Goal: Information Seeking & Learning: Learn about a topic

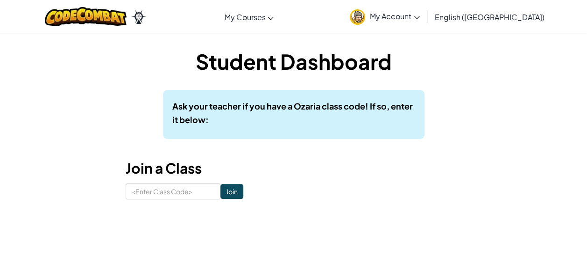
click at [124, 191] on div "Student Dashboard Ask your teacher if you have a Ozaria class code! If so, ente…" at bounding box center [294, 123] width 547 height 152
click at [142, 193] on input at bounding box center [173, 191] width 95 height 16
type input "z"
type input "HairSpellFly"
click at [222, 194] on input "Join" at bounding box center [232, 191] width 23 height 15
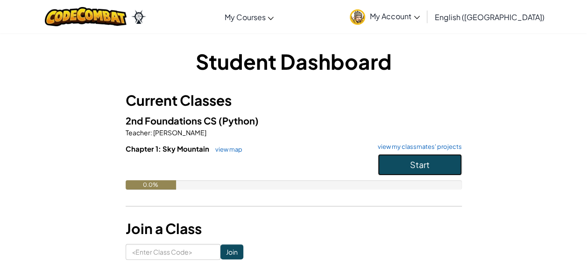
click at [427, 157] on button "Start" at bounding box center [420, 164] width 84 height 21
click at [425, 164] on span "Start" at bounding box center [420, 164] width 20 height 11
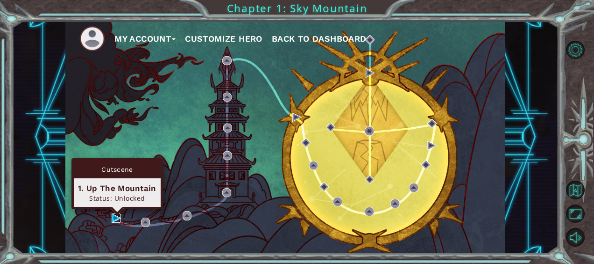
click at [117, 218] on img at bounding box center [116, 217] width 9 height 9
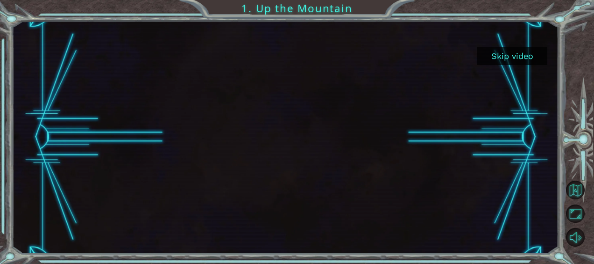
click at [511, 57] on button "Skip video" at bounding box center [513, 56] width 70 height 18
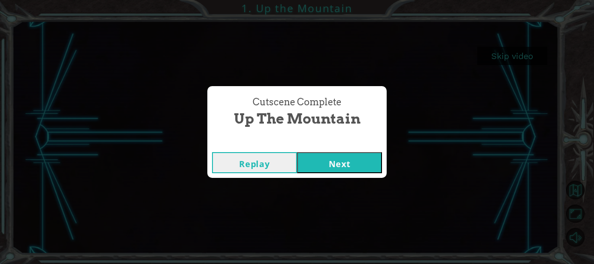
click at [343, 170] on button "Next" at bounding box center [339, 162] width 85 height 21
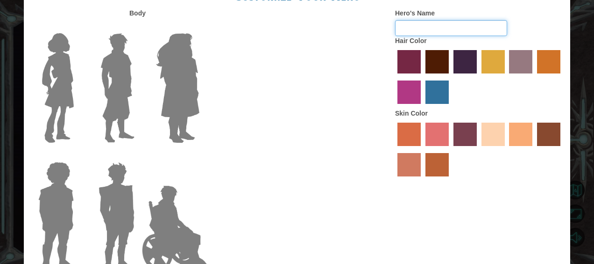
click at [450, 28] on input "Hero's Name" at bounding box center [451, 28] width 112 height 16
type input "h"
type input "[PERSON_NAME]"
click at [438, 65] on label "maroon hair color" at bounding box center [437, 61] width 23 height 23
click at [422, 77] on input "maroon hair color" at bounding box center [422, 77] width 0 height 0
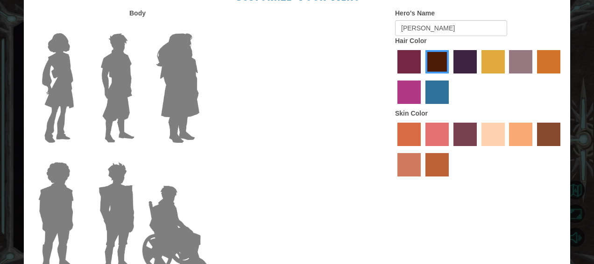
click at [496, 139] on label "sandy beach skin color" at bounding box center [493, 133] width 23 height 23
click at [479, 149] on input "sandy beach skin color" at bounding box center [479, 149] width 0 height 0
click at [526, 130] on label "tacao skin color" at bounding box center [520, 133] width 23 height 23
click at [507, 149] on input "tacao skin color" at bounding box center [507, 149] width 0 height 0
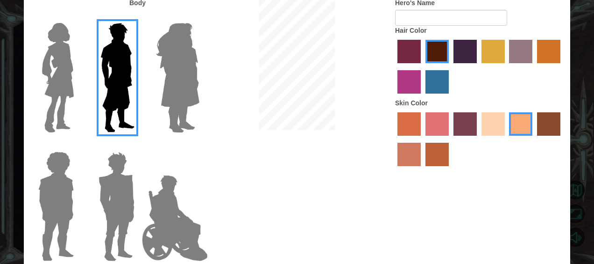
click at [498, 138] on div at bounding box center [479, 140] width 168 height 61
click at [494, 118] on label "sandy beach skin color" at bounding box center [493, 123] width 23 height 23
click at [479, 139] on input "sandy beach skin color" at bounding box center [479, 139] width 0 height 0
click at [521, 125] on label "tacao skin color" at bounding box center [520, 123] width 23 height 23
click at [507, 139] on input "tacao skin color" at bounding box center [507, 139] width 0 height 0
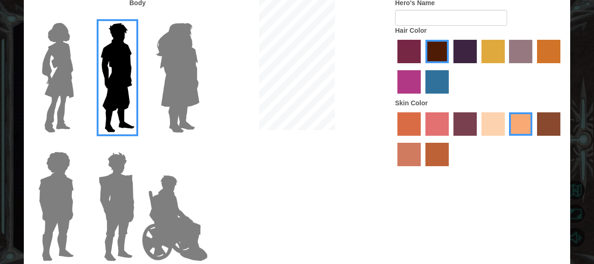
click at [495, 123] on label "sandy beach skin color" at bounding box center [493, 123] width 23 height 23
click at [479, 139] on input "sandy beach skin color" at bounding box center [479, 139] width 0 height 0
click at [519, 125] on label "tacao skin color" at bounding box center [520, 123] width 23 height 23
click at [507, 139] on input "tacao skin color" at bounding box center [507, 139] width 0 height 0
click at [553, 125] on label "karma skin color" at bounding box center [548, 123] width 23 height 23
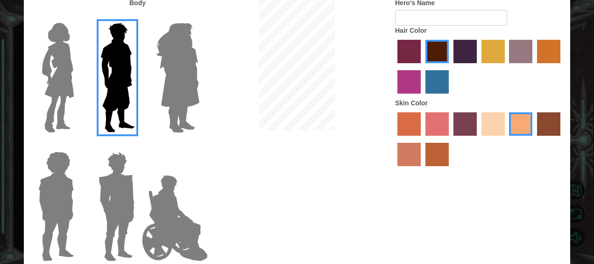
click at [534, 139] on input "karma skin color" at bounding box center [534, 139] width 0 height 0
click at [529, 127] on label "tacao skin color" at bounding box center [520, 123] width 23 height 23
click at [507, 139] on input "tacao skin color" at bounding box center [507, 139] width 0 height 0
click at [55, 177] on img at bounding box center [56, 206] width 43 height 117
click at [78, 145] on input "Hero Steven" at bounding box center [78, 145] width 0 height 0
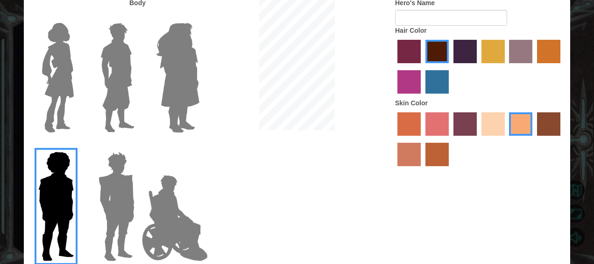
click at [99, 118] on img at bounding box center [118, 77] width 42 height 117
click at [138, 17] on input "Hero Lars" at bounding box center [138, 17] width 0 height 0
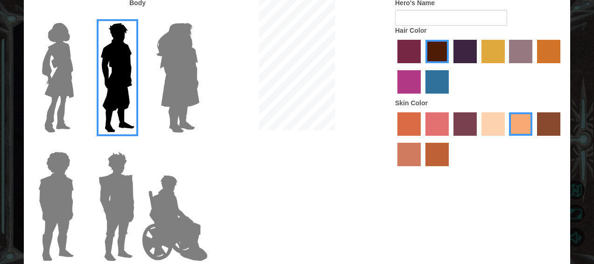
click at [49, 211] on img at bounding box center [56, 206] width 43 height 117
click at [78, 145] on input "Hero Steven" at bounding box center [78, 145] width 0 height 0
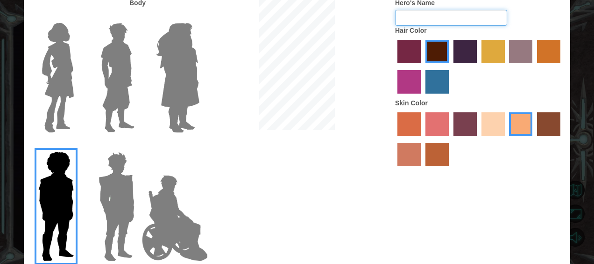
click at [449, 18] on input "Hero's Name" at bounding box center [451, 18] width 112 height 16
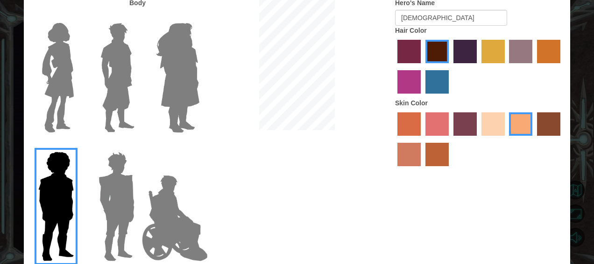
click at [147, 227] on img at bounding box center [174, 217] width 73 height 93
click at [199, 145] on input "Hero Jamie" at bounding box center [199, 145] width 0 height 0
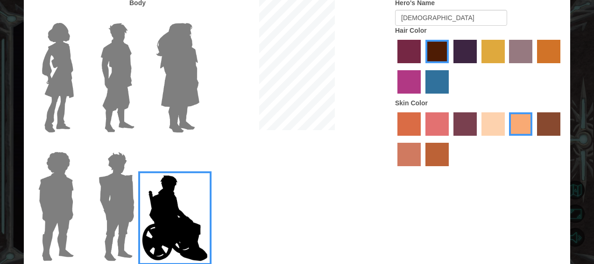
click at [113, 228] on img at bounding box center [116, 206] width 43 height 117
click at [138, 145] on input "Hero Garnet" at bounding box center [138, 145] width 0 height 0
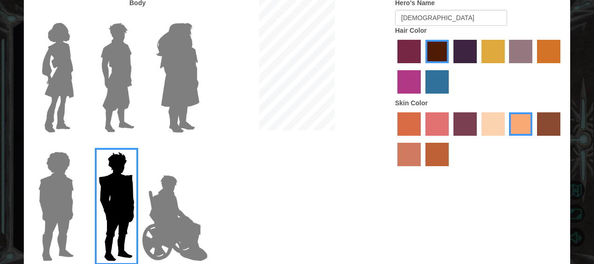
click at [89, 223] on div at bounding box center [115, 202] width 61 height 129
click at [75, 211] on img at bounding box center [56, 206] width 43 height 117
click at [78, 145] on input "Hero Steven" at bounding box center [78, 145] width 0 height 0
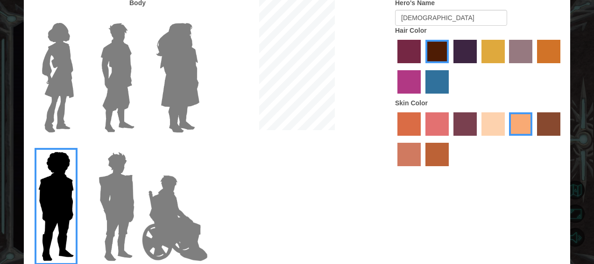
click at [441, 50] on label "maroon hair color" at bounding box center [437, 51] width 23 height 23
click at [422, 66] on input "maroon hair color" at bounding box center [422, 66] width 0 height 0
click at [515, 122] on label "tacao skin color" at bounding box center [520, 123] width 23 height 23
click at [507, 139] on input "tacao skin color" at bounding box center [507, 139] width 0 height 0
drag, startPoint x: 501, startPoint y: 238, endPoint x: 587, endPoint y: 40, distance: 215.6
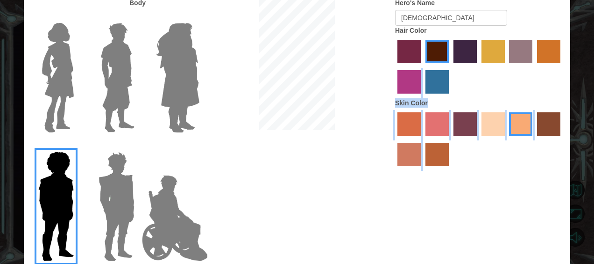
click at [587, 40] on div "Customize Your Hero Body Hero's Name Christian Hair Color Skin Color Done" at bounding box center [297, 132] width 594 height 264
drag, startPoint x: 587, startPoint y: 40, endPoint x: 552, endPoint y: 181, distance: 145.4
click at [552, 181] on div "Body Hero's Name Christian Hair Color Skin Color" at bounding box center [297, 132] width 547 height 269
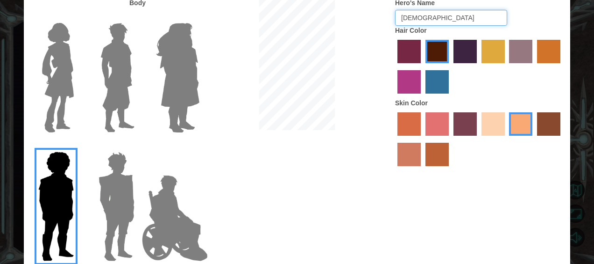
click at [482, 19] on input "Christian" at bounding box center [451, 18] width 112 height 16
type input "Christian"
click at [509, 17] on form "Hero's Name Christian" at bounding box center [479, 12] width 168 height 28
click at [143, 4] on label "Body" at bounding box center [137, 2] width 16 height 9
click at [50, 104] on img at bounding box center [57, 77] width 39 height 117
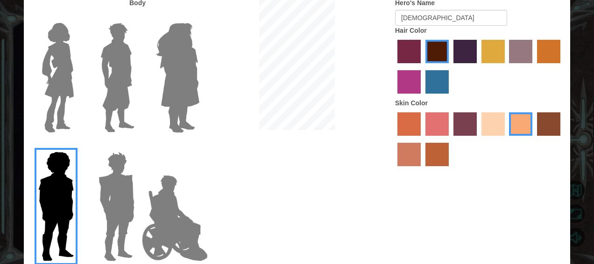
click at [78, 17] on input "Hero Connie" at bounding box center [78, 17] width 0 height 0
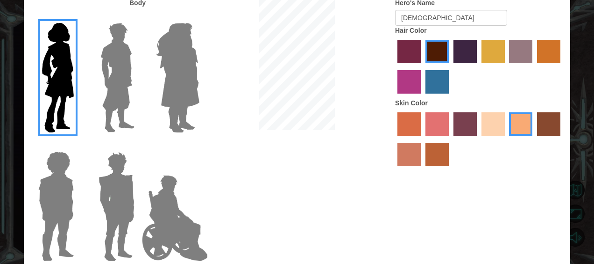
click at [106, 109] on img at bounding box center [118, 77] width 42 height 117
click at [138, 17] on input "Hero Lars" at bounding box center [138, 17] width 0 height 0
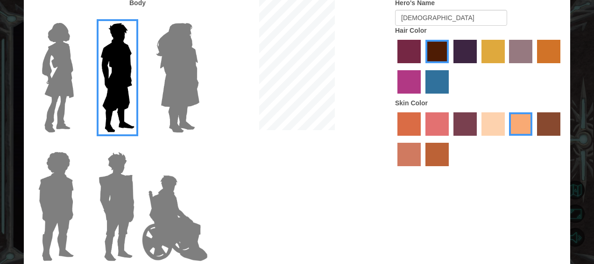
click at [69, 195] on img at bounding box center [56, 206] width 43 height 117
click at [78, 145] on input "Hero Steven" at bounding box center [78, 145] width 0 height 0
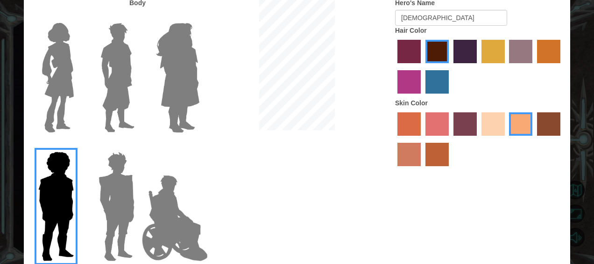
click at [197, 226] on img at bounding box center [174, 217] width 73 height 93
click at [199, 145] on input "Hero Jamie" at bounding box center [199, 145] width 0 height 0
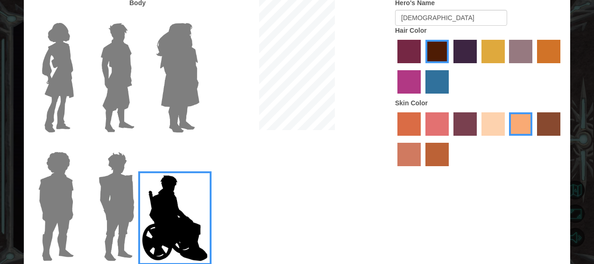
click at [30, 211] on div at bounding box center [54, 202] width 61 height 129
click at [8, 201] on div "Customize Your Hero Body Hero's Name Christian Hair Color Skin Color Done" at bounding box center [297, 132] width 594 height 264
click at [50, 209] on img at bounding box center [56, 206] width 43 height 117
click at [78, 145] on input "Hero Steven" at bounding box center [78, 145] width 0 height 0
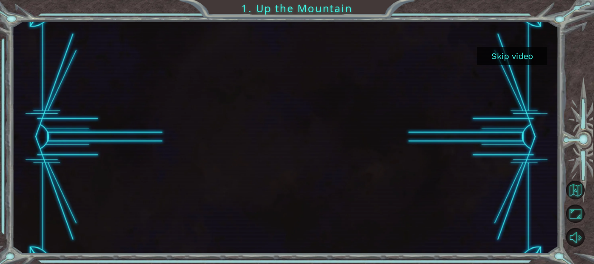
click at [505, 63] on button "Skip video" at bounding box center [513, 56] width 70 height 18
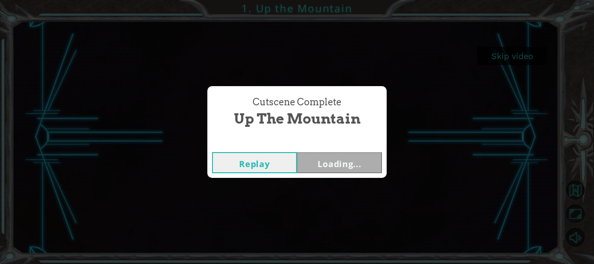
click at [282, 167] on button "Replay" at bounding box center [254, 162] width 85 height 21
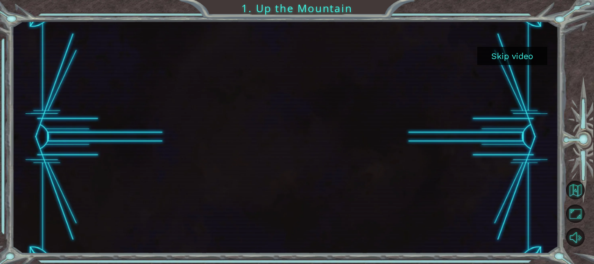
click at [518, 58] on button "Skip video" at bounding box center [513, 56] width 70 height 18
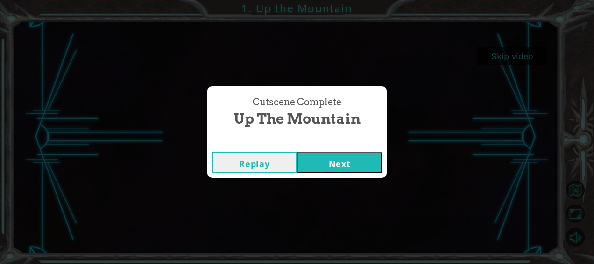
click at [354, 157] on button "Next" at bounding box center [339, 162] width 85 height 21
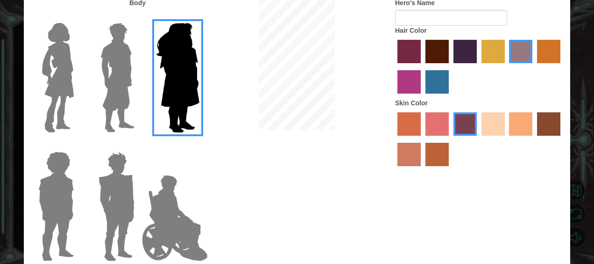
click at [75, 174] on img at bounding box center [56, 206] width 43 height 117
click at [78, 145] on input "Hero Steven" at bounding box center [78, 145] width 0 height 0
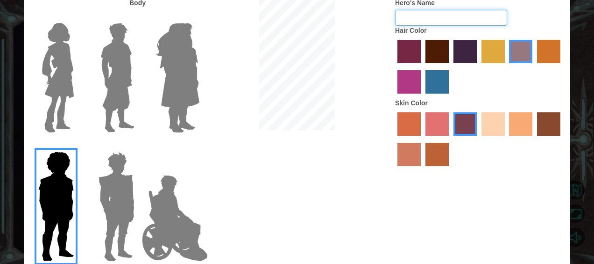
click at [447, 20] on input "Hero's Name" at bounding box center [451, 18] width 112 height 16
type input "C"
click at [472, 16] on input "C" at bounding box center [451, 18] width 112 height 16
click at [501, 21] on input "C" at bounding box center [451, 18] width 112 height 16
click at [543, 20] on form "Hero's Name" at bounding box center [479, 12] width 168 height 28
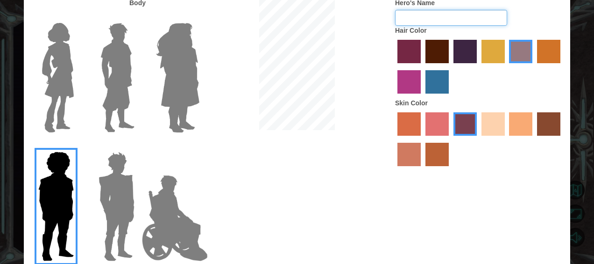
click at [472, 14] on input "Hero's Name" at bounding box center [451, 18] width 112 height 16
type input "[DEMOGRAPHIC_DATA]"
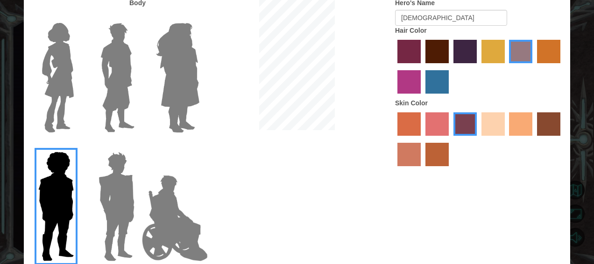
click at [512, 128] on label "tacao skin color" at bounding box center [520, 123] width 23 height 23
click at [507, 139] on input "tacao skin color" at bounding box center [507, 139] width 0 height 0
click at [425, 37] on div at bounding box center [479, 67] width 168 height 61
click at [433, 47] on label "maroon hair color" at bounding box center [437, 51] width 23 height 23
click at [422, 66] on input "maroon hair color" at bounding box center [422, 66] width 0 height 0
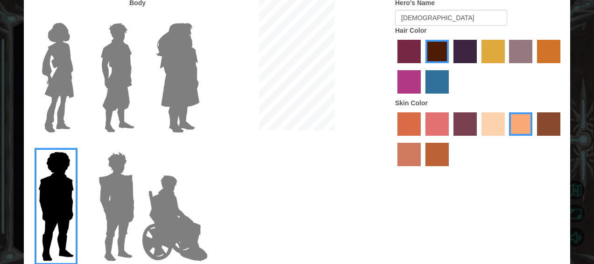
click at [437, 71] on label "lachmara hair color" at bounding box center [437, 81] width 23 height 23
click at [422, 97] on input "lachmara hair color" at bounding box center [422, 97] width 0 height 0
click at [439, 49] on label "maroon hair color" at bounding box center [437, 51] width 23 height 23
click at [422, 66] on input "maroon hair color" at bounding box center [422, 66] width 0 height 0
click at [64, 211] on img at bounding box center [56, 206] width 43 height 117
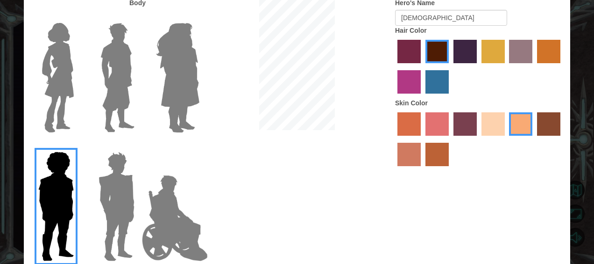
click at [78, 145] on input "Hero Steven" at bounding box center [78, 145] width 0 height 0
click at [64, 211] on img at bounding box center [56, 206] width 43 height 117
click at [78, 145] on input "Hero Steven" at bounding box center [78, 145] width 0 height 0
click at [64, 211] on img at bounding box center [56, 206] width 43 height 117
click at [78, 145] on input "Hero Steven" at bounding box center [78, 145] width 0 height 0
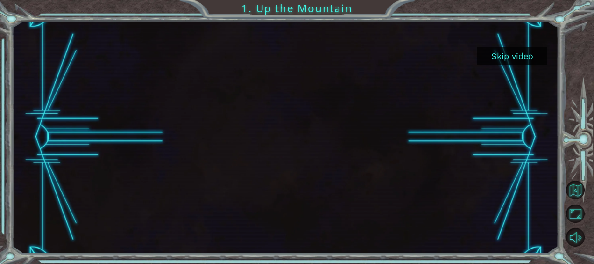
click at [499, 55] on button "Skip video" at bounding box center [513, 56] width 70 height 18
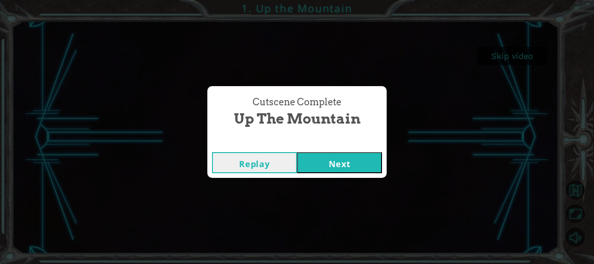
click at [336, 169] on button "Next" at bounding box center [339, 162] width 85 height 21
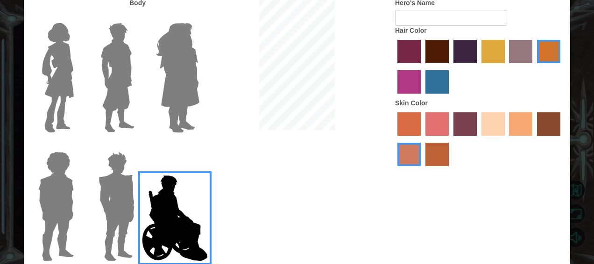
click at [102, 182] on img at bounding box center [116, 206] width 43 height 117
click at [138, 145] on input "Hero Garnet" at bounding box center [138, 145] width 0 height 0
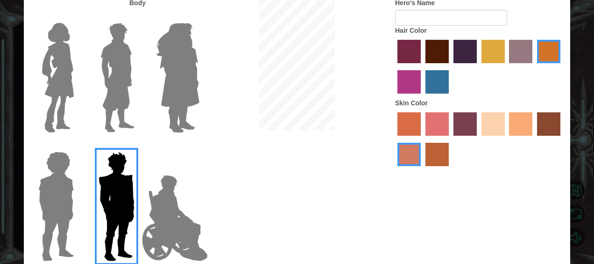
click at [104, 81] on img at bounding box center [118, 77] width 42 height 117
click at [138, 17] on input "Hero Lars" at bounding box center [138, 17] width 0 height 0
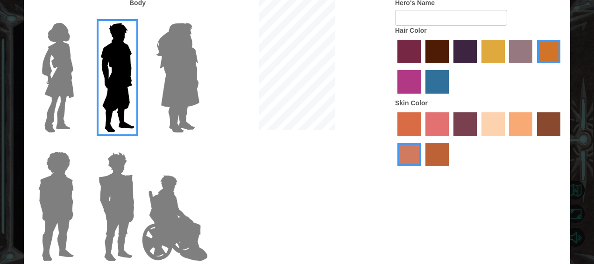
click at [86, 87] on div at bounding box center [115, 74] width 61 height 129
click at [60, 182] on img at bounding box center [56, 206] width 43 height 117
click at [78, 145] on input "Hero Steven" at bounding box center [78, 145] width 0 height 0
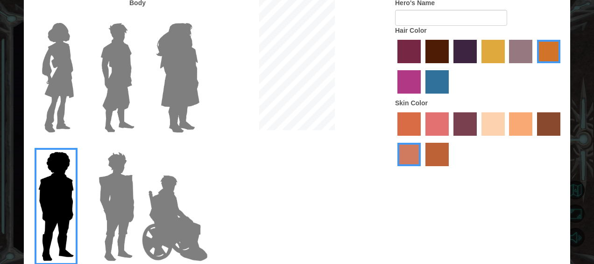
click at [431, 52] on label "maroon hair color" at bounding box center [437, 51] width 23 height 23
click at [422, 66] on input "maroon hair color" at bounding box center [422, 66] width 0 height 0
click at [517, 124] on label "tacao skin color" at bounding box center [520, 123] width 23 height 23
click at [507, 139] on input "tacao skin color" at bounding box center [507, 139] width 0 height 0
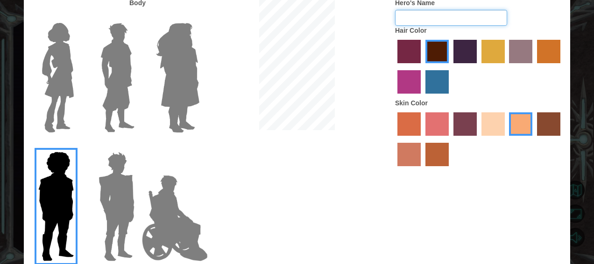
click at [407, 16] on input "Hero's Name" at bounding box center [451, 18] width 112 height 16
type input "[DEMOGRAPHIC_DATA]"
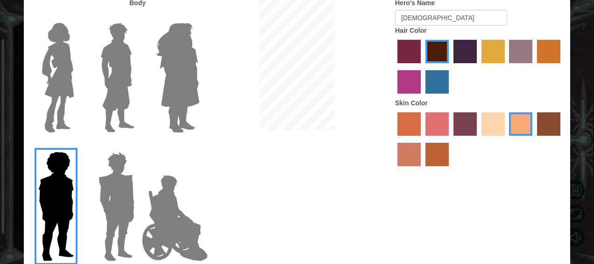
click at [512, 31] on div "Hair Color" at bounding box center [479, 62] width 168 height 72
click at [136, 4] on label "Body" at bounding box center [137, 2] width 16 height 9
click at [139, 4] on label "Body" at bounding box center [137, 2] width 16 height 9
drag, startPoint x: 139, startPoint y: 4, endPoint x: 122, endPoint y: 6, distance: 16.9
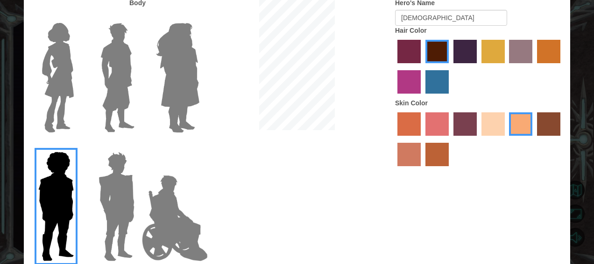
click at [122, 6] on div "Body" at bounding box center [88, 4] width 115 height 12
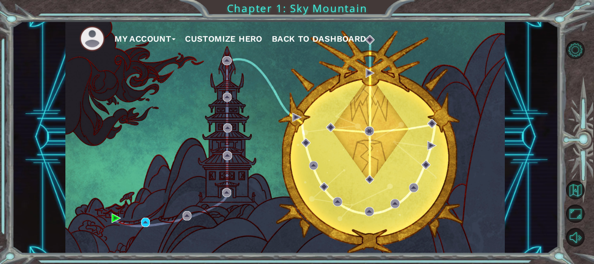
click at [563, 49] on div "My Account Customize Hero Back to Dashboard Chapter 1: Sky Mountain" at bounding box center [297, 132] width 594 height 264
click at [580, 53] on button "Level Options" at bounding box center [575, 50] width 18 height 18
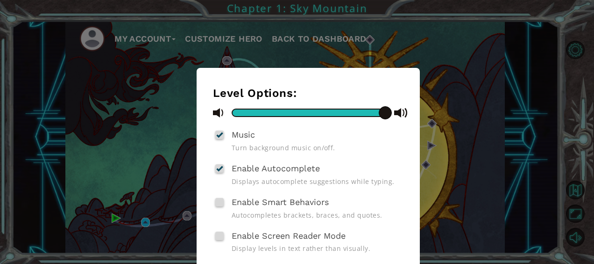
click at [491, 107] on div "Level Options: Music Turn background music on/off. Enable Autocomplete Displays…" at bounding box center [297, 132] width 594 height 264
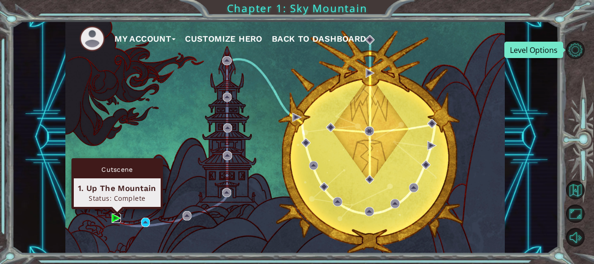
click at [115, 218] on img at bounding box center [116, 217] width 9 height 9
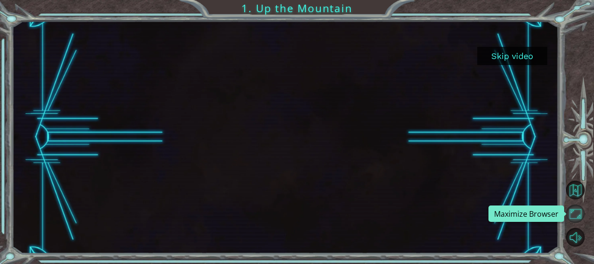
click at [573, 215] on button "Maximize Browser" at bounding box center [575, 213] width 18 height 18
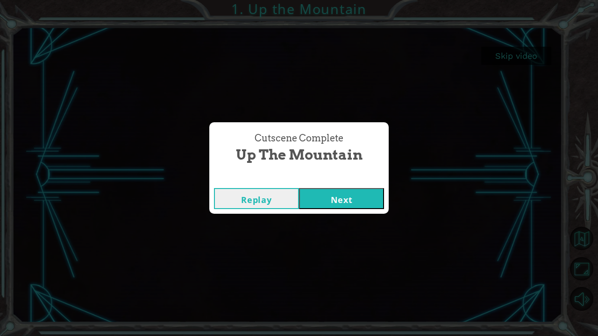
click at [340, 203] on button "Next" at bounding box center [341, 198] width 85 height 21
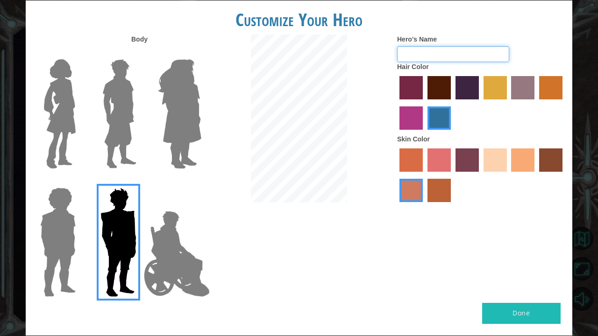
click at [447, 55] on input "Hero's Name" at bounding box center [453, 54] width 112 height 16
type input "v"
type input "[DEMOGRAPHIC_DATA]"
click at [439, 79] on label "maroon hair color" at bounding box center [439, 87] width 23 height 23
click at [424, 103] on input "maroon hair color" at bounding box center [424, 103] width 0 height 0
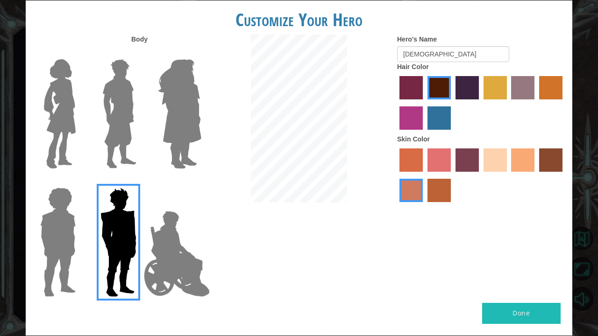
click at [510, 154] on div at bounding box center [481, 176] width 168 height 61
click at [512, 160] on label "tacao skin color" at bounding box center [522, 160] width 23 height 23
click at [508, 175] on input "tacao skin color" at bounding box center [508, 175] width 0 height 0
click at [45, 240] on img at bounding box center [57, 242] width 43 height 117
click at [79, 182] on input "Hero Steven" at bounding box center [79, 182] width 0 height 0
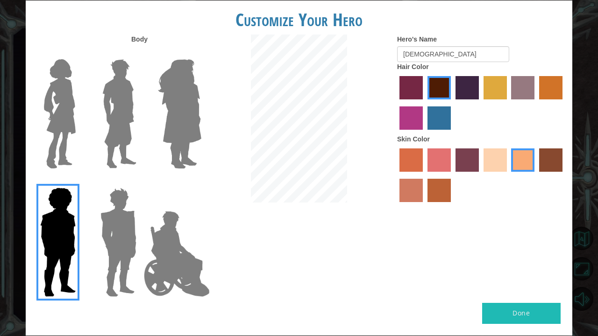
click at [511, 263] on div "Done" at bounding box center [299, 319] width 547 height 33
click at [510, 263] on button "Done" at bounding box center [521, 313] width 79 height 21
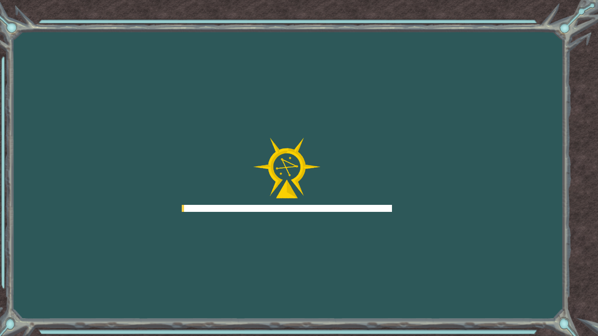
click at [506, 263] on div "Goals Error loading from server. Try refreshing the page. You'll need to join a…" at bounding box center [299, 168] width 598 height 336
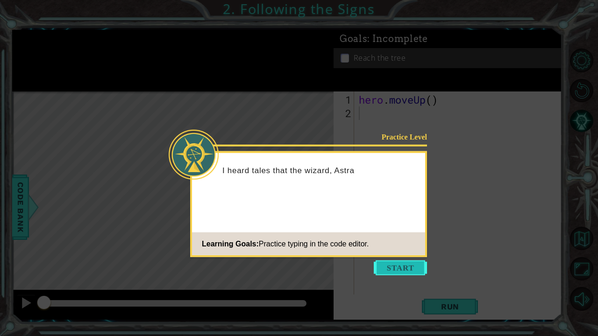
click at [393, 263] on button "Start" at bounding box center [400, 268] width 53 height 15
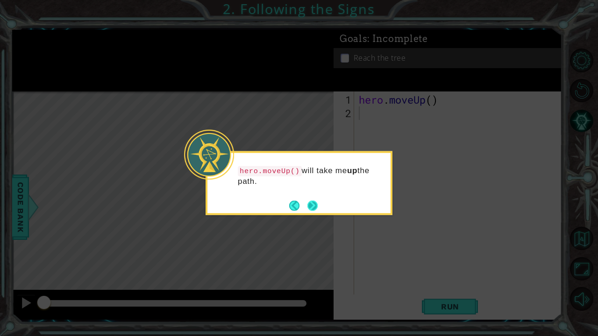
click at [315, 201] on button "Next" at bounding box center [313, 205] width 10 height 10
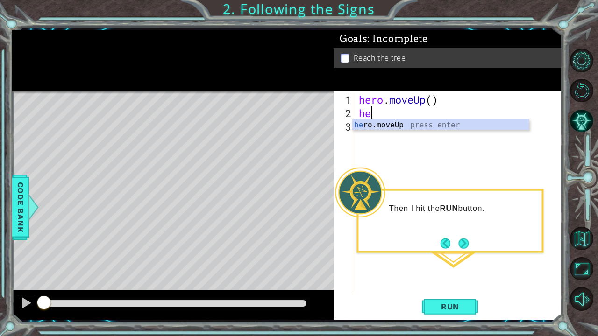
type textarea "h"
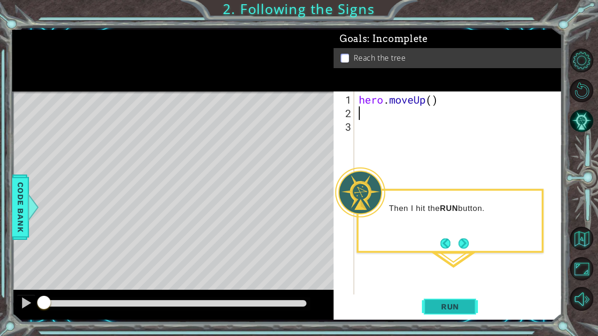
click at [469, 263] on button "Run" at bounding box center [450, 306] width 56 height 23
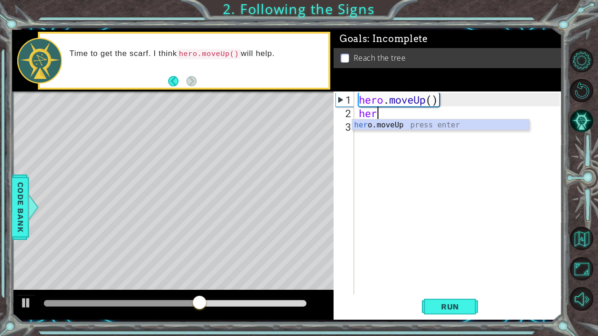
type textarea "h"
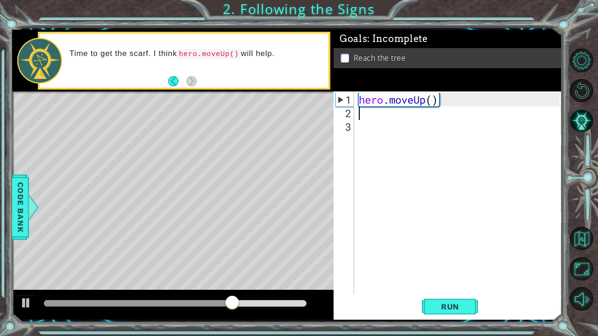
click at [432, 101] on div "hero . moveUp ( )" at bounding box center [461, 208] width 208 height 230
type textarea "hero.moveUp(2)"
click at [469, 263] on button "Run" at bounding box center [450, 306] width 56 height 23
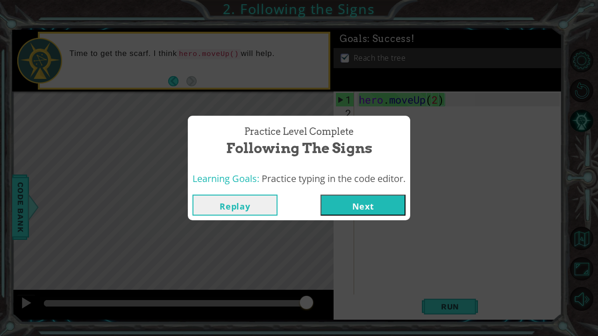
click at [377, 210] on button "Next" at bounding box center [363, 205] width 85 height 21
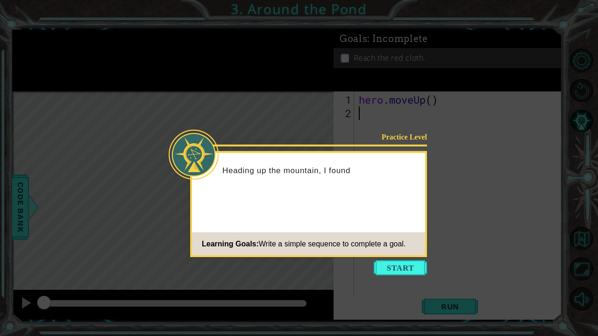
click at [391, 263] on icon at bounding box center [299, 168] width 598 height 336
click at [397, 263] on button "Start" at bounding box center [400, 268] width 53 height 15
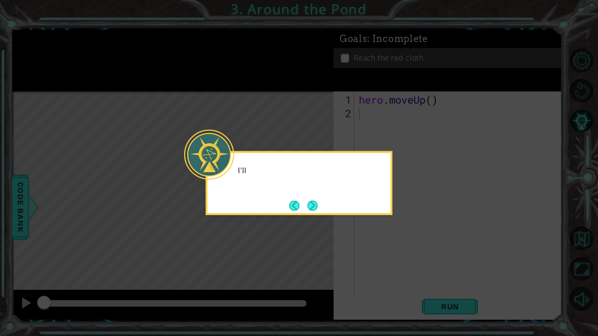
click at [397, 263] on icon at bounding box center [299, 168] width 598 height 336
click at [309, 211] on button "Next" at bounding box center [313, 206] width 12 height 12
click at [309, 211] on icon at bounding box center [299, 168] width 598 height 336
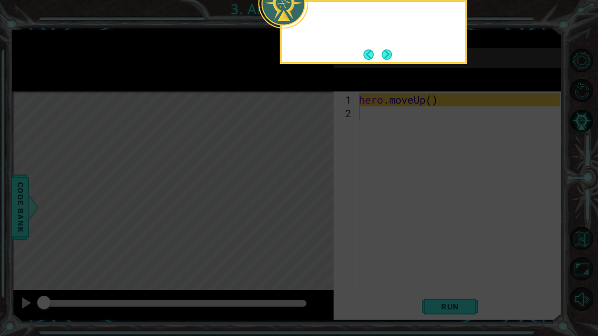
click at [310, 207] on icon at bounding box center [299, 54] width 598 height 564
click at [384, 57] on button "Next" at bounding box center [387, 55] width 10 height 10
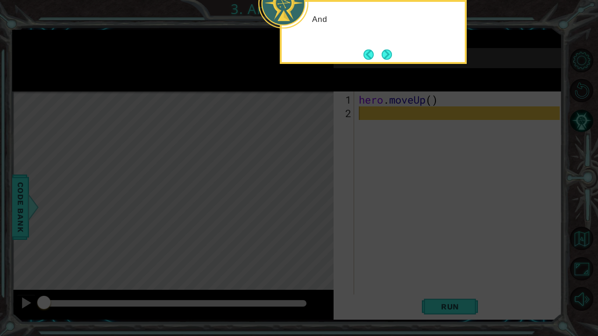
click at [385, 64] on icon at bounding box center [299, 54] width 598 height 564
click at [385, 60] on button "Next" at bounding box center [387, 54] width 11 height 11
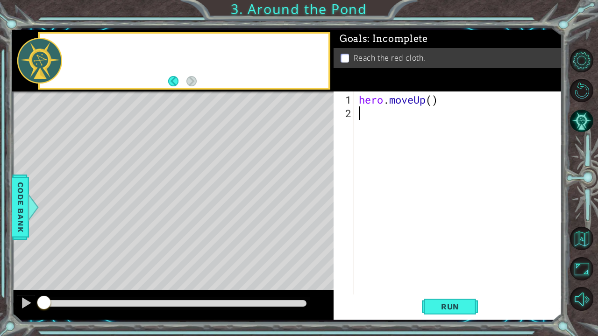
click at [385, 62] on div "Reach the red cloth." at bounding box center [448, 58] width 229 height 20
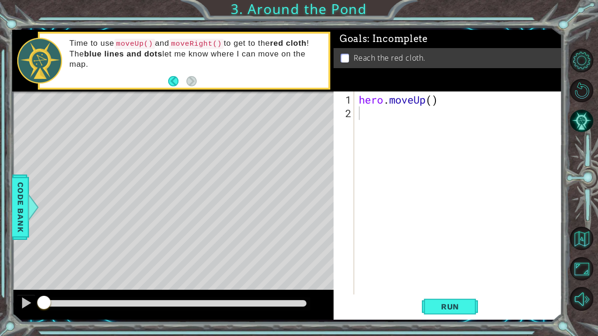
click at [368, 111] on div "hero . moveUp ( )" at bounding box center [461, 208] width 208 height 230
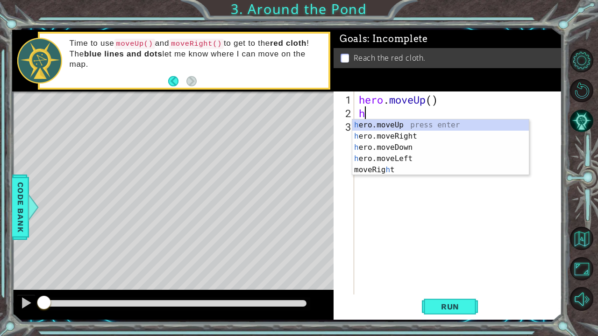
type textarea "her"
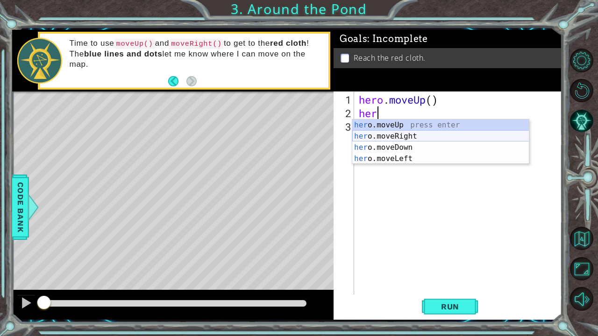
click at [395, 136] on div "her o.moveUp press enter her o.moveRight press enter her o.moveDown press enter…" at bounding box center [440, 153] width 177 height 67
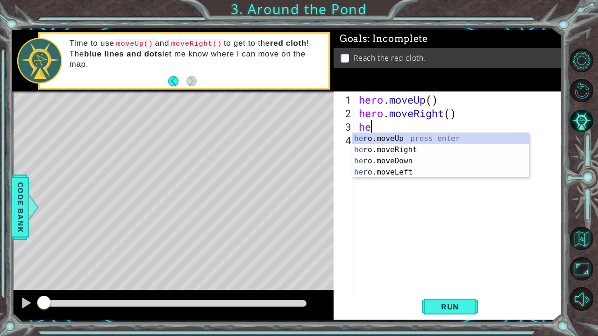
type textarea "her"
click at [395, 136] on div "her o.moveUp press enter her o.moveRight press enter her o.moveDown press enter…" at bounding box center [440, 166] width 177 height 67
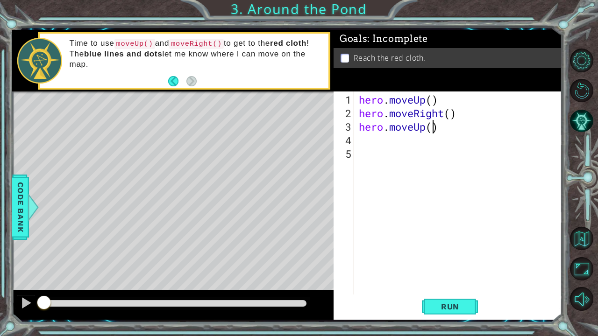
click at [431, 129] on div "hero . moveUp ( ) hero . moveRight ( ) hero . moveUp ( )" at bounding box center [461, 208] width 208 height 230
type textarea "hero.moveUp(2)"
click at [446, 263] on span "Run" at bounding box center [450, 306] width 37 height 9
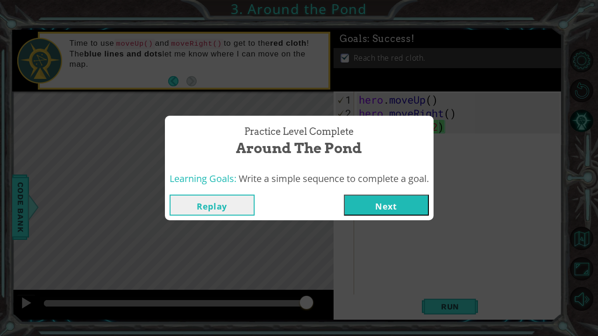
click at [427, 208] on button "Next" at bounding box center [386, 205] width 85 height 21
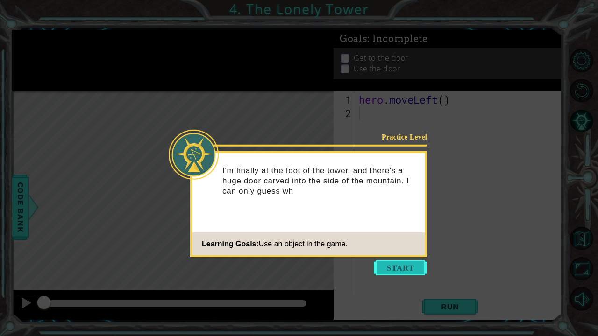
click at [405, 263] on button "Start" at bounding box center [400, 268] width 53 height 15
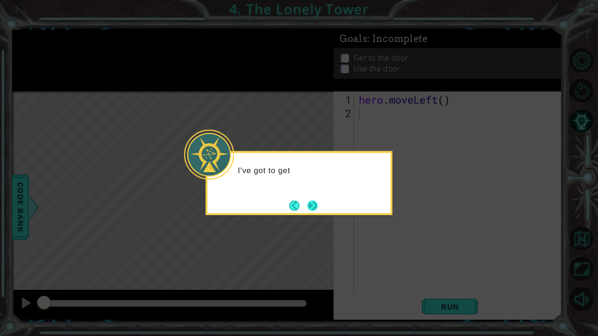
click at [317, 205] on button "Next" at bounding box center [312, 206] width 13 height 13
click at [317, 205] on button "Next" at bounding box center [313, 205] width 10 height 10
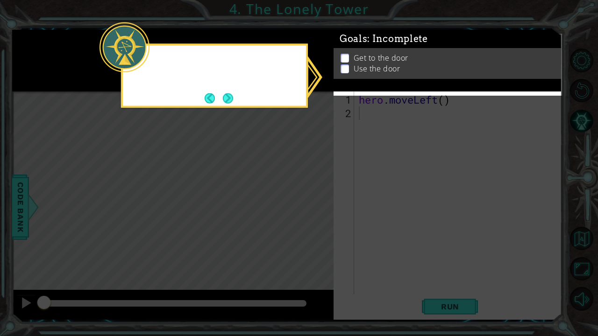
click at [317, 205] on icon at bounding box center [299, 168] width 598 height 336
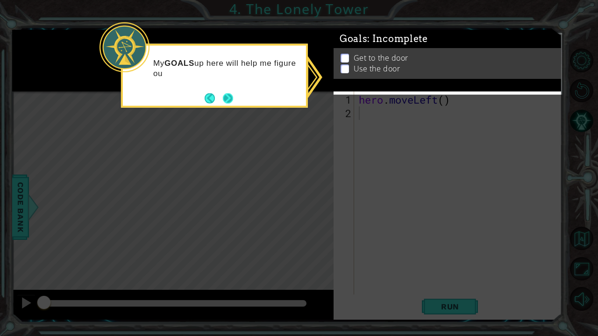
click at [222, 100] on button "Next" at bounding box center [228, 99] width 14 height 14
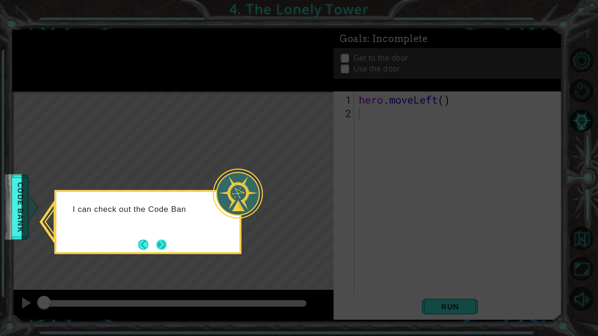
click at [163, 243] on button "Next" at bounding box center [161, 245] width 10 height 10
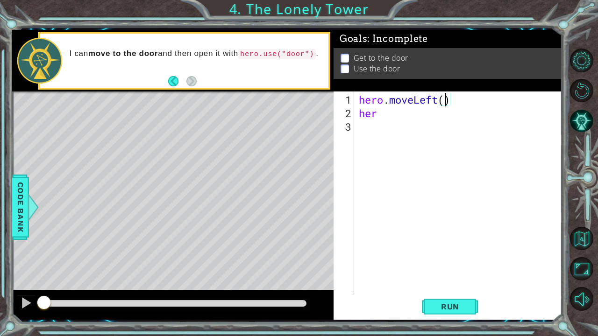
click at [445, 103] on div "hero . moveLeft ( ) her" at bounding box center [461, 208] width 208 height 230
click at [390, 113] on div "hero . moveLeft ( 2 ) her" at bounding box center [461, 208] width 208 height 230
type textarea "hero"
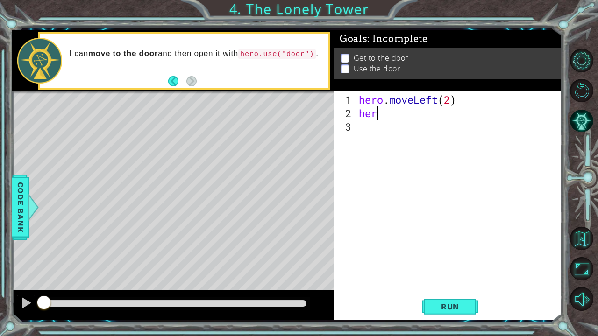
scroll to position [0, 0]
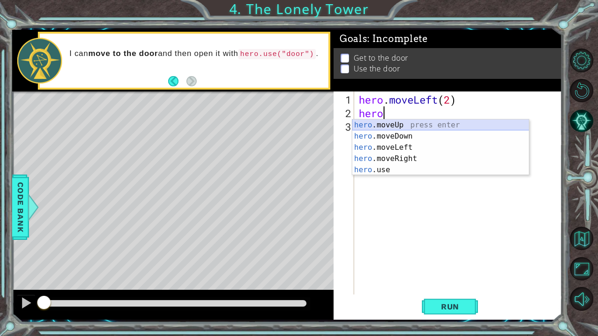
click at [393, 127] on div "hero .moveUp press enter hero .moveDown press enter hero .moveLeft press enter …" at bounding box center [440, 159] width 177 height 79
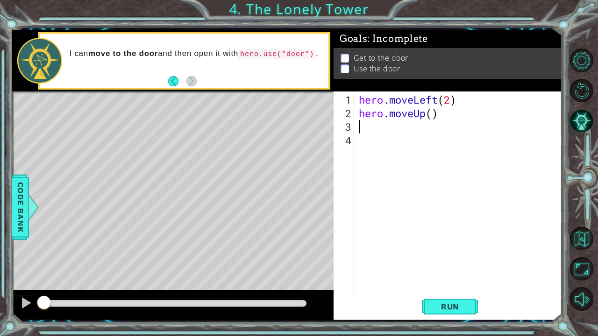
click at [433, 122] on div "hero . moveLeft ( 2 ) hero . moveUp ( )" at bounding box center [461, 208] width 208 height 230
click at [433, 118] on div "hero . moveLeft ( 2 ) hero . moveUp ( )" at bounding box center [461, 208] width 208 height 230
type textarea "hero.moveUp(2)"
click at [365, 130] on div "hero . moveLeft ( 2 ) hero . moveUp ( 2 )" at bounding box center [461, 208] width 208 height 230
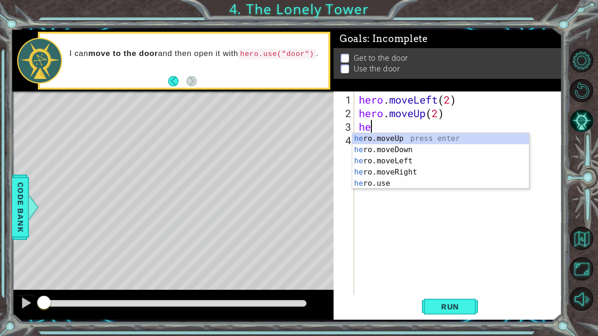
type textarea "her"
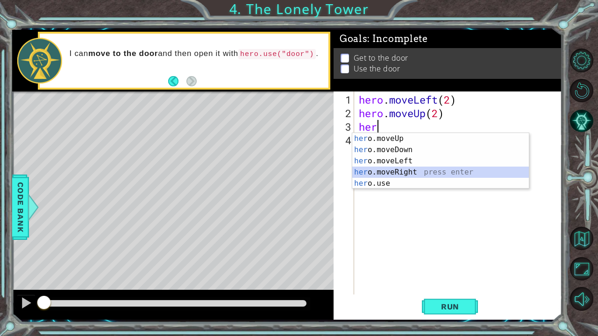
click at [368, 172] on div "her o.moveUp press enter her o.moveDown press enter her o.moveLeft press enter …" at bounding box center [440, 172] width 177 height 79
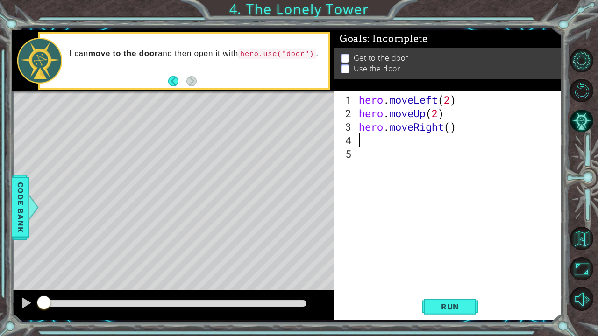
click at [451, 133] on div "hero . moveLeft ( 2 ) hero . moveUp ( 2 ) hero . moveRight ( )" at bounding box center [461, 208] width 208 height 230
click at [451, 126] on div "hero . moveLeft ( 2 ) hero . moveUp ( 2 ) hero . moveRight ( )" at bounding box center [461, 208] width 208 height 230
type textarea "hero.moveRight(2)"
click at [437, 263] on span "Run" at bounding box center [450, 306] width 37 height 9
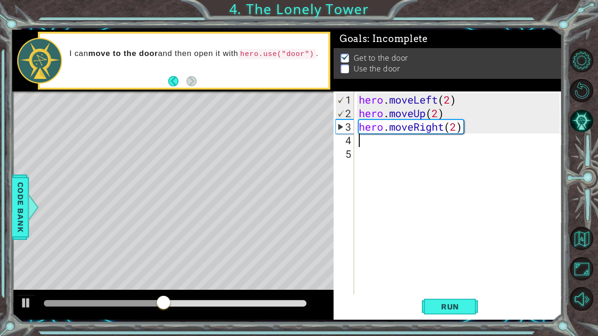
click at [411, 146] on div "hero . moveLeft ( 2 ) hero . moveUp ( 2 ) hero . moveRight ( 2 )" at bounding box center [461, 208] width 208 height 230
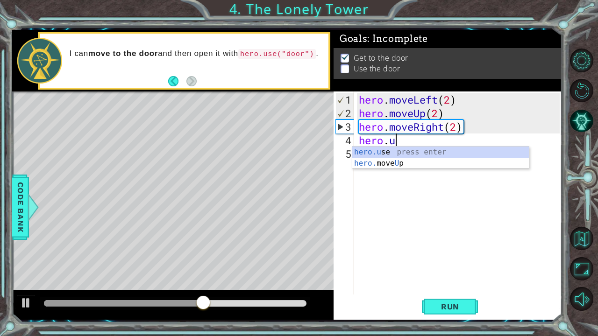
scroll to position [0, 1]
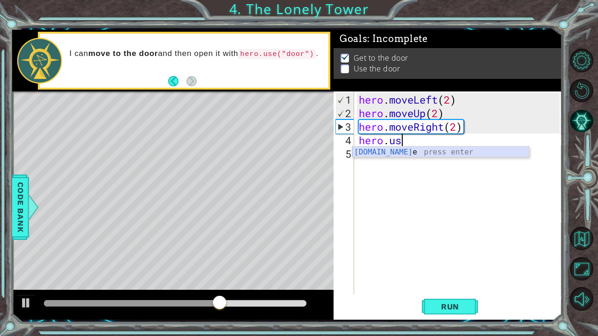
click at [399, 152] on div "[DOMAIN_NAME] e press enter" at bounding box center [440, 164] width 177 height 34
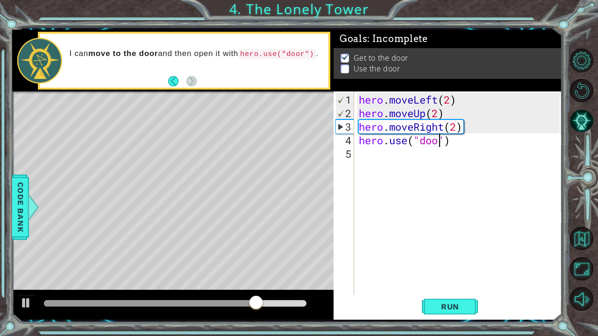
scroll to position [0, 4]
type textarea "hero.use("door")"
click at [446, 263] on button "Run" at bounding box center [450, 306] width 56 height 23
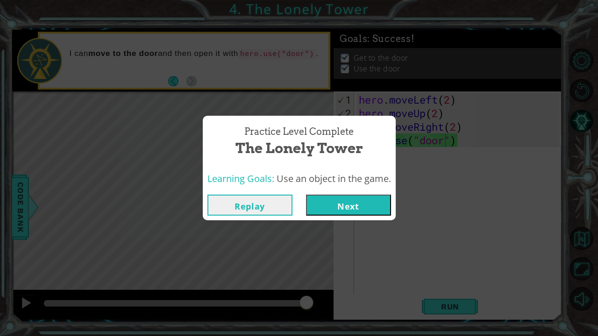
click at [364, 218] on div "Replay Next" at bounding box center [299, 205] width 193 height 30
click at [354, 212] on button "Next" at bounding box center [348, 205] width 85 height 21
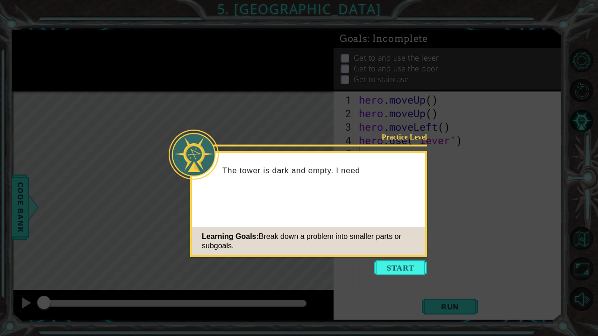
click at [404, 263] on icon at bounding box center [299, 168] width 598 height 336
click at [388, 263] on button "Start" at bounding box center [400, 268] width 53 height 15
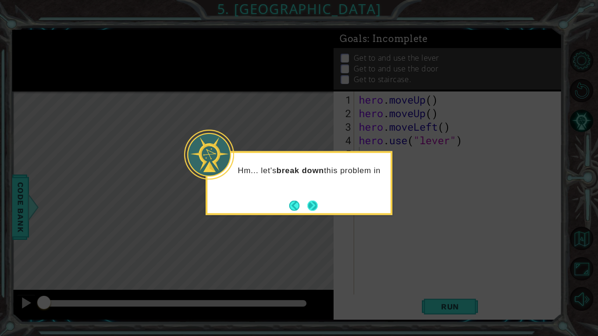
click at [318, 206] on button "Next" at bounding box center [313, 205] width 10 height 10
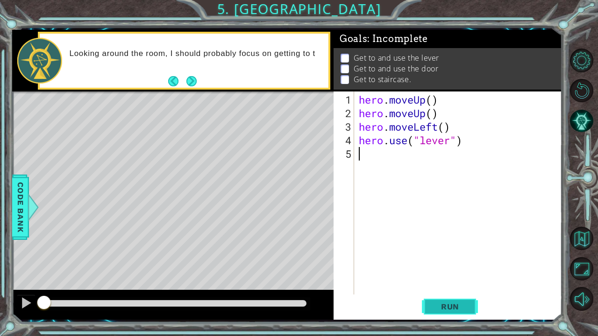
click at [442, 263] on span "Run" at bounding box center [450, 306] width 37 height 9
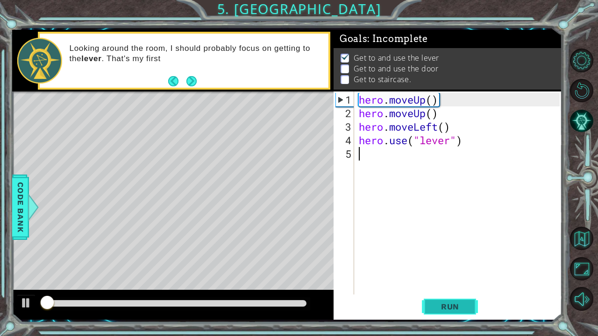
scroll to position [5, 0]
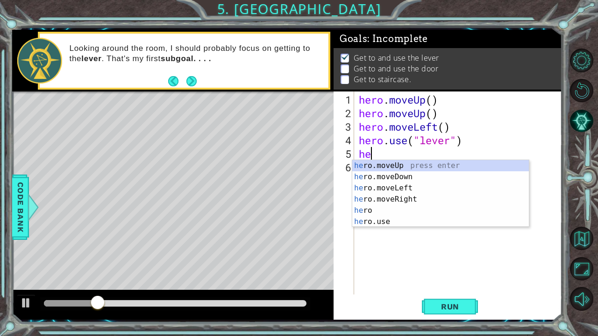
type textarea "her"
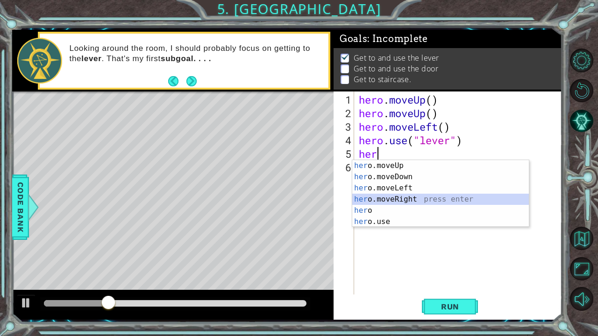
click at [380, 200] on div "her o.moveUp press enter her o.moveDown press enter her o.moveLeft press enter …" at bounding box center [440, 205] width 177 height 90
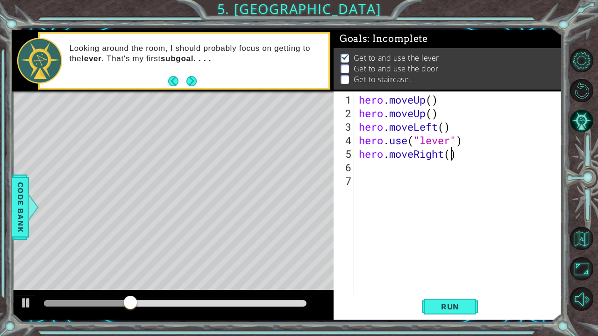
click at [451, 157] on div "hero . moveUp ( ) hero . moveUp ( ) hero . moveLeft ( ) hero . use ( "lever" ) …" at bounding box center [461, 208] width 208 height 230
type textarea "hero.moveRight(3)"
click at [397, 175] on div "hero . moveUp ( ) hero . moveUp ( ) hero . moveLeft ( ) hero . use ( "lever" ) …" at bounding box center [461, 208] width 208 height 230
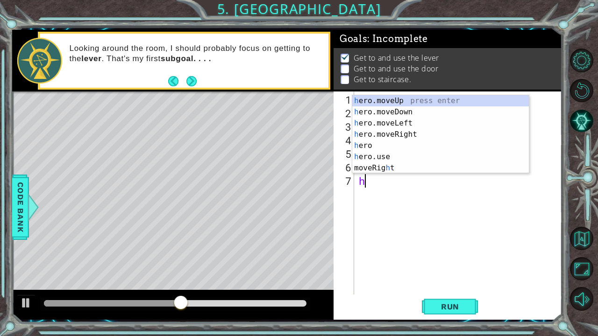
scroll to position [0, 0]
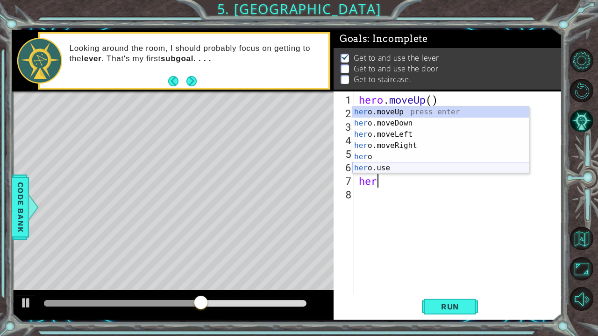
click at [367, 171] on div "her o.moveUp press enter her o.moveDown press enter her o.moveLeft press enter …" at bounding box center [440, 152] width 177 height 90
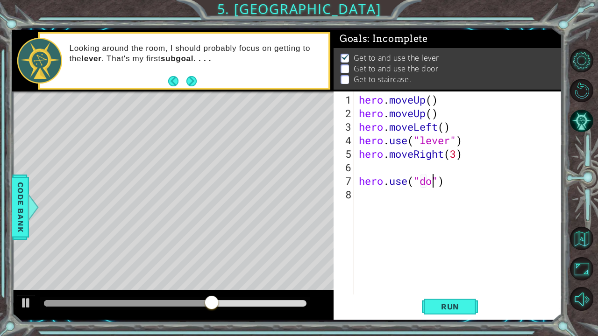
type textarea "hero.use("door")"
click at [383, 195] on div "hero . moveUp ( ) hero . moveUp ( ) hero . moveLeft ( ) hero . use ( "lever" ) …" at bounding box center [461, 208] width 208 height 230
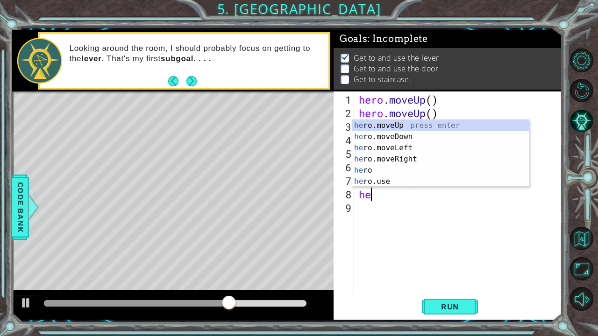
type textarea "her"
click at [380, 125] on div "her o.moveUp press enter her o.moveDown press enter her o.moveLeft press enter …" at bounding box center [440, 165] width 177 height 90
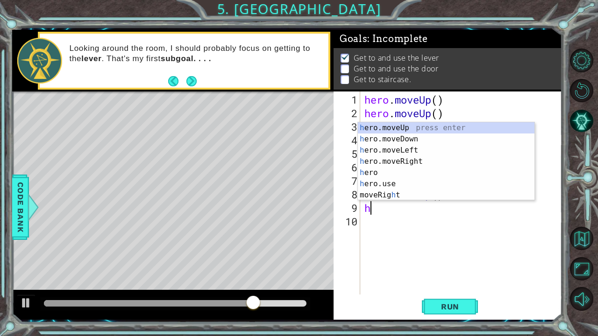
type textarea "her"
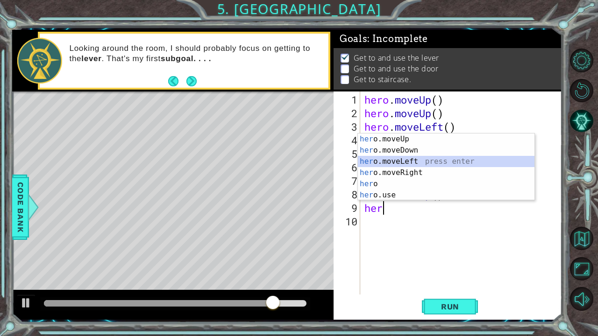
click at [405, 162] on div "her o.moveUp press enter her o.moveDown press enter her o.moveLeft press enter …" at bounding box center [446, 179] width 177 height 90
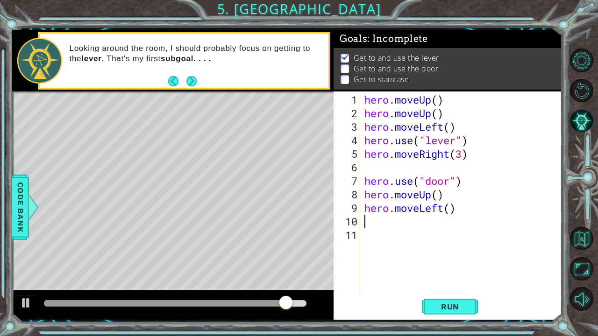
click at [452, 214] on div "hero . moveUp ( ) hero . moveUp ( ) hero . moveLeft ( ) hero . use ( "lever" ) …" at bounding box center [464, 208] width 202 height 230
click at [446, 208] on div "hero . moveUp ( ) hero . moveUp ( ) hero . moveLeft ( ) hero . use ( "lever" ) …" at bounding box center [464, 208] width 202 height 230
click at [449, 208] on div "hero . moveUp ( ) hero . moveUp ( ) hero . moveLeft ( ) hero . use ( "lever" ) …" at bounding box center [464, 208] width 202 height 230
click at [452, 263] on button "Run" at bounding box center [450, 306] width 56 height 23
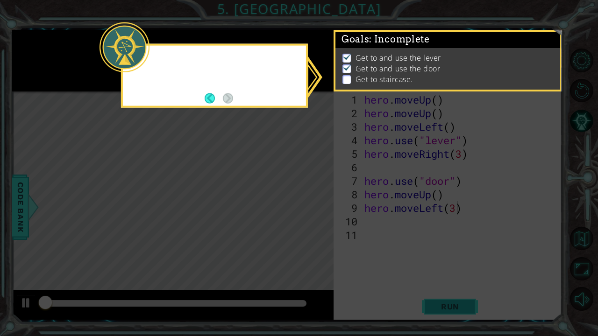
scroll to position [5, 0]
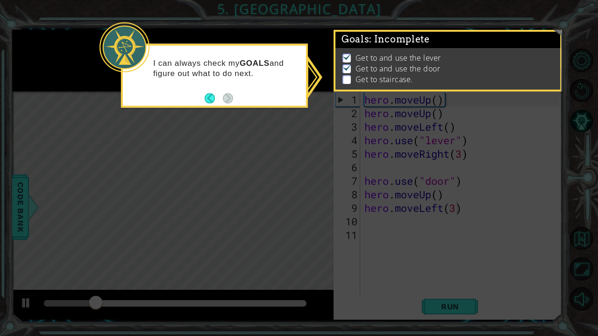
click at [235, 97] on div "I can always check my GOALS and figure out what to do next." at bounding box center [214, 76] width 187 height 64
click at [222, 97] on button "Back" at bounding box center [214, 98] width 18 height 10
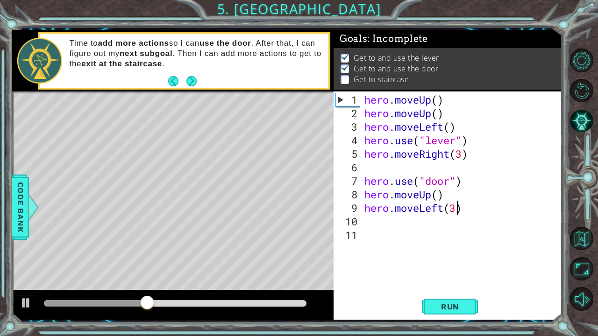
click at [437, 196] on div "hero . moveUp ( ) hero . moveUp ( ) hero . moveLeft ( ) hero . use ( "lever" ) …" at bounding box center [464, 208] width 202 height 230
type textarea "hero.moveUp(2)"
click at [432, 263] on span "Run" at bounding box center [450, 306] width 37 height 9
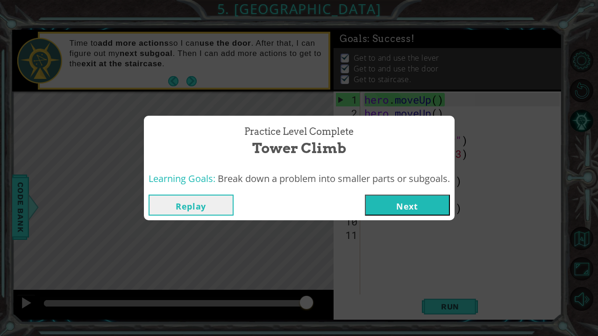
click at [421, 208] on button "Next" at bounding box center [407, 205] width 85 height 21
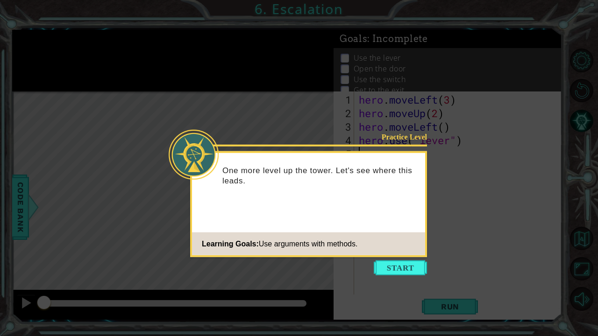
click at [401, 263] on icon at bounding box center [299, 168] width 598 height 336
click at [399, 263] on button "Start" at bounding box center [400, 268] width 53 height 15
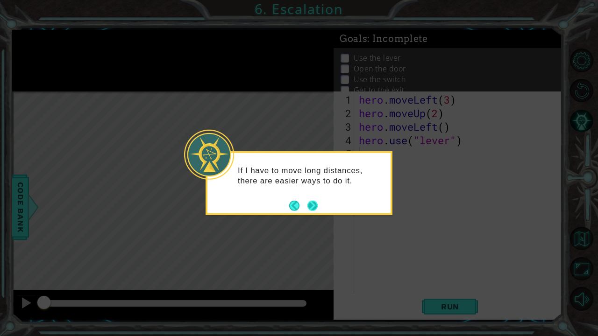
click at [308, 204] on button "Next" at bounding box center [313, 205] width 11 height 11
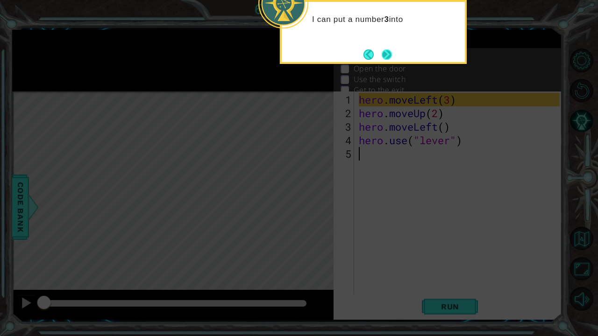
click at [392, 57] on button "Next" at bounding box center [386, 54] width 11 height 11
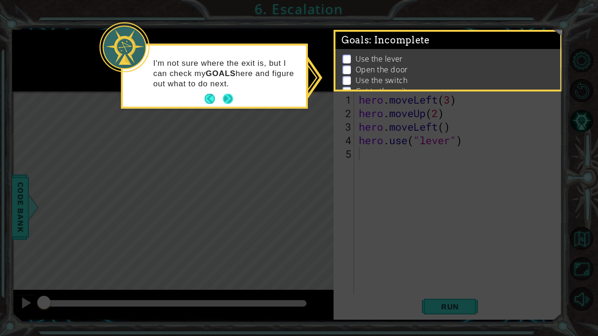
click at [228, 97] on button "Next" at bounding box center [228, 99] width 13 height 13
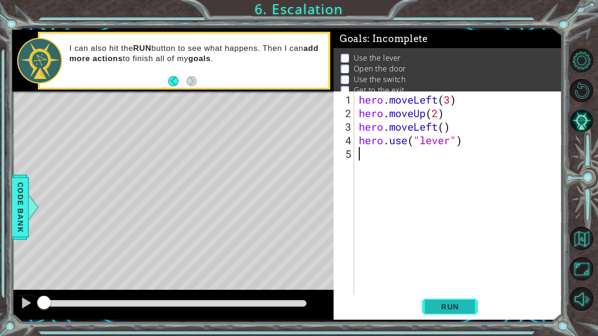
click at [426, 263] on button "Run" at bounding box center [450, 306] width 56 height 23
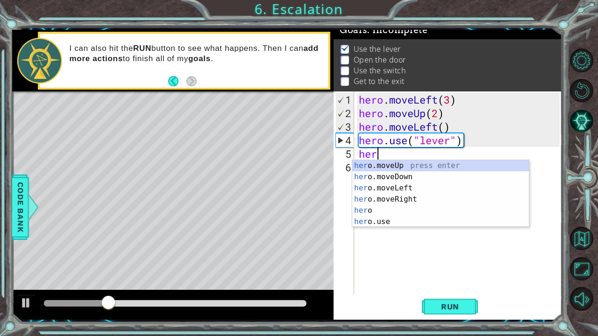
scroll to position [0, 0]
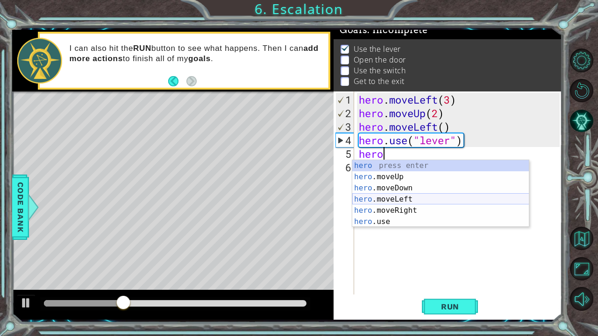
click at [388, 200] on div "hero press enter hero .moveUp press enter hero .moveDown press enter hero .move…" at bounding box center [440, 205] width 177 height 90
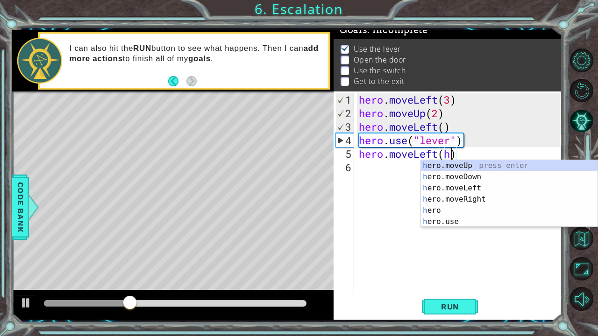
scroll to position [0, 4]
type textarea "hero.moveLeft()"
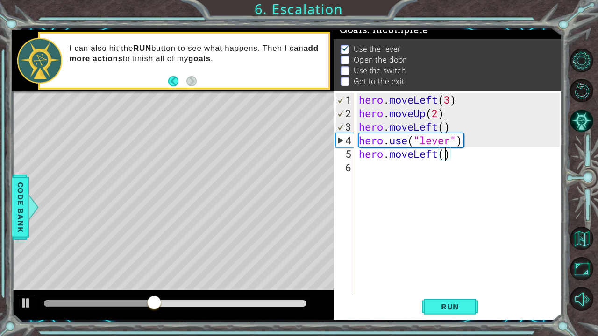
click at [388, 166] on div "hero . moveLeft ( 3 ) hero . moveUp ( 2 ) hero . moveLeft ( ) hero . use ( "lev…" at bounding box center [461, 208] width 208 height 230
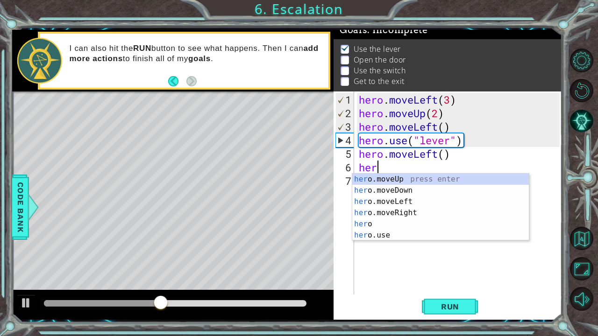
scroll to position [0, 0]
click at [376, 235] on div "her o.moveUp press enter her o.moveDown press enter her o.moveLeft press enter …" at bounding box center [440, 219] width 177 height 90
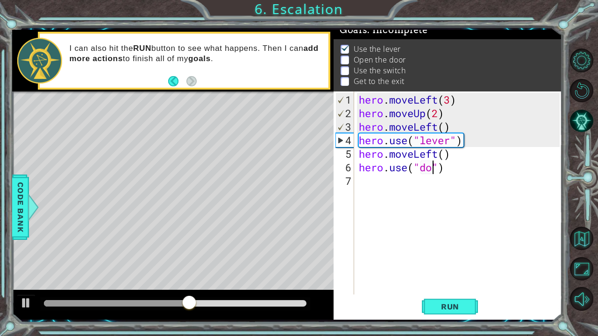
type textarea "hero.use("door")"
click at [418, 185] on div "hero . moveLeft ( 3 ) hero . moveUp ( 2 ) hero . moveLeft ( ) hero . use ( "lev…" at bounding box center [461, 208] width 208 height 230
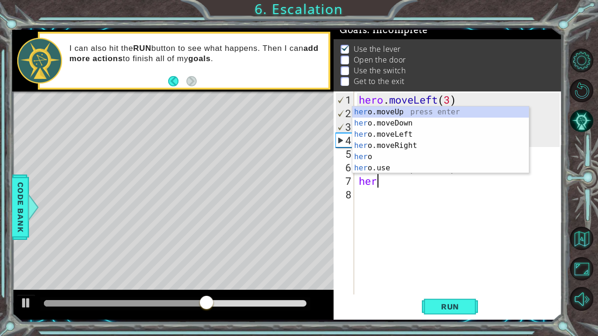
scroll to position [0, 0]
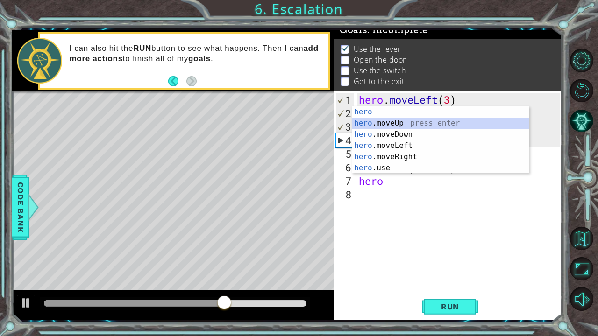
click at [389, 125] on div "hero press enter hero .moveUp press enter hero .moveDown press enter hero .move…" at bounding box center [440, 152] width 177 height 90
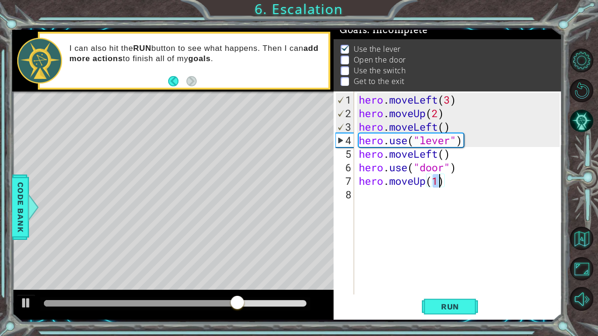
type textarea "hero.moveUp(2)"
click at [431, 196] on div "hero . moveLeft ( 3 ) hero . moveUp ( 2 ) hero . moveLeft ( ) hero . use ( "lev…" at bounding box center [461, 208] width 208 height 230
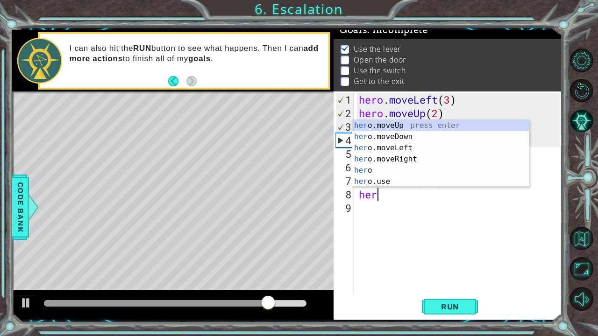
scroll to position [0, 0]
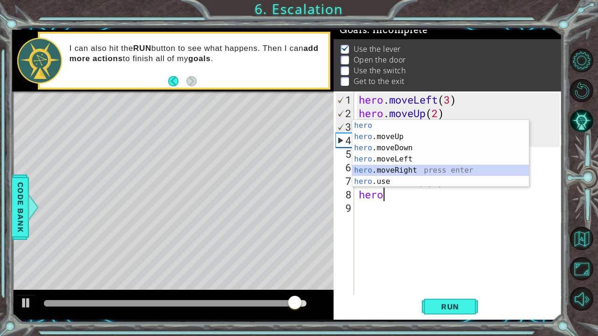
click at [392, 169] on div "hero press enter hero .moveUp press enter hero .moveDown press enter hero .move…" at bounding box center [440, 165] width 177 height 90
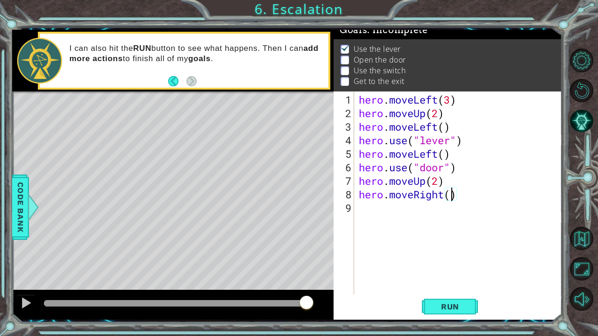
type textarea "hero.moveRight(2)"
click at [419, 211] on div "hero . moveLeft ( 3 ) hero . moveUp ( 2 ) hero . moveLeft ( ) hero . use ( "lev…" at bounding box center [461, 208] width 208 height 230
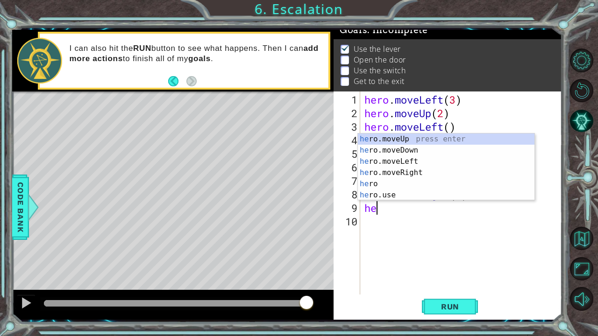
scroll to position [0, 0]
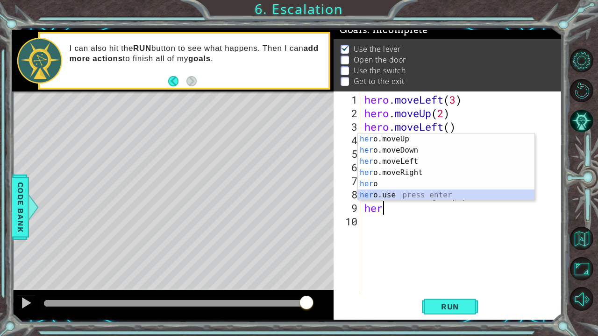
click at [393, 198] on div "her o.moveUp press enter her o.moveDown press enter her o.moveLeft press enter …" at bounding box center [446, 179] width 177 height 90
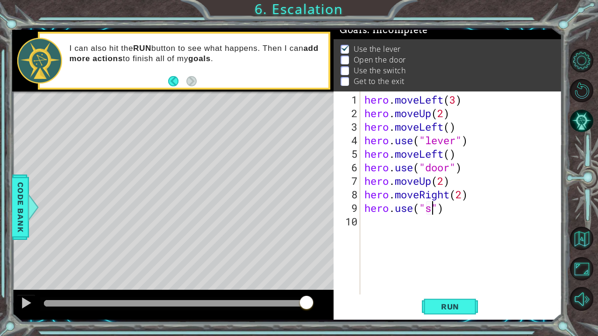
scroll to position [0, 3]
type textarea "hero.use("switch")"
click at [391, 227] on div "hero . moveLeft ( 3 ) hero . moveUp ( 2 ) hero . moveLeft ( ) hero . use ( "lev…" at bounding box center [464, 208] width 202 height 230
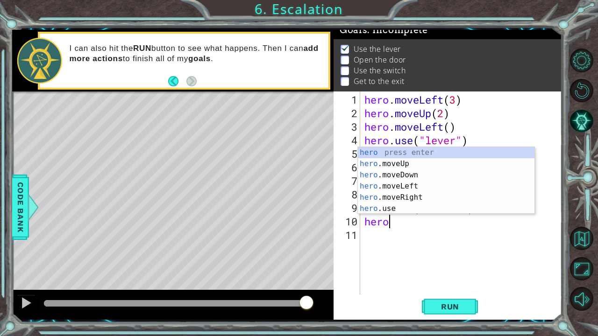
scroll to position [0, 0]
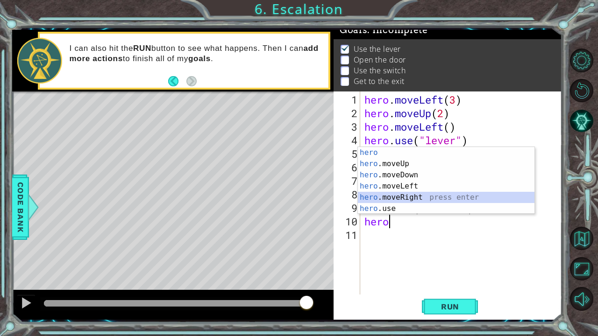
click at [411, 194] on div "hero press enter hero .moveUp press enter hero .moveDown press enter hero .move…" at bounding box center [446, 192] width 177 height 90
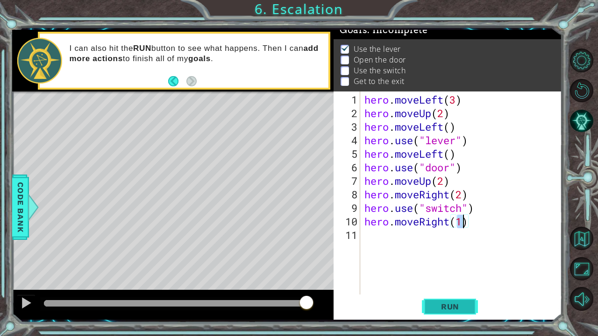
type textarea "hero.moveRight(1)"
click at [445, 263] on span "Run" at bounding box center [450, 306] width 37 height 9
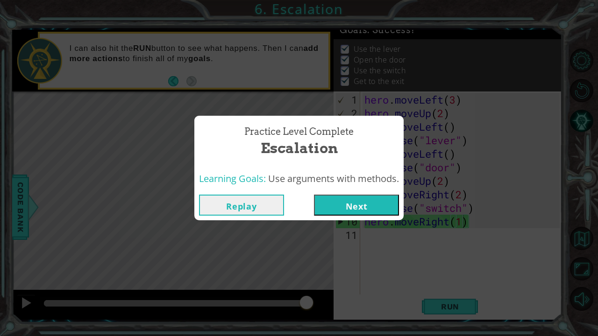
click at [384, 208] on button "Next" at bounding box center [356, 205] width 85 height 21
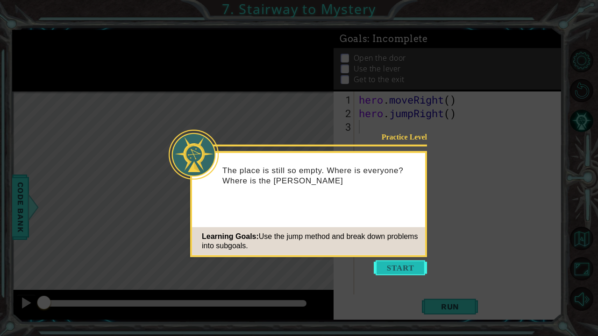
click at [394, 263] on button "Start" at bounding box center [400, 268] width 53 height 15
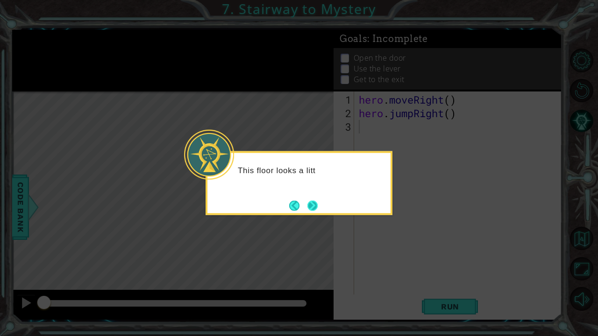
click at [314, 204] on button "Next" at bounding box center [313, 206] width 14 height 14
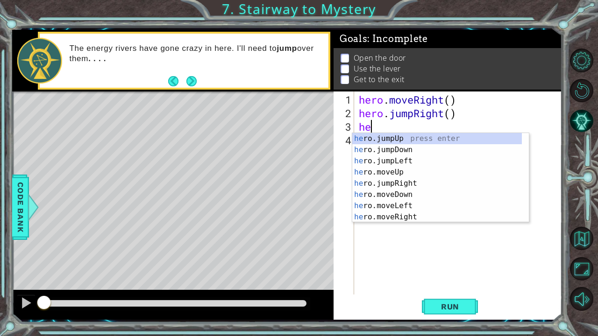
type textarea "her"
click at [397, 182] on div "her o.jumpUp press enter her o.jumpDown press enter her o.jumpLeft press enter …" at bounding box center [437, 189] width 170 height 112
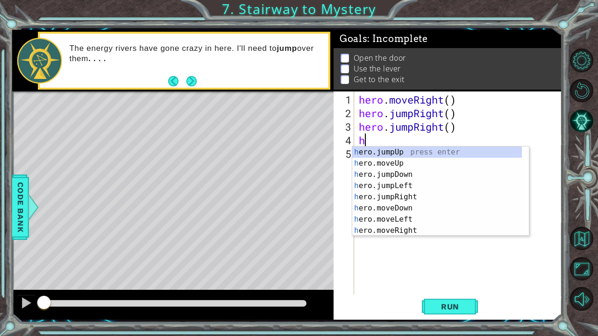
type textarea "her"
click at [399, 149] on div "her o.jumpUp press enter her o.jumpDown press enter her o.jumpLeft press enter …" at bounding box center [437, 203] width 170 height 112
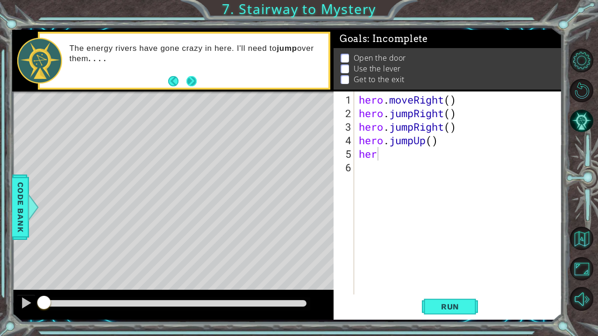
click at [192, 78] on button "Next" at bounding box center [191, 81] width 10 height 10
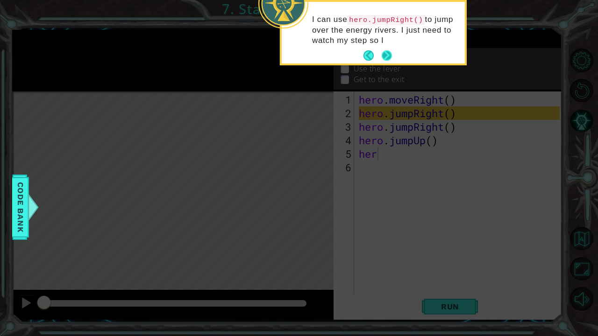
click at [390, 58] on button "Next" at bounding box center [387, 56] width 12 height 12
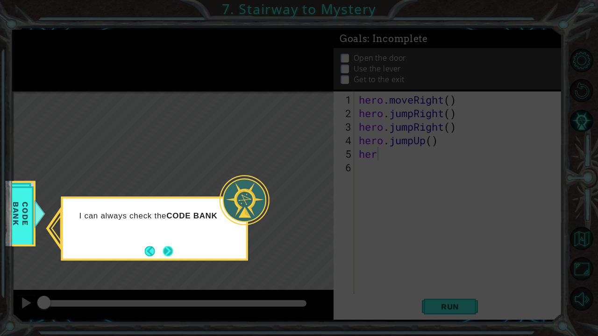
click at [171, 255] on button "Next" at bounding box center [168, 251] width 14 height 14
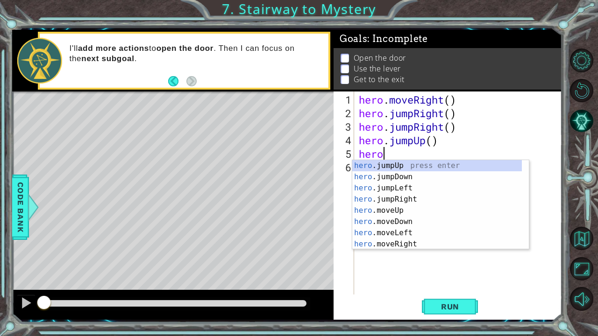
scroll to position [0, 0]
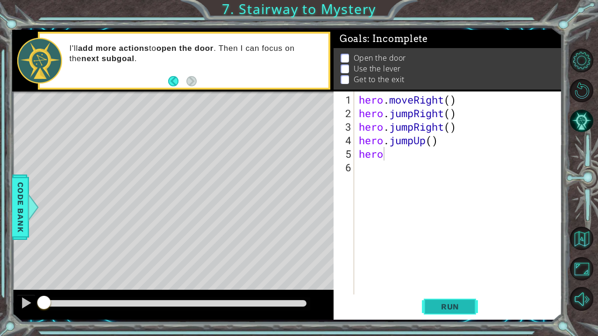
click at [444, 263] on button "Run" at bounding box center [450, 306] width 56 height 23
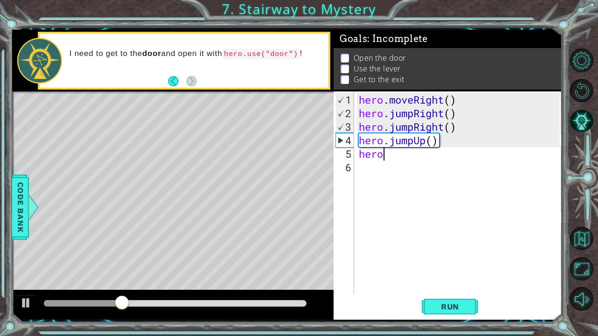
click at [410, 128] on div "hero . moveRight ( ) hero . jumpRight ( ) hero . jumpRight ( ) hero . jumpUp ( …" at bounding box center [461, 208] width 208 height 230
click at [415, 128] on div "hero . moveRight ( ) hero . jumpRight ( ) hero . jumpRight ( ) hero . jumpUp ( …" at bounding box center [461, 208] width 208 height 230
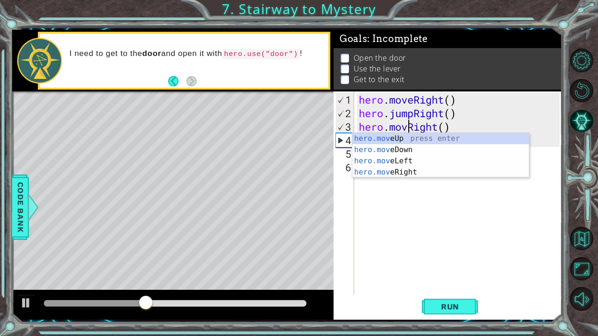
scroll to position [0, 2]
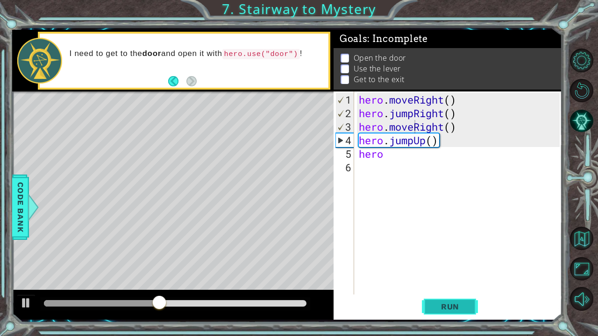
click at [435, 263] on span "Run" at bounding box center [450, 306] width 37 height 9
click at [419, 143] on div "hero . moveRight ( ) hero . jumpRight ( ) hero . moveRight ( ) hero . jumpUp ( …" at bounding box center [461, 208] width 208 height 230
click at [408, 144] on div "hero . moveRight ( ) hero . jumpRight ( ) hero . moveRight ( ) hero . jumpUp ( …" at bounding box center [461, 208] width 208 height 230
click at [413, 143] on div "hero . moveRight ( ) hero . jumpRight ( ) hero . moveRight ( ) hero . jumpUp ( …" at bounding box center [461, 208] width 208 height 230
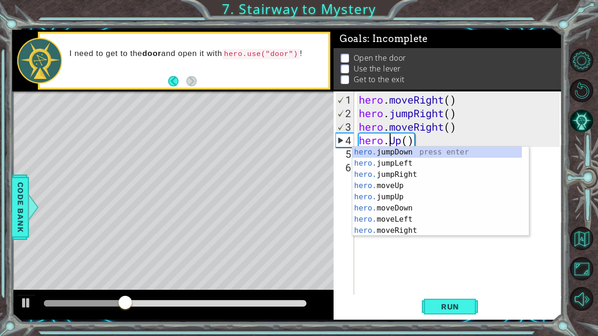
scroll to position [0, 2]
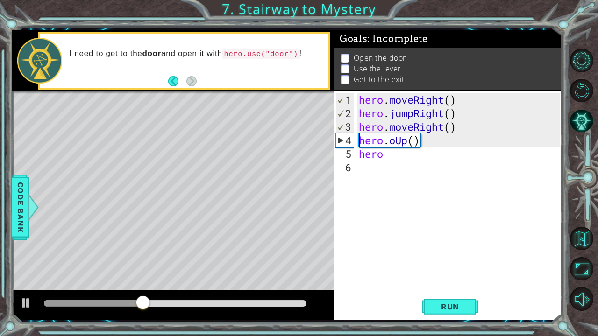
click at [395, 140] on div "hero . moveRight ( ) hero . jumpRight ( ) hero . moveRight ( ) hero . oUp ( ) h…" at bounding box center [461, 208] width 208 height 230
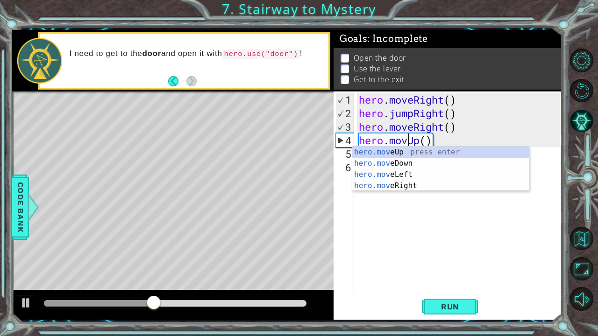
type textarea "hero.moveUp()"
click at [409, 197] on div "hero . moveRight ( ) hero . jumpRight ( ) hero . moveRight ( ) hero . moveUp ( …" at bounding box center [461, 208] width 208 height 230
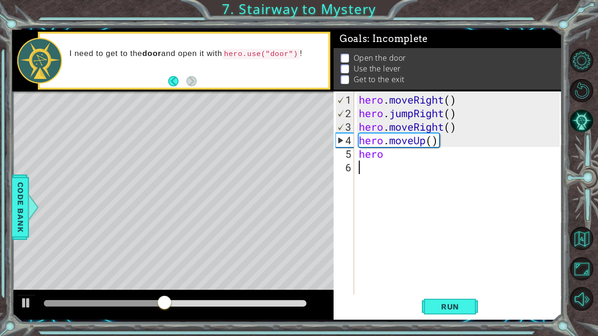
scroll to position [0, 0]
click at [388, 156] on div "hero . moveRight ( ) hero . jumpRight ( ) hero . moveRight ( ) hero . moveUp ( …" at bounding box center [461, 208] width 208 height 230
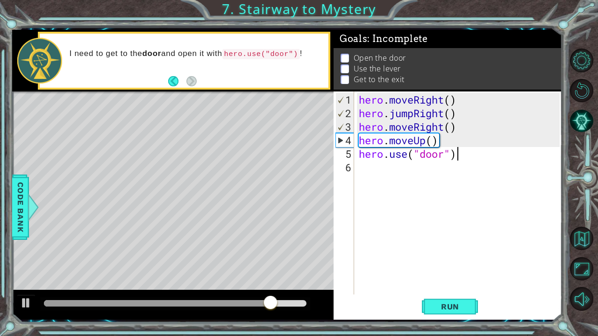
type textarea "hero.use("door")"
click at [431, 171] on div "hero . moveRight ( ) hero . jumpRight ( ) hero . moveRight ( ) hero . moveUp ( …" at bounding box center [461, 208] width 208 height 230
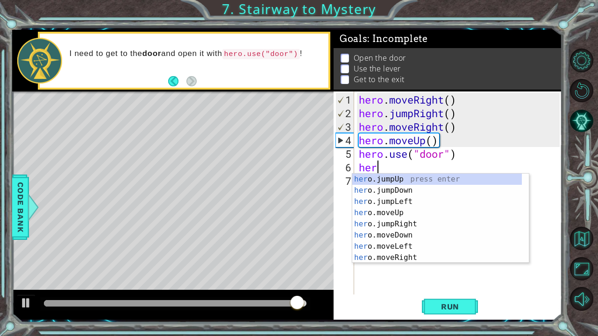
scroll to position [0, 0]
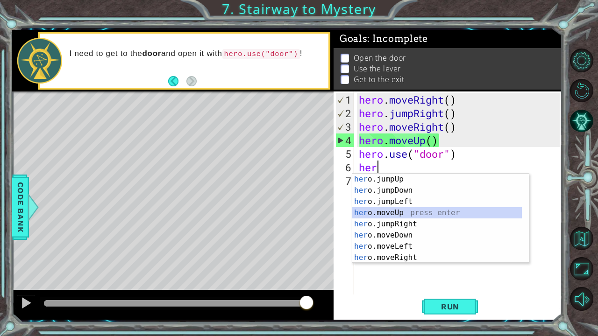
click at [408, 211] on div "her o.jumpUp press enter her o.jumpDown press enter her o.jumpLeft press enter …" at bounding box center [437, 230] width 170 height 112
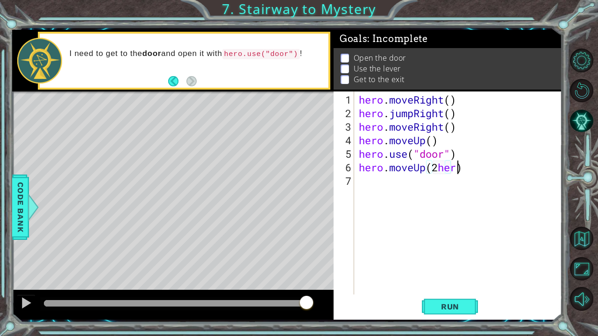
scroll to position [0, 4]
type textarea "hero.moveUp(2)"
click at [385, 189] on div "hero . moveRight ( ) hero . jumpRight ( ) hero . moveRight ( ) hero . moveUp ( …" at bounding box center [461, 208] width 208 height 230
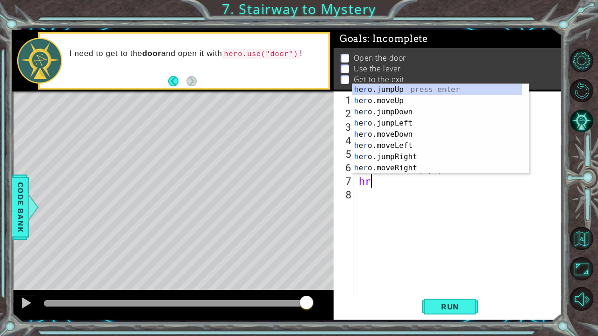
scroll to position [0, 0]
click at [372, 148] on div "h e r o.jumpUp press enter h e r o.moveUp press enter h e r o.jumpDown press en…" at bounding box center [437, 140] width 170 height 112
type textarea "hero.moveLeft(1)"
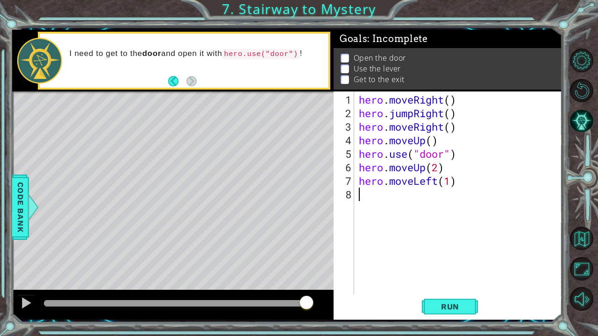
click at [439, 193] on div "hero . moveRight ( ) hero . jumpRight ( ) hero . moveRight ( ) hero . moveUp ( …" at bounding box center [461, 208] width 208 height 230
type textarea "hero.use("lever")"
click at [421, 215] on div "hero . moveRight ( ) hero . jumpRight ( ) hero . moveRight ( ) hero . moveUp ( …" at bounding box center [461, 208] width 208 height 230
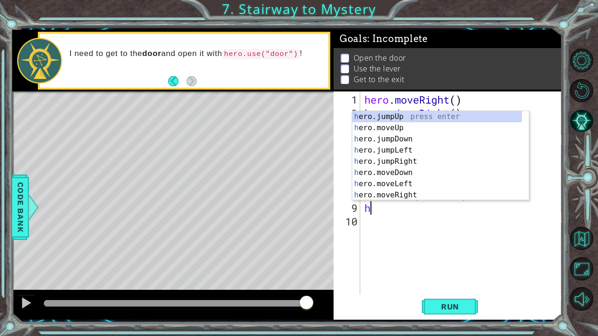
scroll to position [0, 0]
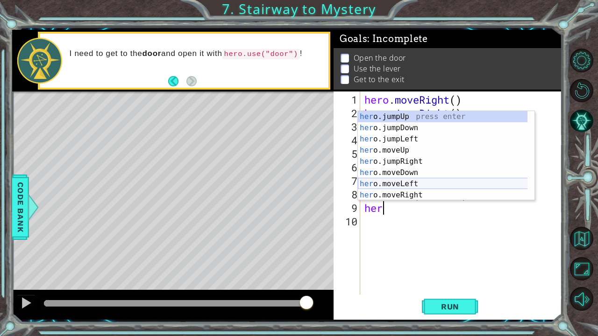
click at [413, 185] on div "her o.jumpUp press enter her o.jumpDown press enter her o.jumpLeft press enter …" at bounding box center [443, 167] width 170 height 112
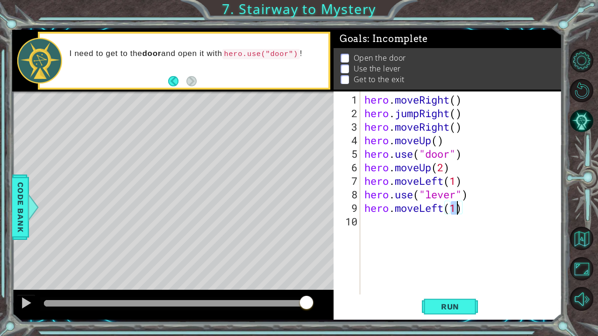
type textarea "hero.moveLeft(2)"
click at [431, 222] on div "hero . moveRight ( ) hero . jumpRight ( ) hero . moveRight ( ) hero . moveUp ( …" at bounding box center [464, 208] width 202 height 230
type textarea "her"
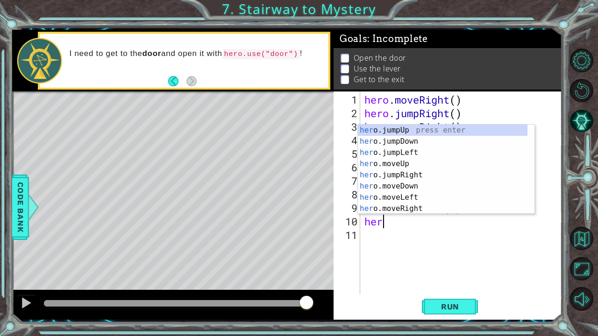
scroll to position [0, 0]
click at [395, 131] on div "her o.jumpUp press enter her o.jumpDown press enter her o.jumpLeft press enter …" at bounding box center [443, 181] width 170 height 112
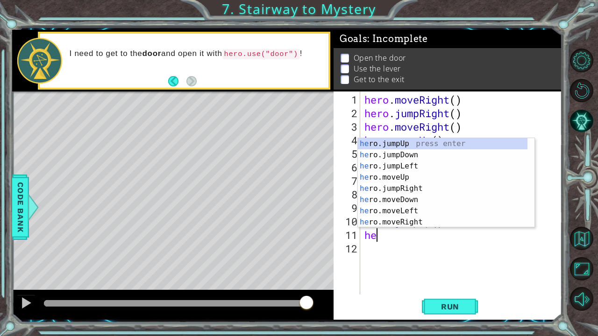
type textarea "her"
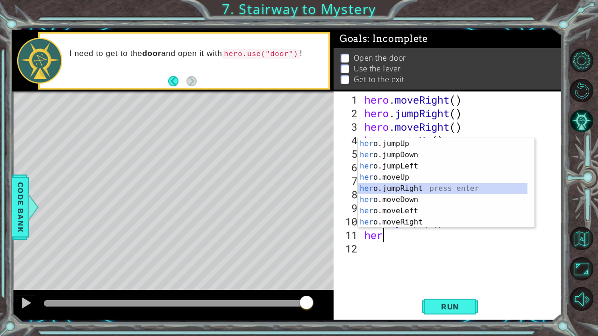
click at [406, 190] on div "her o.jumpUp press enter her o.jumpDown press enter her o.jumpLeft press enter …" at bounding box center [443, 194] width 170 height 112
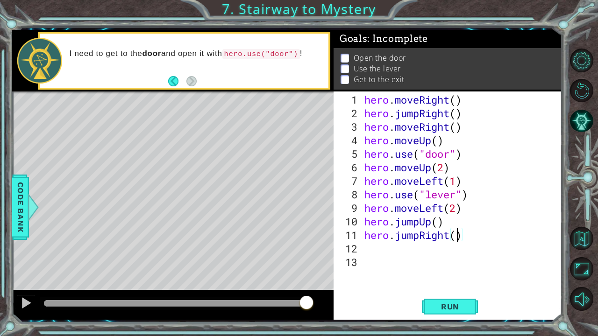
click at [457, 236] on div "hero . moveRight ( ) hero . jumpRight ( ) hero . moveRight ( ) hero . moveUp ( …" at bounding box center [464, 208] width 202 height 230
type textarea "hero.jumpRight(2)"
click at [475, 263] on button "Run" at bounding box center [450, 306] width 56 height 23
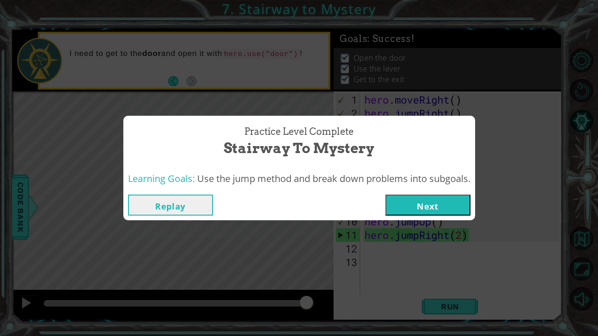
click at [434, 214] on button "Next" at bounding box center [428, 205] width 85 height 21
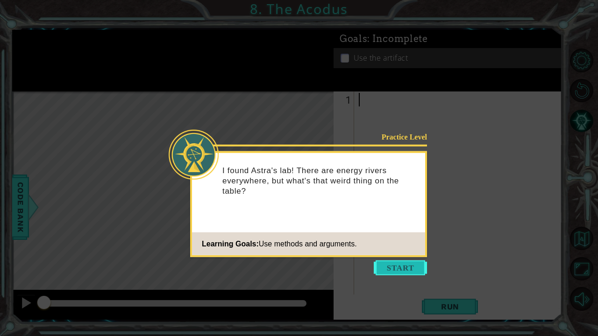
click at [397, 263] on button "Start" at bounding box center [400, 268] width 53 height 15
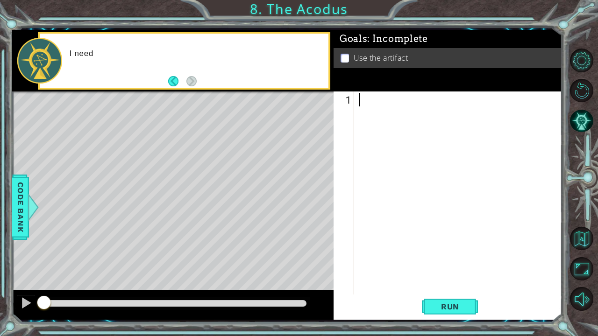
click at [397, 263] on div at bounding box center [461, 208] width 208 height 230
type textarea "j"
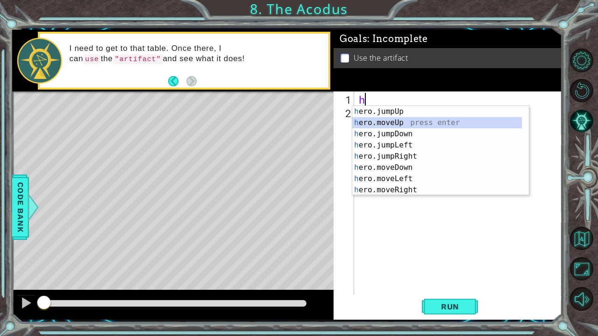
click at [379, 124] on div "h ero.jumpUp press enter h ero.moveUp press enter h ero.jumpDown press enter h …" at bounding box center [437, 162] width 170 height 112
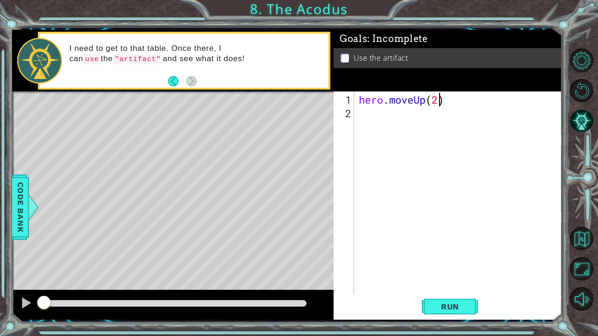
type textarea "hero.moveUp(2)"
click at [448, 113] on div "hero . moveUp ( 2 )" at bounding box center [461, 208] width 208 height 230
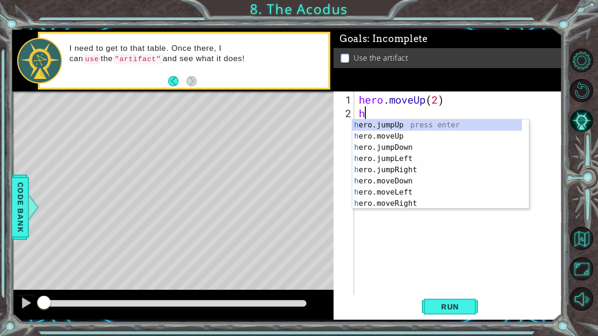
type textarea "her"
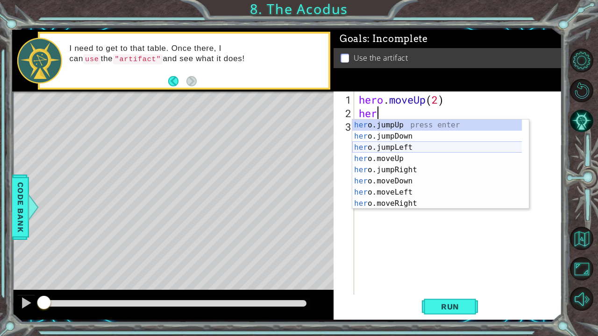
click at [406, 150] on div "her o.jumpUp press enter her o.jumpDown press enter her o.jumpLeft press enter …" at bounding box center [437, 176] width 170 height 112
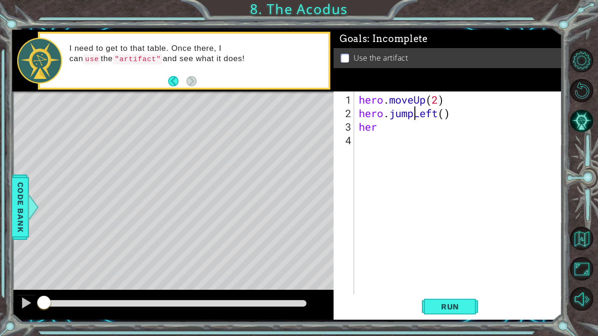
click at [412, 113] on div "hero . moveUp ( 2 ) hero . jumpLeft ( ) her" at bounding box center [461, 208] width 208 height 230
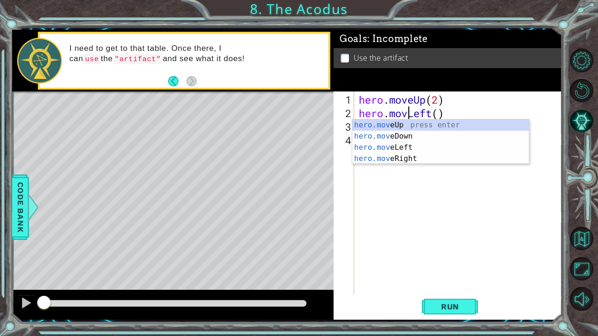
type textarea "hero.moveLeft()"
click at [406, 209] on div "hero . moveUp ( 2 ) hero . moveLeft ( ) her" at bounding box center [461, 208] width 208 height 230
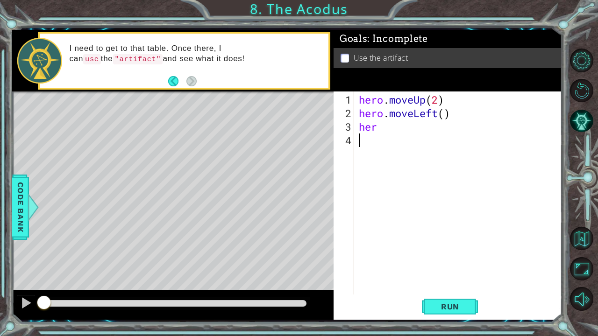
scroll to position [0, 0]
click at [394, 133] on div "hero . moveUp ( 2 ) hero . moveLeft ( ) her" at bounding box center [461, 208] width 208 height 230
click at [386, 128] on div "hero . moveUp ( 2 ) hero . moveLeft ( ) her" at bounding box center [461, 208] width 208 height 230
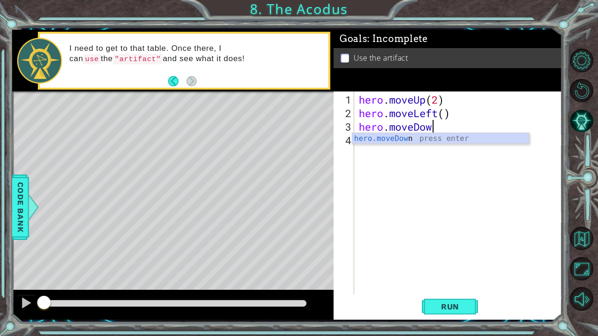
scroll to position [0, 3]
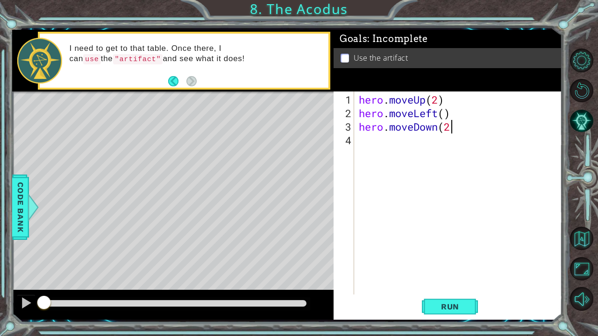
type textarea "hero.moveDown(2)"
click at [375, 142] on div "hero . moveUp ( 2 ) hero . moveLeft ( ) hero . moveDown ( 2 )" at bounding box center [461, 208] width 208 height 230
type textarea "her"
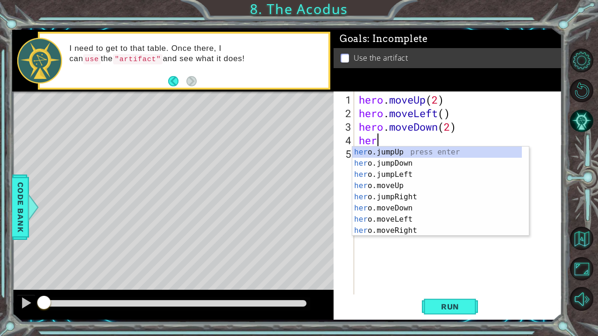
scroll to position [0, 0]
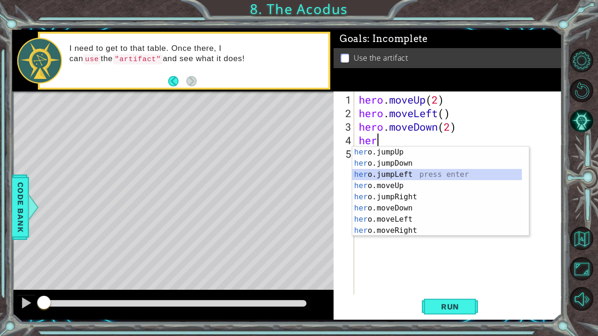
click at [377, 178] on div "her o.jumpUp press enter her o.jumpDown press enter her o.jumpLeft press enter …" at bounding box center [437, 203] width 170 height 112
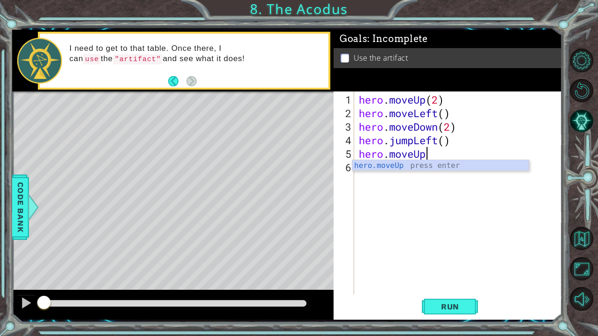
scroll to position [0, 3]
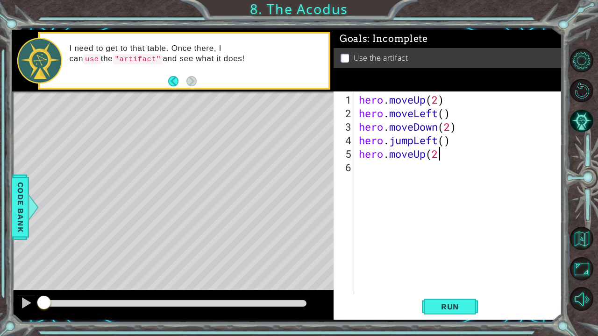
type textarea "hero.moveUp(2)"
click at [430, 166] on div "hero . moveUp ( 2 ) hero . moveLeft ( ) hero . moveDown ( 2 ) hero . jumpLeft (…" at bounding box center [461, 208] width 208 height 230
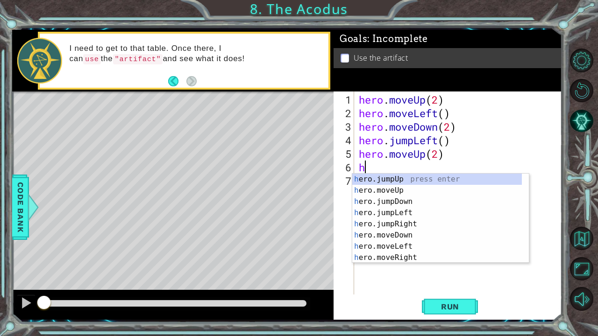
type textarea "her"
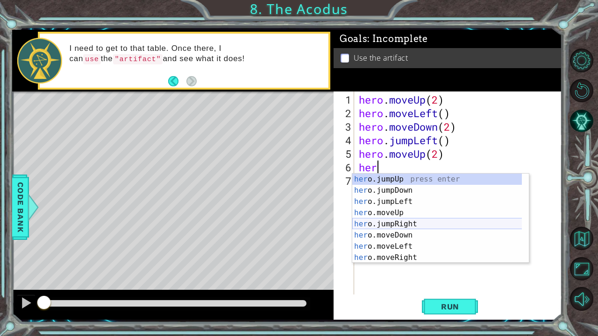
click at [394, 223] on div "her o.jumpUp press enter her o.jumpDown press enter her o.jumpLeft press enter …" at bounding box center [437, 230] width 170 height 112
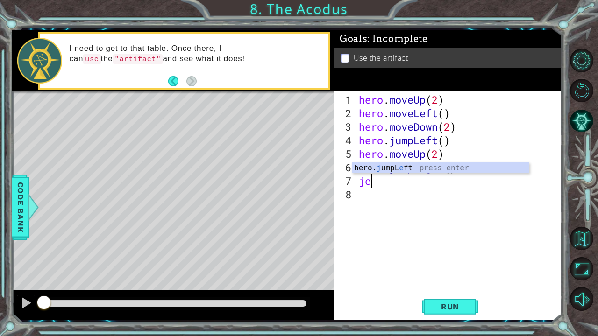
type textarea "j"
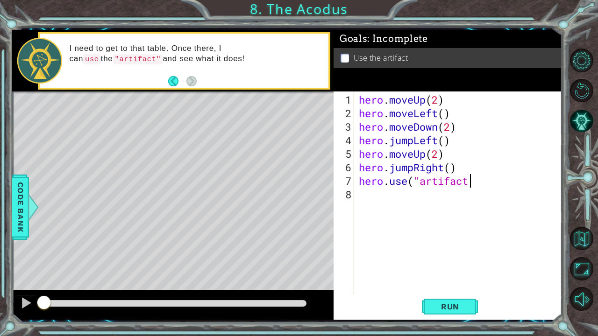
scroll to position [0, 5]
click at [447, 263] on button "Run" at bounding box center [450, 306] width 56 height 23
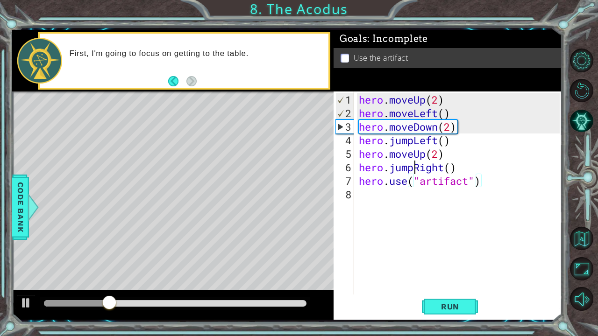
click at [415, 169] on div "hero . moveUp ( 2 ) hero . moveLeft ( ) hero . moveDown ( 2 ) hero . jumpLeft (…" at bounding box center [461, 208] width 208 height 230
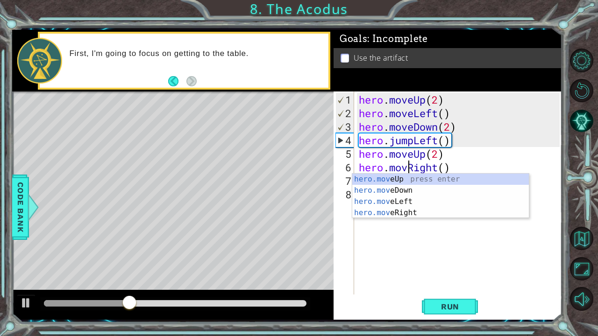
scroll to position [0, 2]
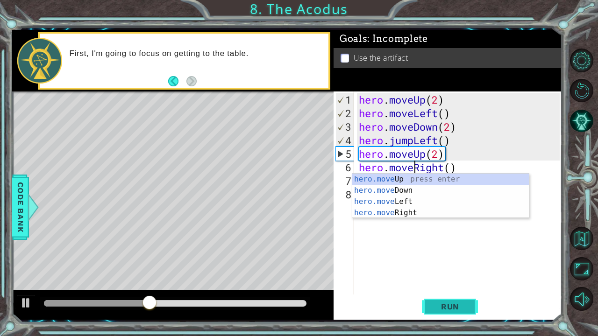
type textarea "hero.moveRight()"
click at [432, 263] on span "Run" at bounding box center [450, 306] width 37 height 9
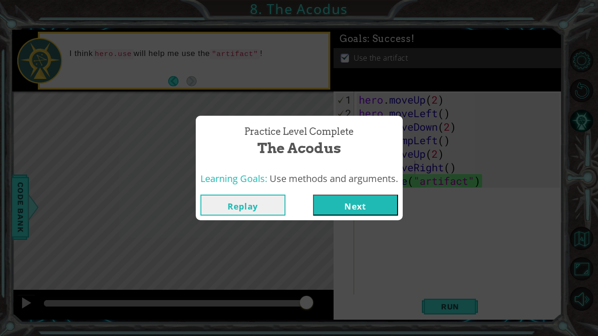
click at [345, 208] on button "Next" at bounding box center [355, 205] width 85 height 21
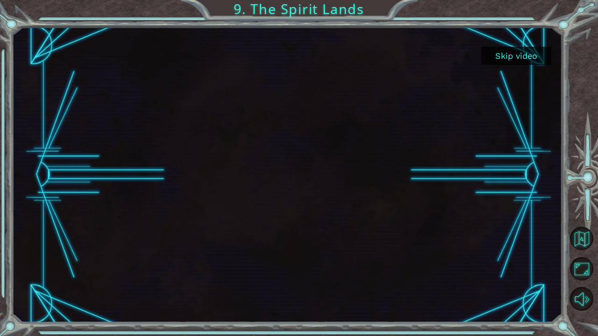
click at [522, 61] on button "Skip video" at bounding box center [516, 56] width 70 height 18
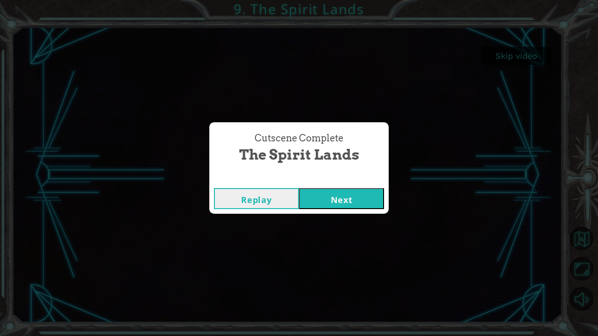
click at [350, 199] on button "Next" at bounding box center [341, 198] width 85 height 21
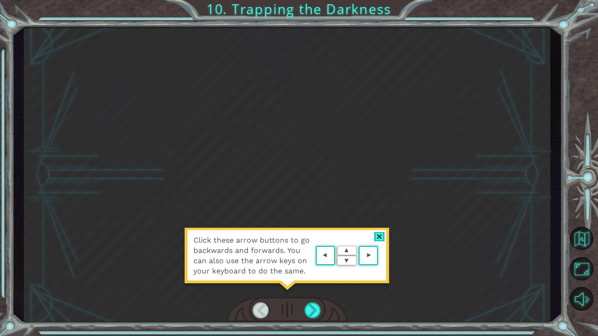
click at [380, 256] on area at bounding box center [380, 256] width 0 height 0
click at [365, 259] on div "Click these arrow buttons to go backwards and forwards. You can also use the ar…" at bounding box center [287, 175] width 527 height 296
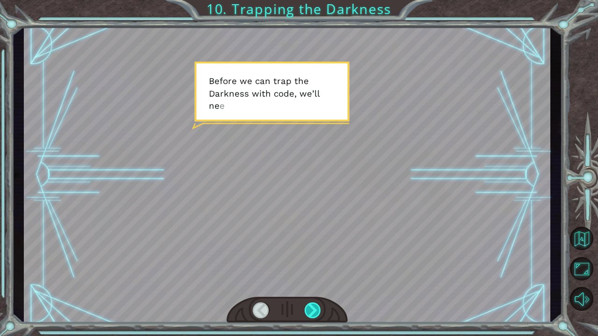
click at [308, 263] on div at bounding box center [313, 311] width 17 height 16
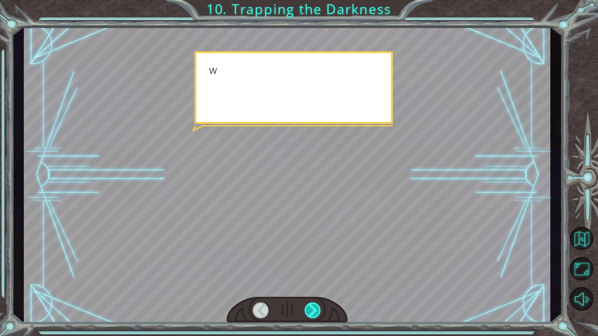
click at [308, 263] on div at bounding box center [313, 311] width 17 height 16
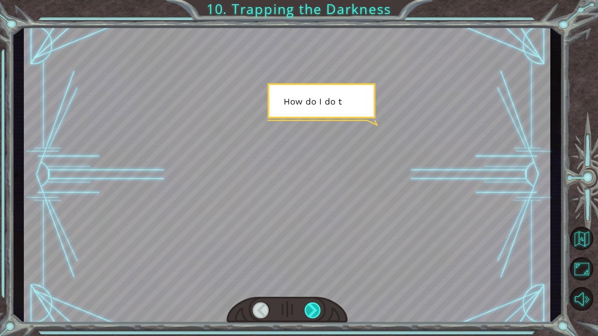
click at [308, 263] on div at bounding box center [313, 311] width 17 height 16
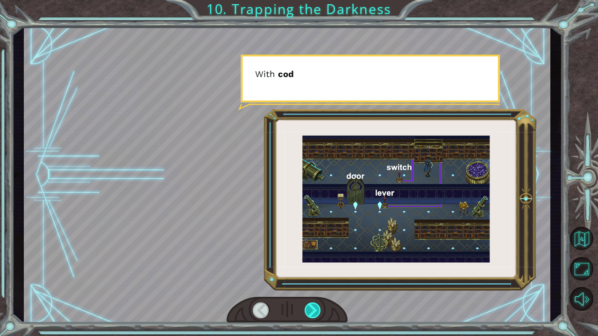
click at [308, 263] on div at bounding box center [313, 311] width 17 height 16
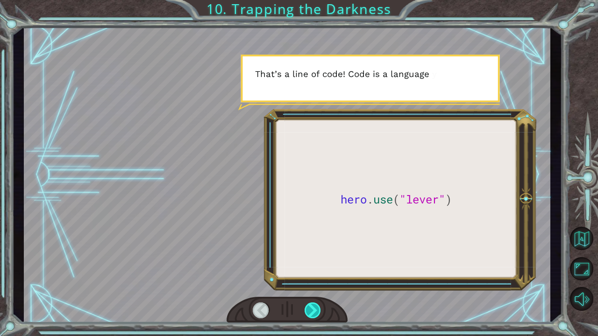
drag, startPoint x: 308, startPoint y: 305, endPoint x: 308, endPoint y: 310, distance: 5.2
click at [308, 263] on div at bounding box center [313, 311] width 17 height 16
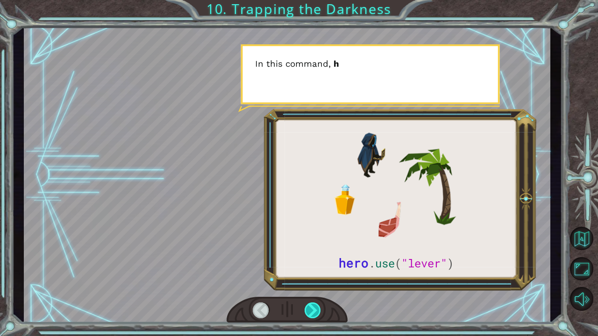
click at [308, 263] on div at bounding box center [313, 311] width 17 height 16
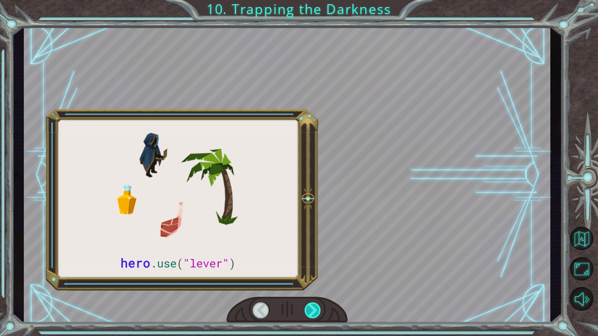
click at [308, 263] on div at bounding box center [313, 311] width 17 height 16
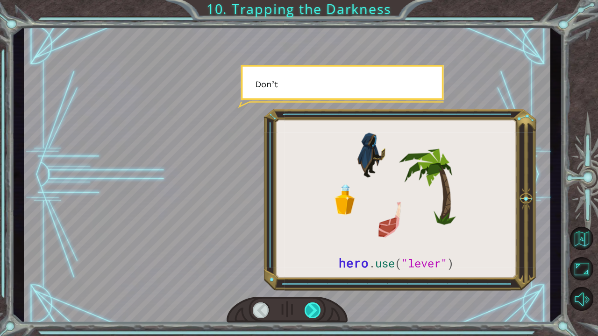
click at [308, 263] on div at bounding box center [313, 311] width 17 height 16
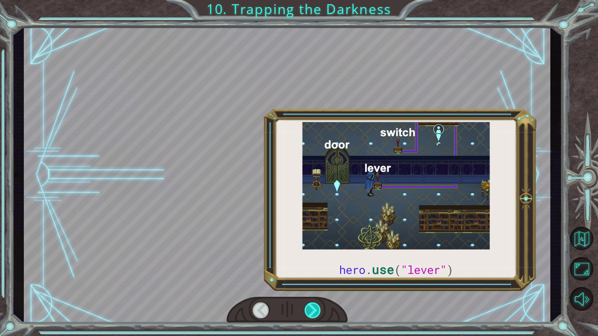
click at [308, 263] on div at bounding box center [313, 311] width 17 height 16
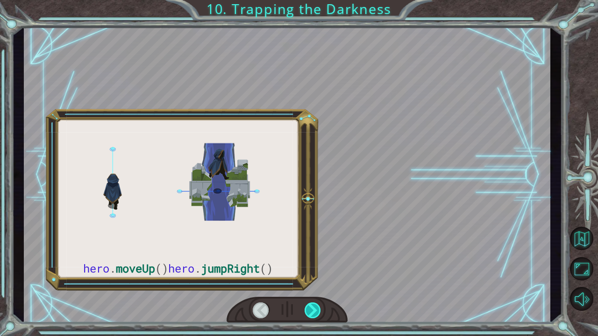
click at [308, 263] on div at bounding box center [313, 311] width 17 height 16
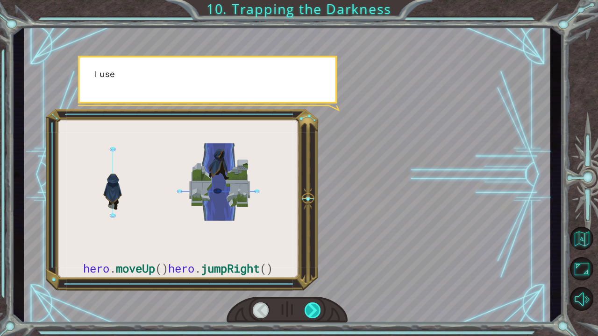
click at [308, 263] on div at bounding box center [313, 311] width 17 height 16
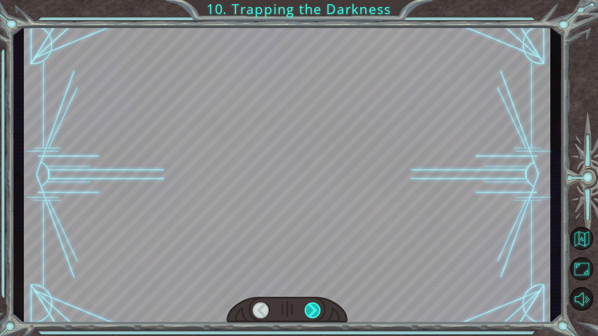
click at [308, 263] on div at bounding box center [313, 311] width 17 height 16
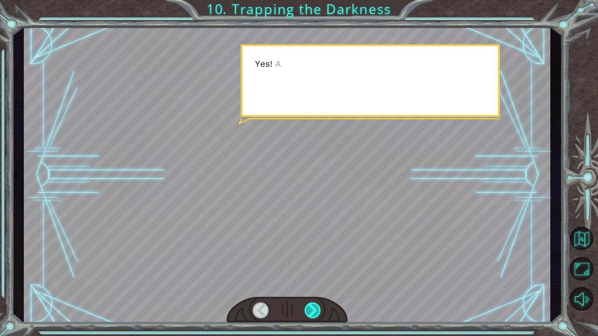
click at [308, 263] on div at bounding box center [313, 311] width 17 height 16
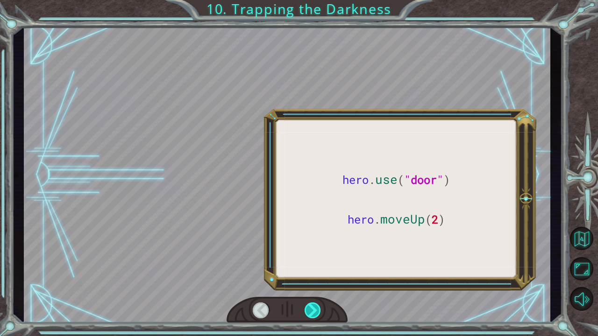
click at [308, 263] on div at bounding box center [313, 311] width 17 height 16
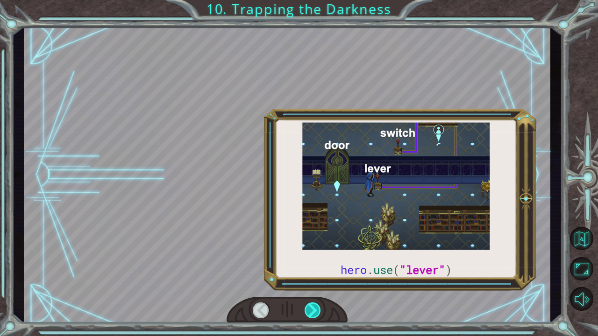
click at [308, 263] on div at bounding box center [313, 311] width 17 height 16
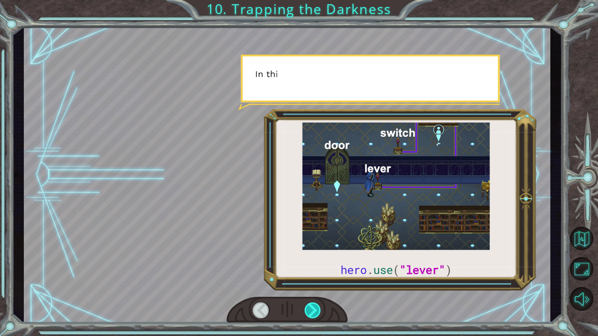
click at [308, 263] on div at bounding box center [313, 311] width 17 height 16
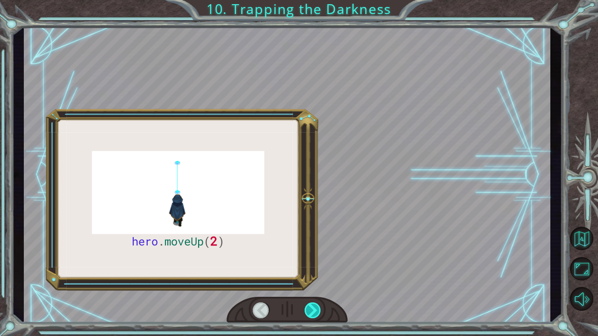
click at [308, 263] on div at bounding box center [313, 311] width 17 height 16
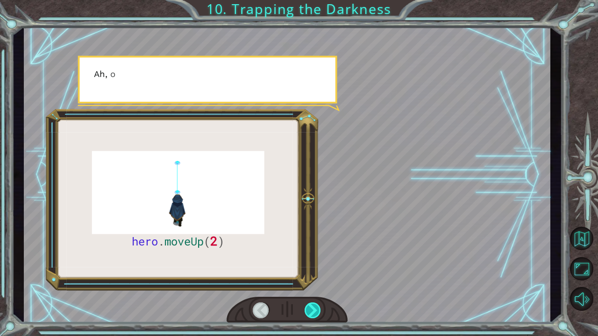
click at [308, 263] on div at bounding box center [313, 311] width 17 height 16
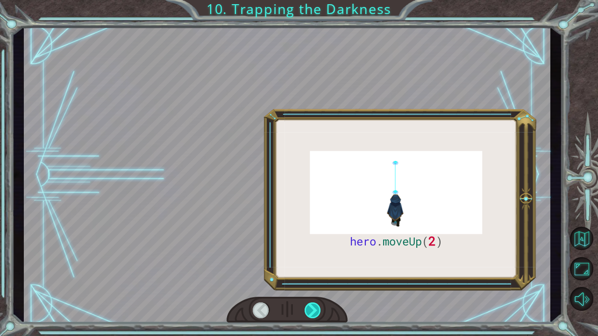
click at [308, 263] on div at bounding box center [313, 311] width 17 height 16
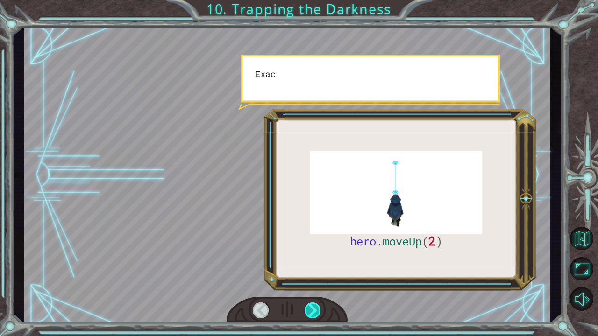
click at [308, 263] on div at bounding box center [313, 311] width 17 height 16
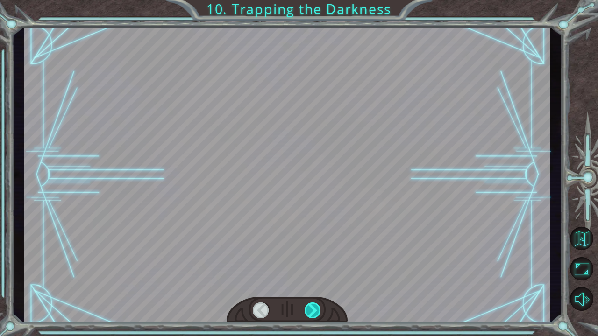
click at [308, 263] on div at bounding box center [313, 311] width 17 height 16
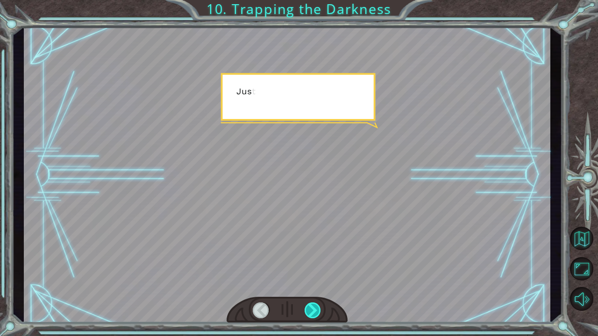
click at [308, 263] on div at bounding box center [313, 311] width 17 height 16
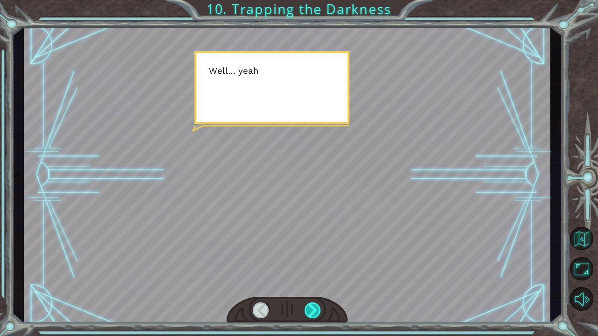
click at [308, 263] on div at bounding box center [313, 311] width 17 height 16
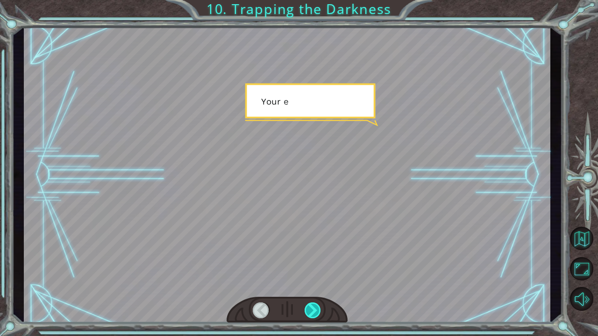
click at [308, 263] on div at bounding box center [313, 311] width 17 height 16
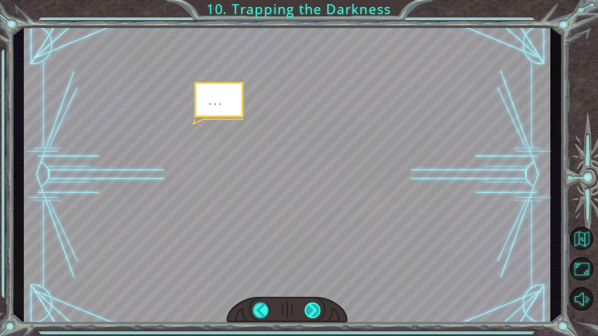
click at [308, 263] on div at bounding box center [313, 311] width 17 height 16
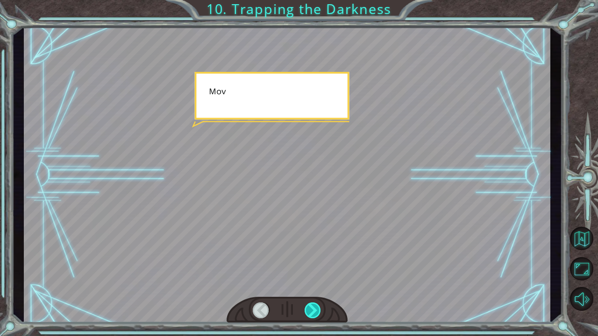
click at [308, 263] on div at bounding box center [313, 311] width 17 height 16
click at [308, 0] on div "hero . moveUp ( 2 ) B e f o r e w e c a n t r a p t h e D a r k n e s s w i t h…" at bounding box center [299, 0] width 598 height 0
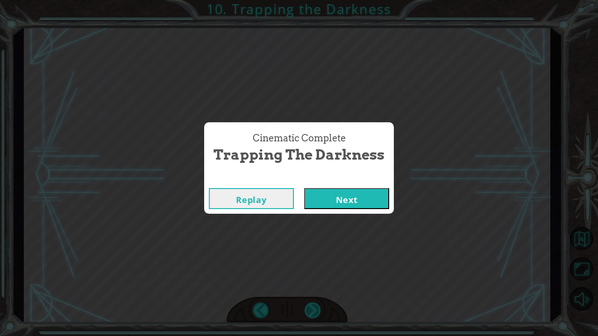
click at [308, 263] on div "Cinematic Complete Trapping the Darkness Replay Next" at bounding box center [299, 168] width 598 height 336
drag, startPoint x: 308, startPoint y: 310, endPoint x: 374, endPoint y: 201, distance: 127.5
click at [374, 201] on button "Next" at bounding box center [346, 198] width 85 height 21
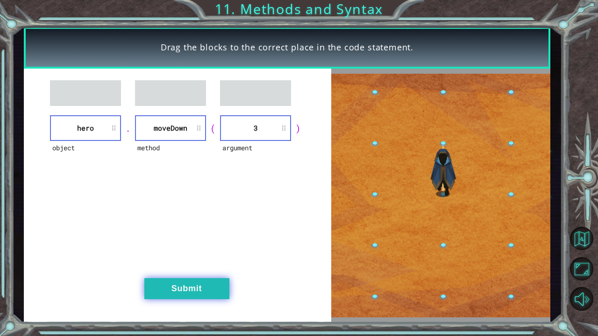
click at [192, 263] on button "Submit" at bounding box center [186, 289] width 85 height 21
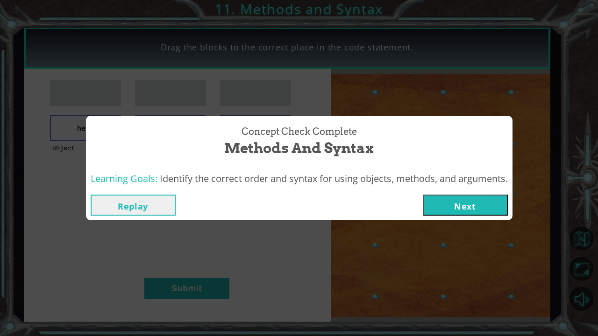
click at [495, 196] on button "Next" at bounding box center [465, 205] width 85 height 21
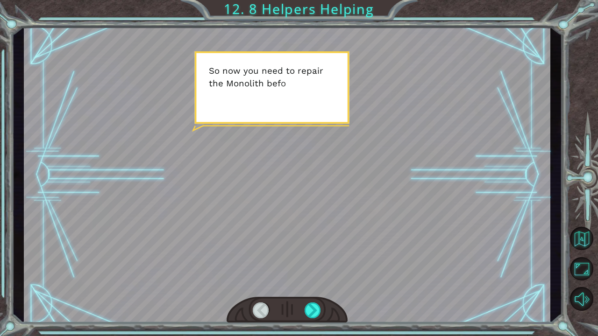
click at [323, 263] on div at bounding box center [287, 310] width 121 height 27
click at [321, 263] on div at bounding box center [313, 311] width 17 height 16
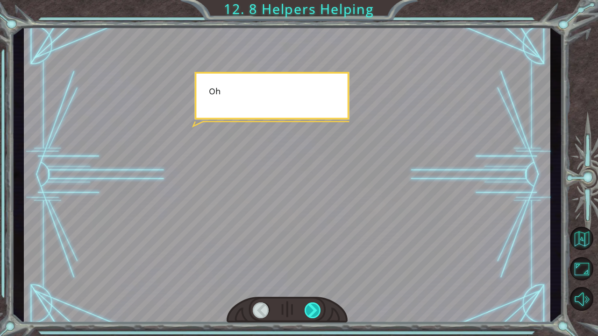
click at [321, 263] on div at bounding box center [313, 311] width 17 height 16
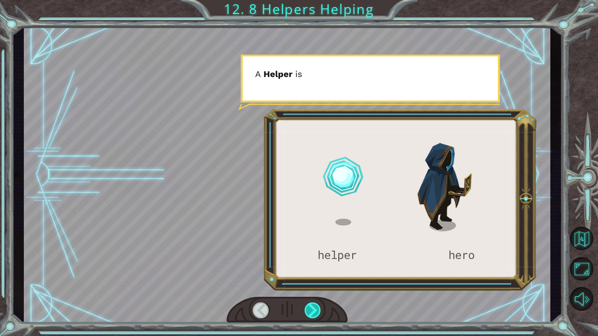
click at [321, 263] on div at bounding box center [313, 311] width 17 height 16
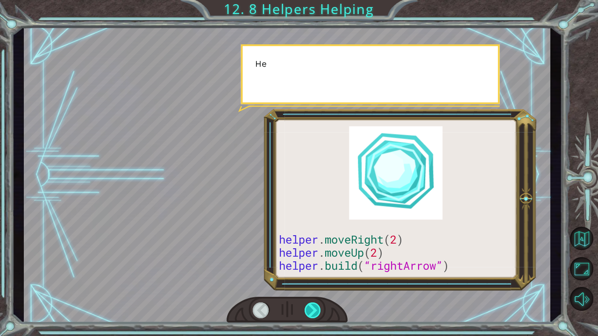
click at [321, 263] on div at bounding box center [313, 311] width 17 height 16
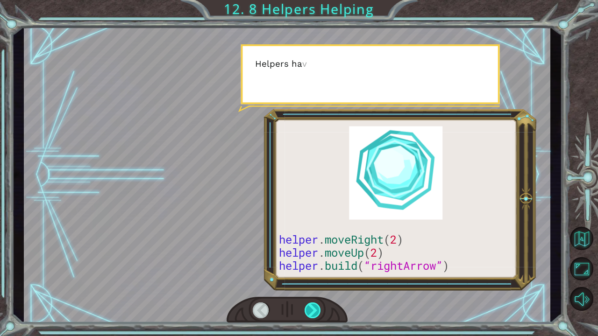
click at [321, 263] on div at bounding box center [313, 311] width 17 height 16
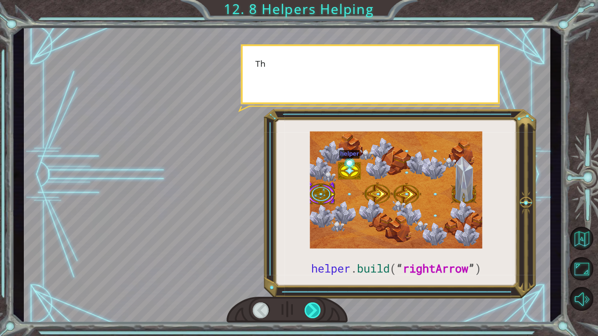
click at [321, 263] on div at bounding box center [313, 311] width 17 height 16
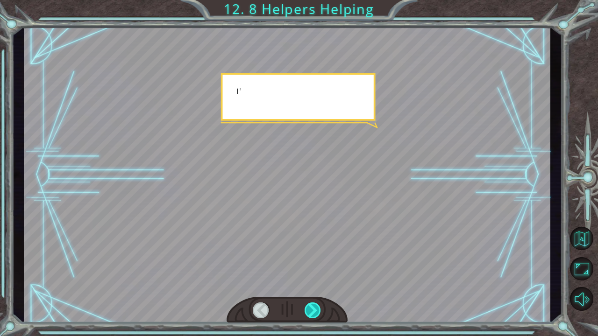
click at [321, 263] on div at bounding box center [313, 311] width 17 height 16
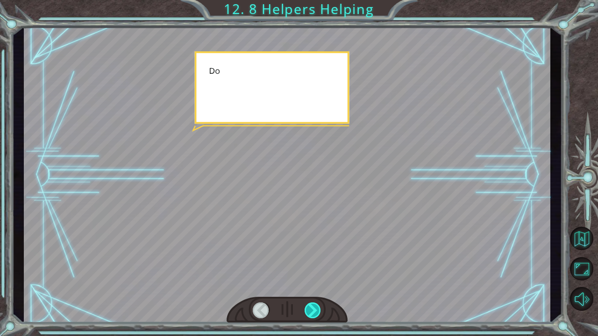
click at [321, 263] on div at bounding box center [313, 311] width 17 height 16
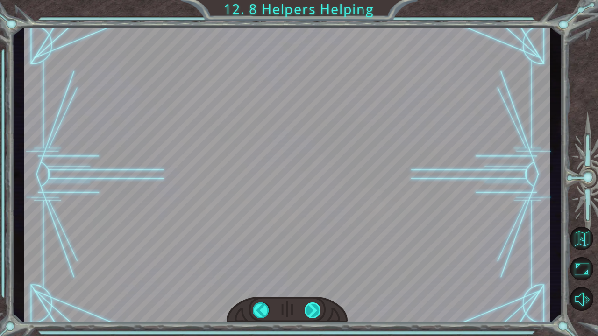
click at [321, 0] on div "helper . build ( “ rightArrow ” ) S o n o w y o u n e e d t o r e p a i r t h e…" at bounding box center [299, 0] width 598 height 0
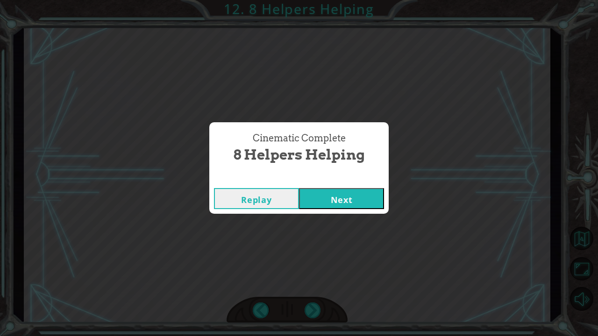
click at [318, 201] on button "Next" at bounding box center [341, 198] width 85 height 21
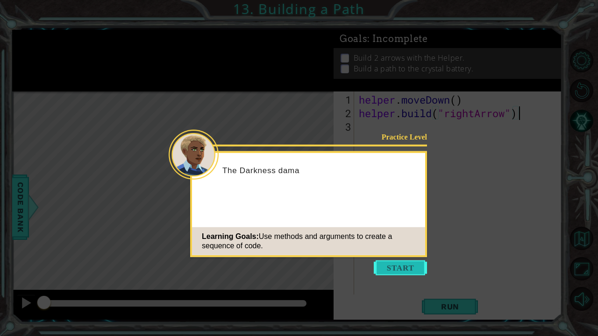
click at [422, 263] on button "Start" at bounding box center [400, 268] width 53 height 15
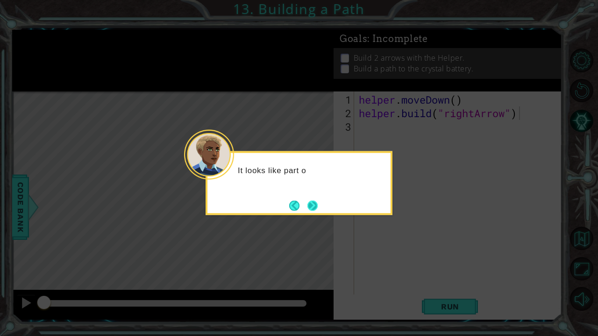
click at [317, 205] on button "Next" at bounding box center [312, 205] width 11 height 11
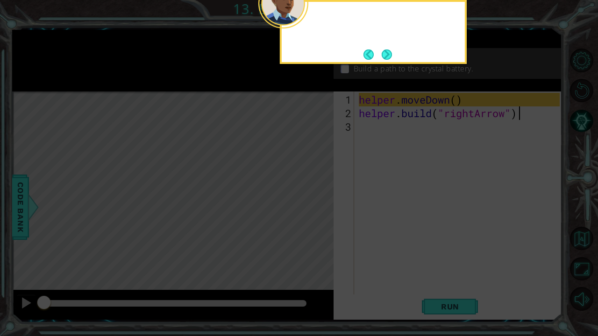
click at [317, 205] on icon at bounding box center [299, 54] width 598 height 564
click at [388, 64] on icon at bounding box center [299, 54] width 598 height 564
click at [386, 59] on button "Next" at bounding box center [387, 54] width 16 height 16
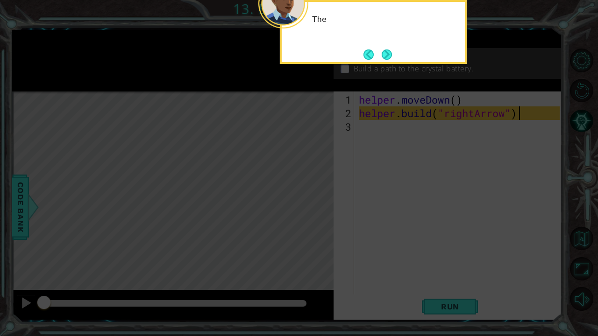
click at [386, 59] on button "Next" at bounding box center [386, 54] width 13 height 13
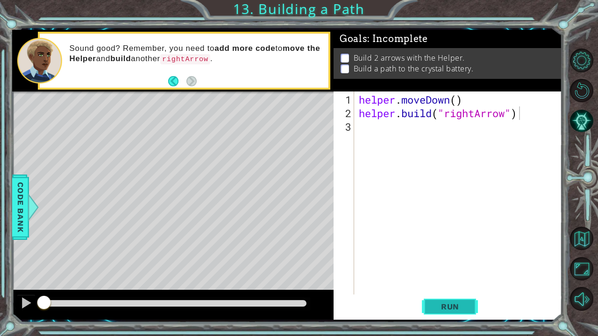
click at [443, 263] on span "Run" at bounding box center [450, 306] width 37 height 9
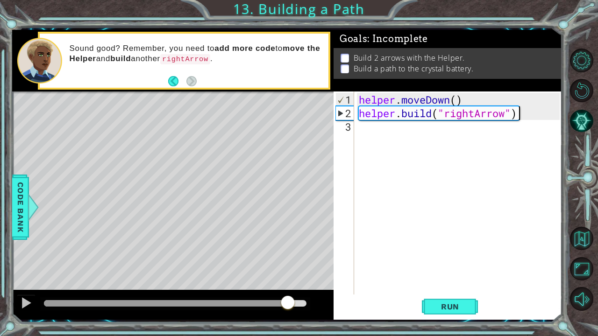
drag, startPoint x: 288, startPoint y: 308, endPoint x: 356, endPoint y: 313, distance: 68.4
click at [356, 263] on div "1 ההההההההההההההההההההההההההההההההההההההההההההההההההההההההההההההההההההההההההההה…" at bounding box center [287, 175] width 551 height 290
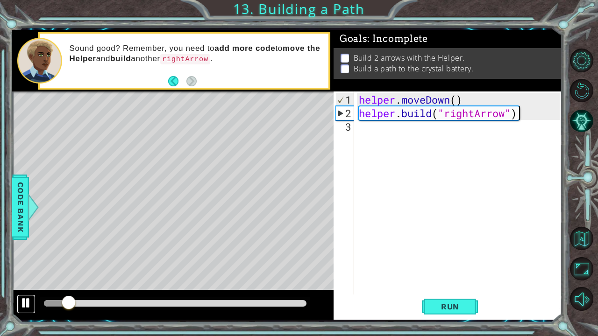
click at [21, 263] on div at bounding box center [26, 303] width 12 height 12
click at [437, 136] on div "helper . moveDown ( ) helper . build ( "rightArrow" )" at bounding box center [461, 208] width 208 height 230
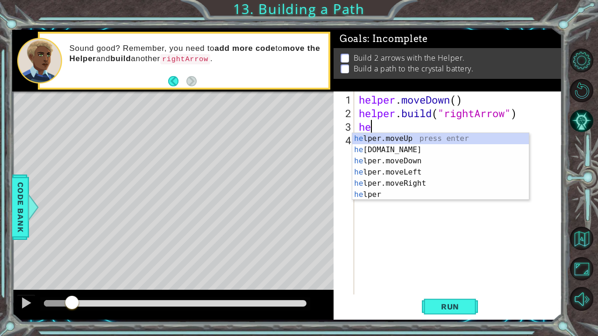
type textarea "h"
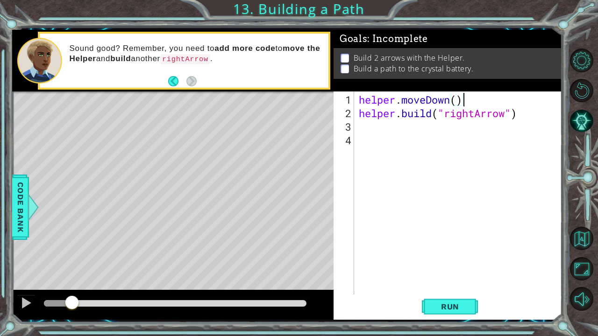
click at [461, 99] on div "helper . moveDown ( ) helper . build ( "rightArrow" )" at bounding box center [461, 208] width 208 height 230
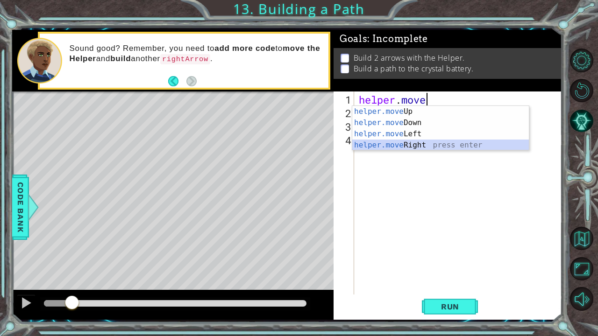
click at [413, 149] on div "helper.move Up press enter helper.move Down press enter helper.move Left press …" at bounding box center [440, 139] width 177 height 67
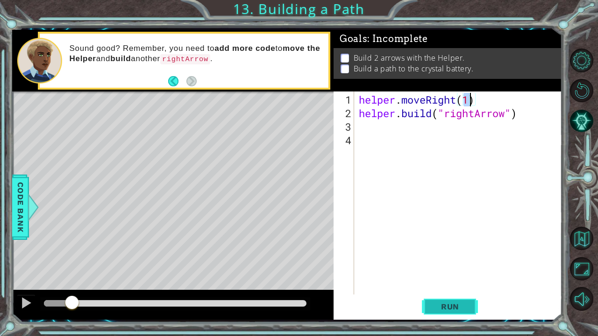
click at [433, 263] on span "Run" at bounding box center [450, 306] width 37 height 9
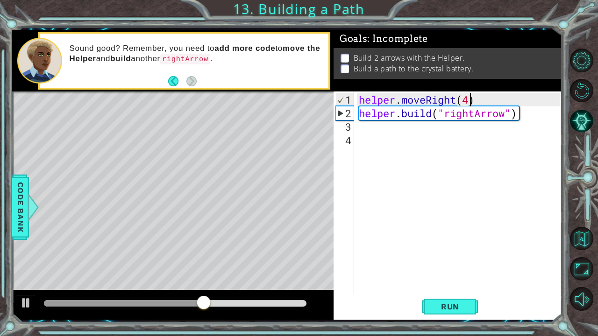
scroll to position [0, 5]
type textarea "4"
click at [401, 134] on div "helper . moveRight ( 4 ) helper . build ( "rightArrow" )" at bounding box center [461, 208] width 208 height 230
click at [385, 129] on div "helper . moveRight ( 4 ) helper . build ( "rightArrow" )" at bounding box center [461, 208] width 208 height 230
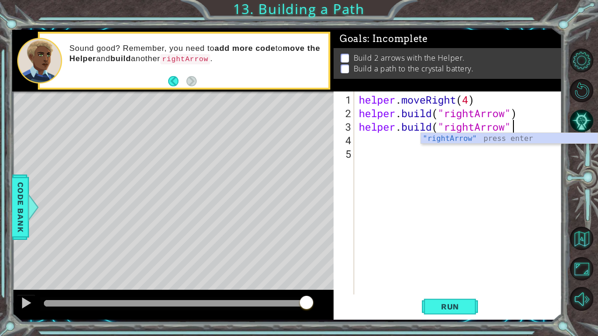
scroll to position [0, 7]
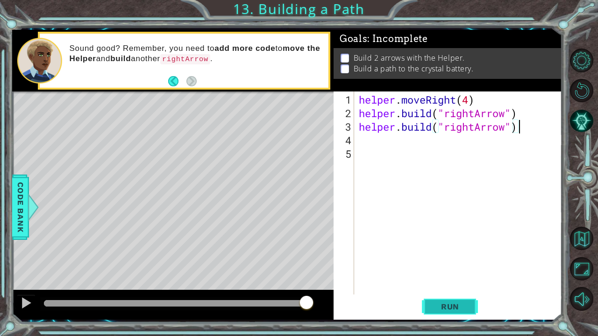
type textarea "[DOMAIN_NAME]("rightArrow")"
click at [432, 263] on span "Run" at bounding box center [450, 306] width 37 height 9
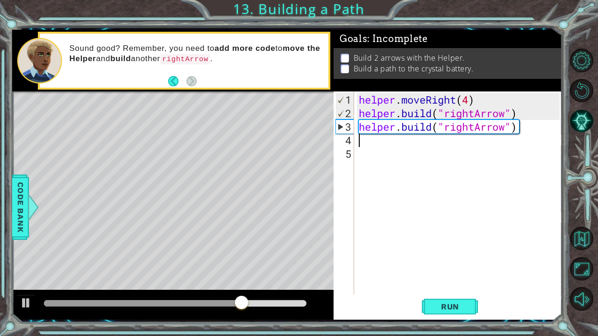
drag, startPoint x: 523, startPoint y: 136, endPoint x: 358, endPoint y: 134, distance: 165.4
click at [358, 134] on div "helper . moveRight ( 4 ) helper . build ( "rightArrow" ) helper . build ( "righ…" at bounding box center [461, 208] width 208 height 230
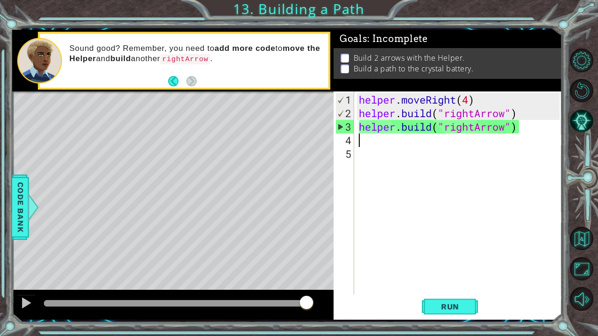
click at [472, 100] on div "helper . moveRight ( 4 ) helper . build ( "rightArrow" ) helper . build ( "righ…" at bounding box center [461, 208] width 208 height 230
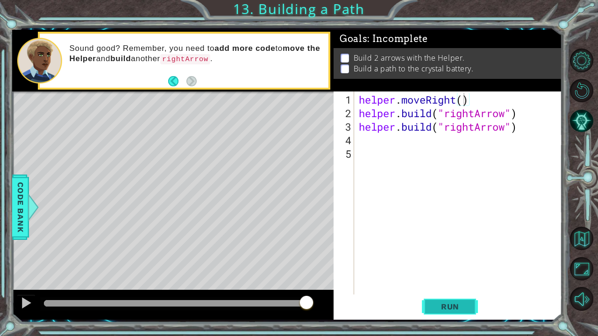
click at [451, 263] on button "Run" at bounding box center [450, 306] width 56 height 23
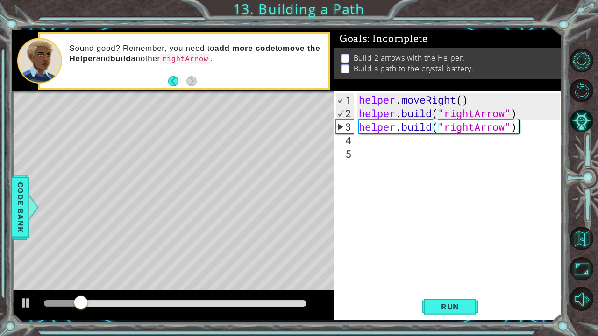
click at [526, 132] on div "helper . moveRight ( ) helper . build ( "rightArrow" ) helper . build ( "rightA…" at bounding box center [461, 208] width 208 height 230
click at [526, 113] on div "helper . moveRight ( ) helper . build ( "rightArrow" ) helper . build ( "rightA…" at bounding box center [461, 208] width 208 height 230
type textarea "[DOMAIN_NAME]("rightArrow")"
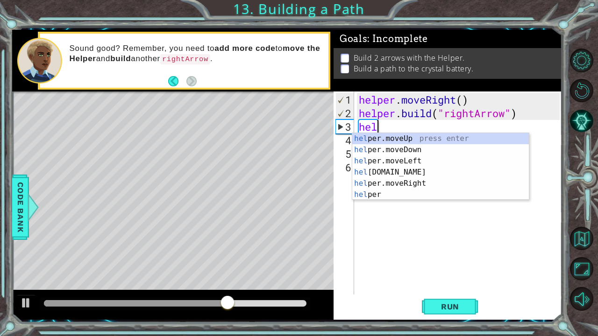
scroll to position [0, 1]
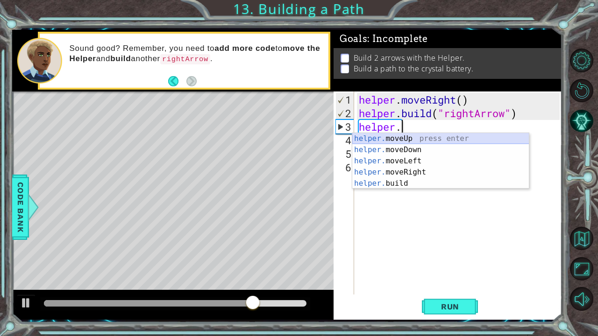
click at [451, 138] on div "helper. moveUp press enter helper. moveDown press enter helper. moveLeft press …" at bounding box center [440, 172] width 177 height 79
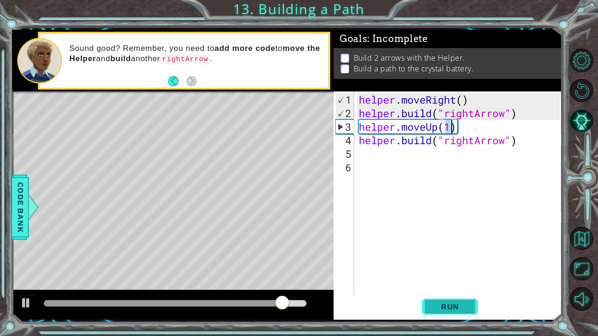
click at [437, 263] on span "Run" at bounding box center [450, 306] width 37 height 9
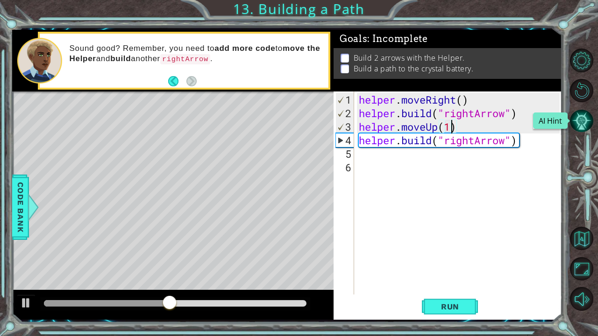
click at [582, 111] on button "AI Hint" at bounding box center [581, 120] width 23 height 23
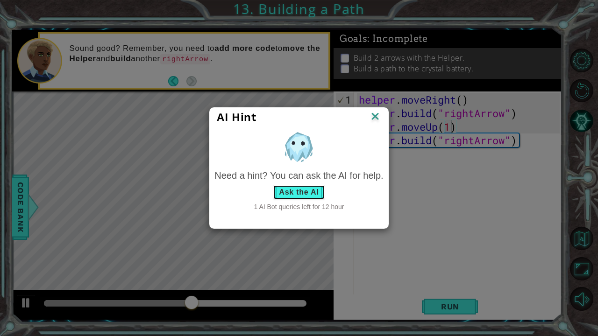
click at [285, 194] on button "Ask the AI" at bounding box center [299, 192] width 52 height 15
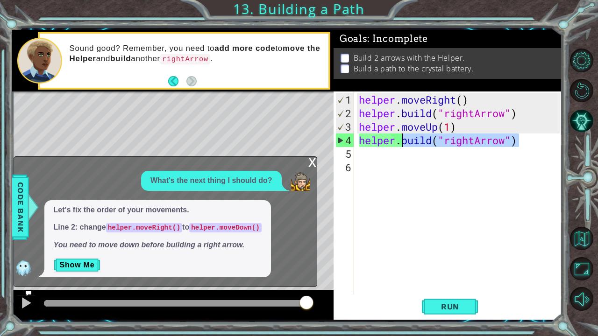
drag, startPoint x: 523, startPoint y: 142, endPoint x: 403, endPoint y: 141, distance: 120.6
click at [403, 141] on div "helper . moveRight ( ) helper . build ( "rightArrow" ) helper . moveUp ( 1 ) he…" at bounding box center [461, 208] width 208 height 230
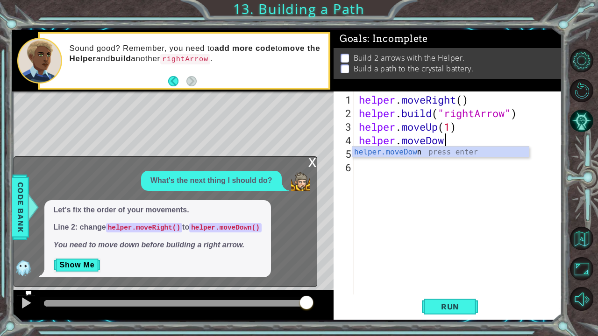
scroll to position [0, 4]
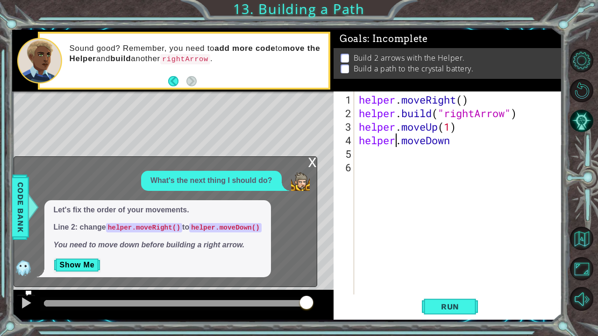
click at [398, 139] on div "helper . moveRight ( ) helper . build ( "rightArrow" ) helper . moveUp ( 1 ) he…" at bounding box center [461, 208] width 208 height 230
click at [461, 141] on div "helper . moveRight ( ) helper . build ( "rightArrow" ) helper . moveUp ( 1 ) he…" at bounding box center [461, 208] width 208 height 230
type textarea "helper.moveDown()"
click at [456, 263] on span "Run" at bounding box center [450, 306] width 37 height 9
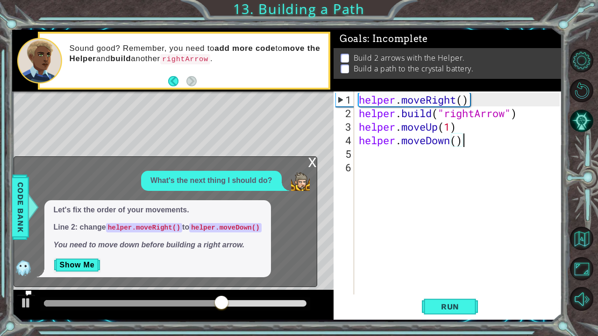
click at [449, 149] on div "helper . moveRight ( ) helper . build ( "rightArrow" ) helper . moveUp ( 1 ) he…" at bounding box center [461, 208] width 208 height 230
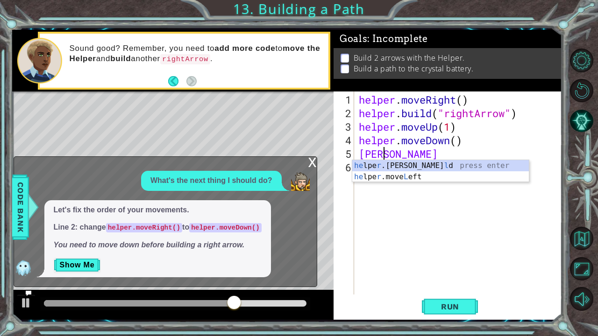
scroll to position [0, 0]
click at [414, 177] on div "he lpe r .[PERSON_NAME] press enter he lpe r .move L eft press enter" at bounding box center [440, 182] width 177 height 45
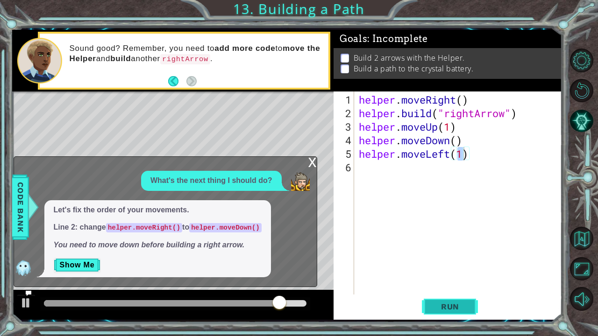
click at [430, 263] on button "Run" at bounding box center [450, 306] width 56 height 23
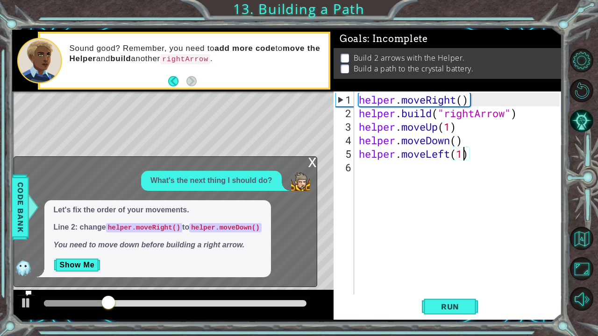
click at [455, 153] on div "helper . moveRight ( ) helper . build ( "rightArrow" ) helper . moveUp ( 1 ) he…" at bounding box center [461, 208] width 208 height 230
click at [587, 115] on button "AI Hint" at bounding box center [581, 120] width 23 height 23
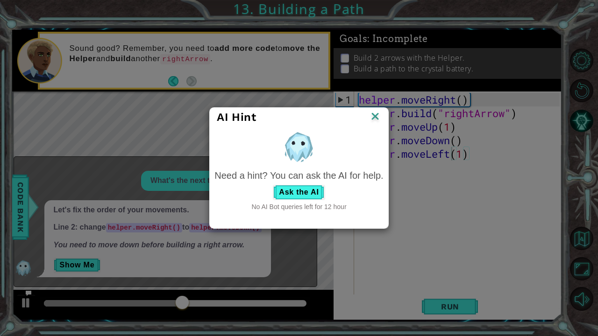
click at [386, 109] on div "AI Hint" at bounding box center [299, 117] width 178 height 19
click at [371, 121] on img at bounding box center [375, 117] width 12 height 14
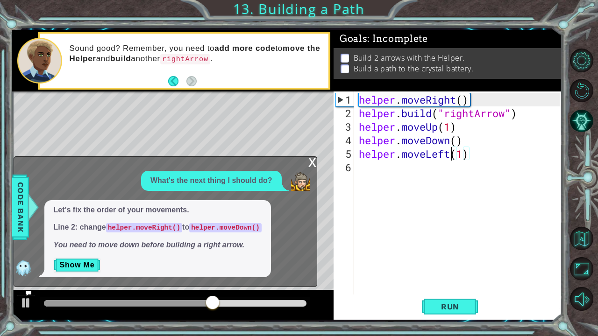
click at [314, 164] on div "x" at bounding box center [312, 161] width 8 height 9
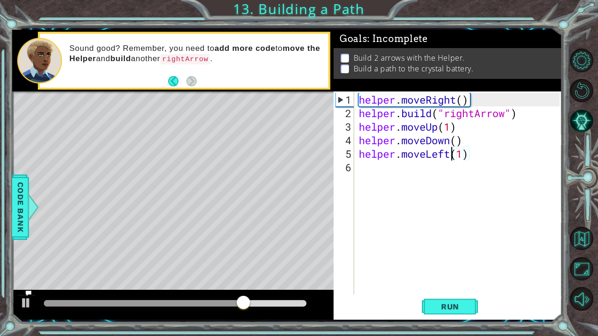
click at [450, 156] on div "helper . moveRight ( ) helper . build ( "rightArrow" ) helper . moveUp ( 1 ) he…" at bounding box center [461, 208] width 208 height 230
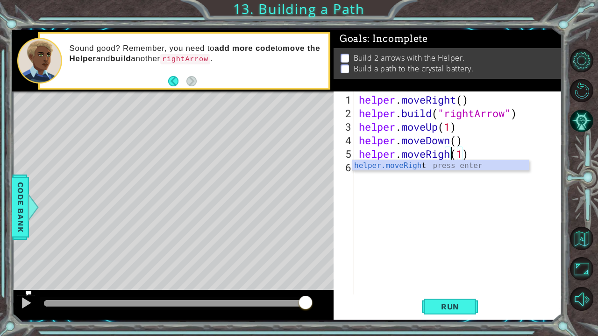
scroll to position [0, 5]
click at [467, 153] on div "helper . moveRight ( ) helper . build ( "rightArrow" ) helper . moveUp ( 1 ) he…" at bounding box center [461, 208] width 208 height 230
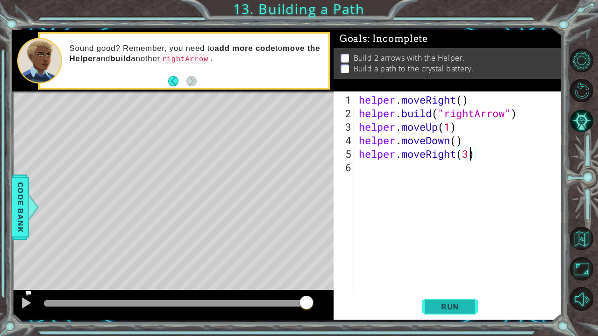
click at [446, 263] on span "Run" at bounding box center [450, 306] width 37 height 9
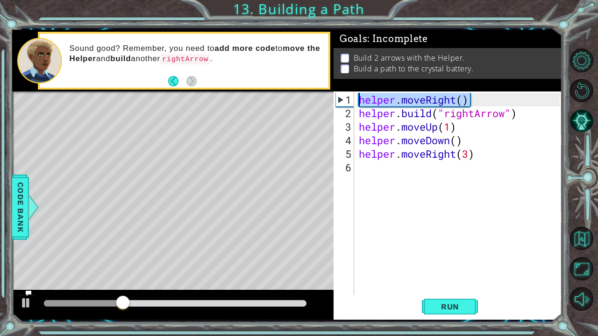
drag, startPoint x: 470, startPoint y: 101, endPoint x: 354, endPoint y: 102, distance: 115.9
click at [354, 102] on div "helper.moveRight(3) 1 2 3 4 5 6 helper . moveRight ( ) helper . build ( "rightA…" at bounding box center [447, 193] width 226 height 203
type textarea "helper.moveRight()"
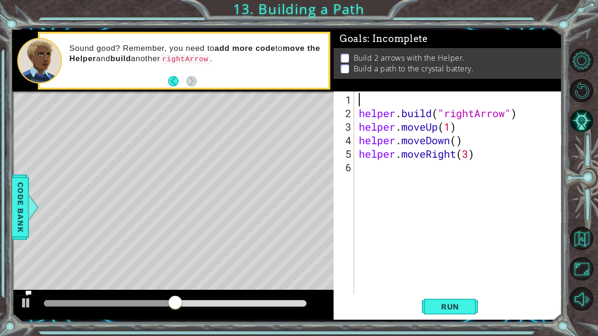
type textarea "h"
click at [444, 263] on span "Run" at bounding box center [450, 306] width 37 height 9
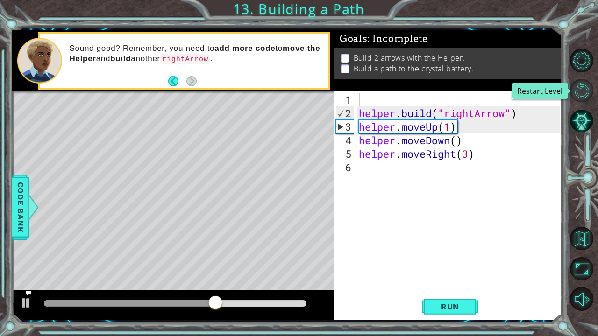
click at [578, 88] on button "Restart Level" at bounding box center [581, 90] width 23 height 23
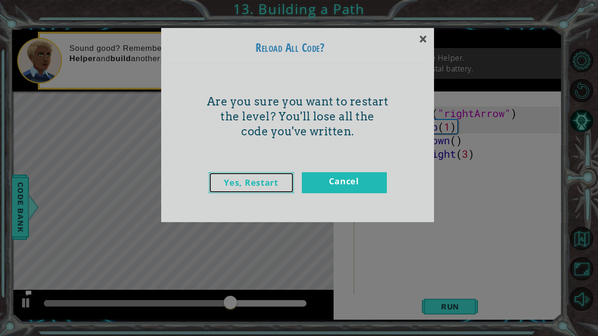
click at [244, 191] on link "Yes, Restart" at bounding box center [251, 182] width 85 height 21
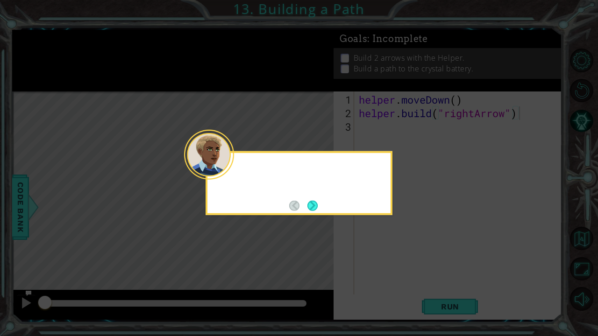
type textarea "[DOMAIN_NAME]("rightArrow")"
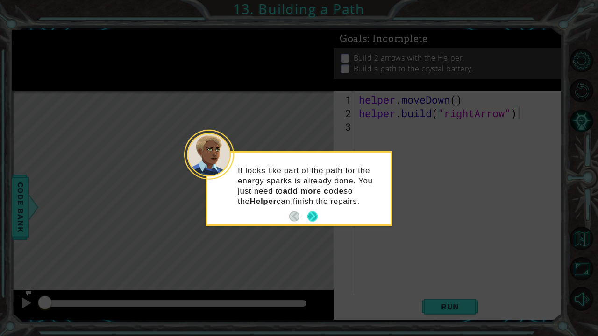
click at [311, 219] on button "Next" at bounding box center [312, 217] width 11 height 11
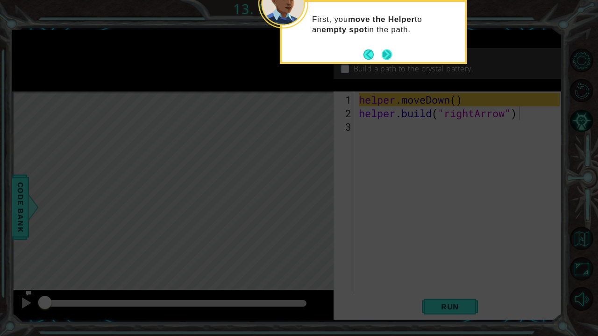
click at [386, 54] on button "Next" at bounding box center [387, 55] width 12 height 12
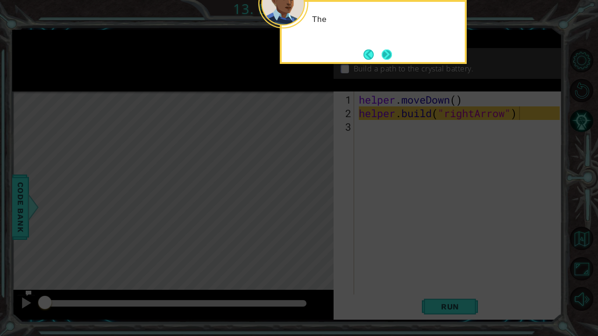
click at [387, 55] on button "Next" at bounding box center [386, 54] width 11 height 11
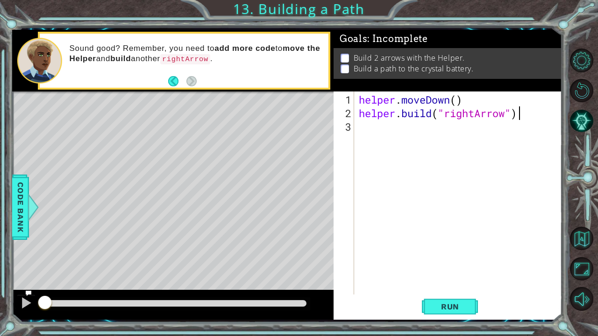
click at [425, 132] on div "helper . moveDown ( ) helper . build ( "rightArrow" )" at bounding box center [461, 208] width 208 height 230
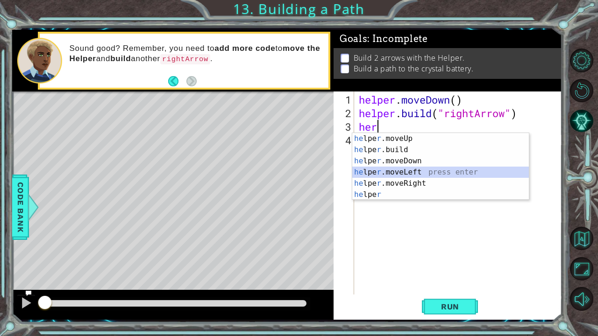
click at [395, 172] on div "he lpe r .moveUp press enter he lpe r .build press enter he lpe r .moveDown pre…" at bounding box center [440, 178] width 177 height 90
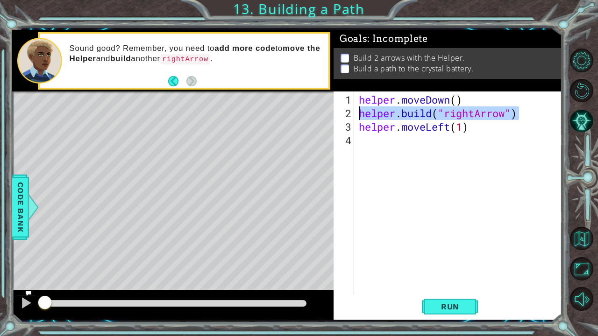
drag, startPoint x: 526, startPoint y: 116, endPoint x: 355, endPoint y: 114, distance: 171.1
click at [355, 114] on div "helper.moveLeft(1) 1 2 3 4 helper . moveDown ( ) helper . build ( "rightArrow" …" at bounding box center [447, 193] width 226 height 203
click at [463, 117] on div "helper . moveDown ( ) helper . build ( "rightArrow" ) helper . moveLeft ( 1 )" at bounding box center [458, 193] width 203 height 203
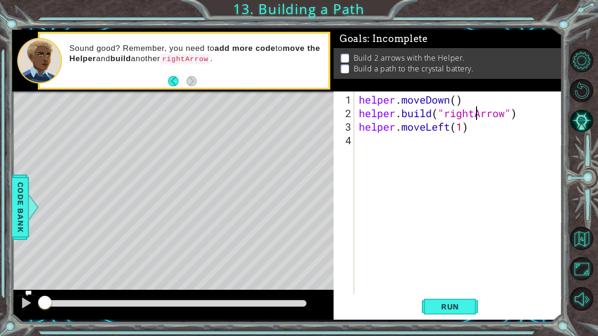
click at [475, 115] on div "helper . moveDown ( ) helper . build ( "rightArrow" ) helper . moveLeft ( 1 )" at bounding box center [461, 208] width 208 height 230
type textarea "[DOMAIN_NAME]("leftArrow")"
click at [437, 140] on div "helper . moveDown ( ) helper . build ( "leftArrow" ) helper . moveLeft ( 1 )" at bounding box center [461, 208] width 208 height 230
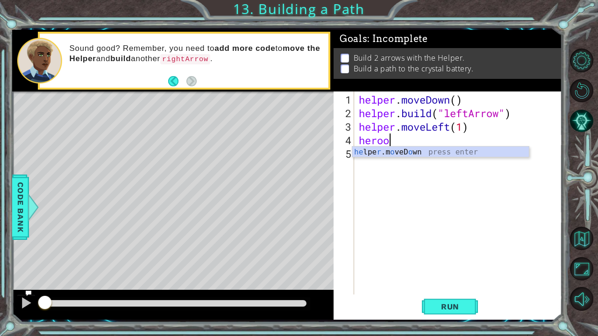
scroll to position [0, 1]
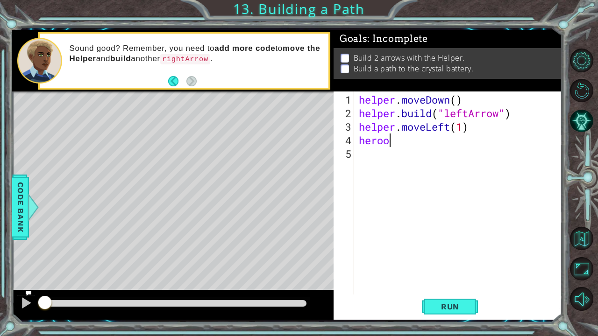
click at [403, 140] on div "helper . moveDown ( ) helper . build ( "leftArrow" ) helper . moveLeft ( 1 ) he…" at bounding box center [461, 208] width 208 height 230
click at [446, 129] on div "helper . moveDown ( ) helper . build ( "leftArrow" ) helper . moveLeft ( 1 ) he…" at bounding box center [461, 208] width 208 height 230
click at [451, 129] on div "helper . moveDown ( ) helper . build ( "leftArrow" ) helper . moveLeft ( 1 ) he…" at bounding box center [461, 208] width 208 height 230
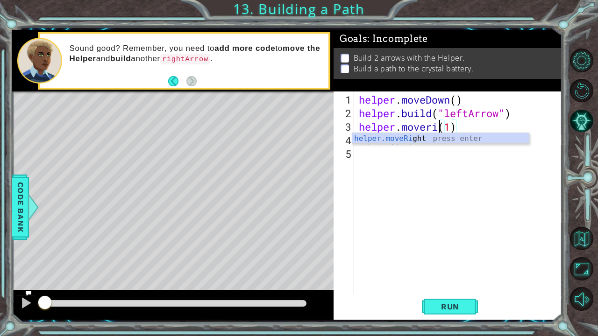
scroll to position [0, 4]
type textarea "helper.moveright(1)"
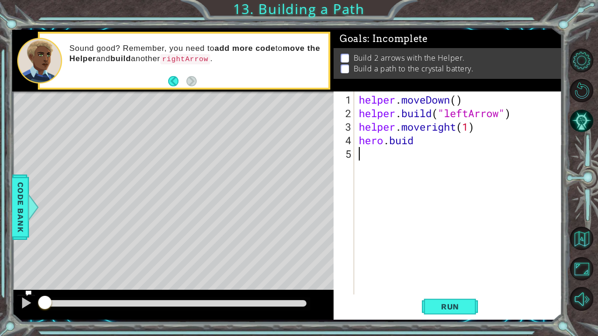
click at [440, 165] on div "helper . moveDown ( ) helper . build ( "leftArrow" ) helper . moveright ( 1 ) h…" at bounding box center [461, 208] width 208 height 230
click at [440, 152] on div "helper . moveDown ( ) helper . build ( "leftArrow" ) helper . moveright ( 1 ) h…" at bounding box center [461, 208] width 208 height 230
click at [431, 129] on div "helper . moveDown ( ) helper . build ( "leftArrow" ) helper . moveright ( 1 ) h…" at bounding box center [461, 208] width 208 height 230
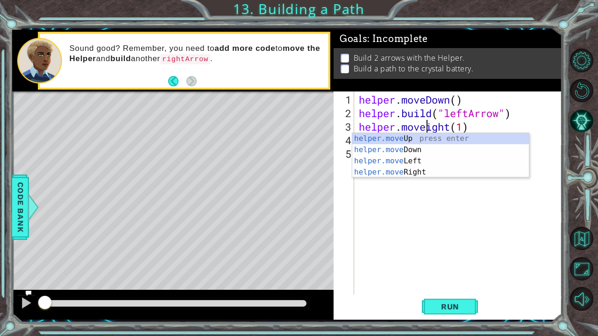
type textarea "helper.moveRight(1)"
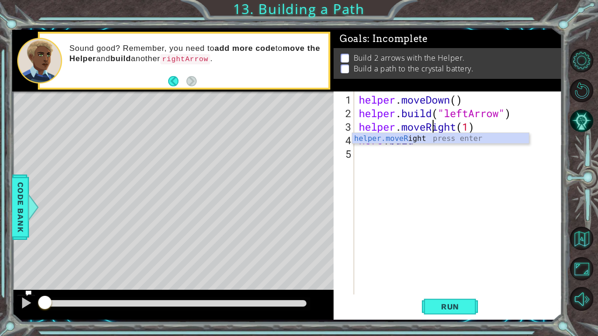
click at [424, 176] on div "helper . moveDown ( ) helper . build ( "leftArrow" ) helper . moveRight ( 1 ) h…" at bounding box center [461, 208] width 208 height 230
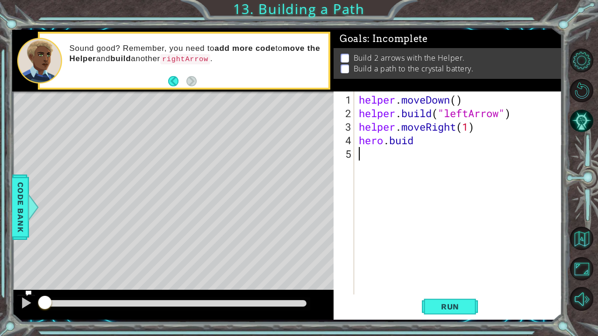
scroll to position [0, 0]
click at [443, 146] on div "helper . moveDown ( ) helper . build ( "leftArrow" ) helper . moveRight ( 1 ) h…" at bounding box center [461, 208] width 208 height 230
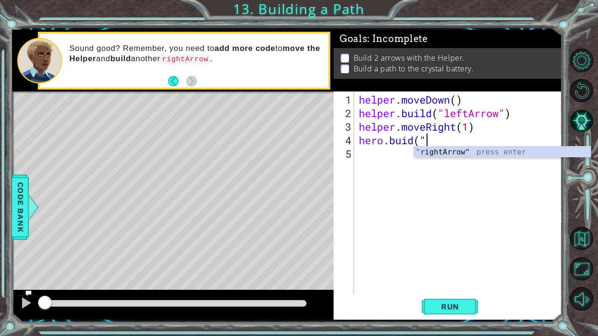
scroll to position [0, 2]
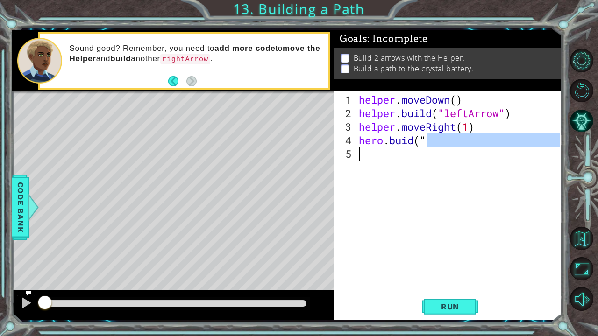
click at [475, 239] on div "helper . moveDown ( ) helper . build ( "leftArrow" ) helper . moveRight ( 1 ) h…" at bounding box center [461, 208] width 208 height 230
click at [447, 144] on div "helper . moveDown ( ) helper . build ( "leftArrow" ) helper . moveRight ( 1 ) h…" at bounding box center [458, 193] width 203 height 203
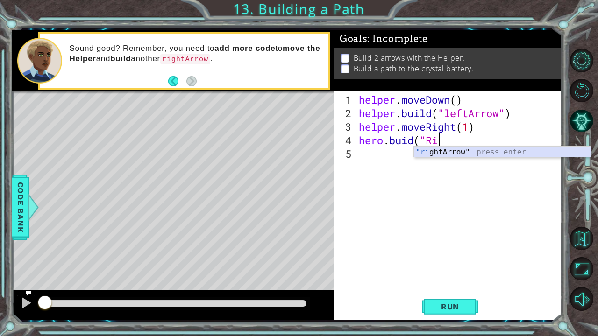
click at [444, 154] on div ""ri ghtArrow" press enter" at bounding box center [502, 164] width 177 height 34
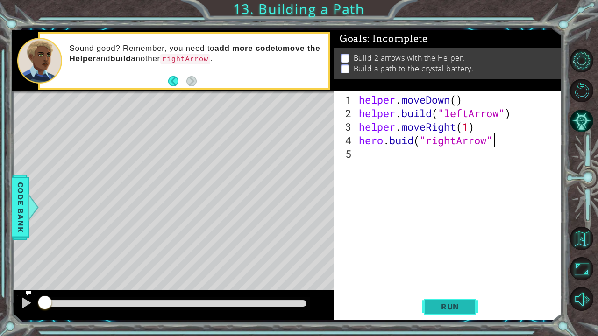
click at [441, 263] on span "Run" at bounding box center [450, 306] width 37 height 9
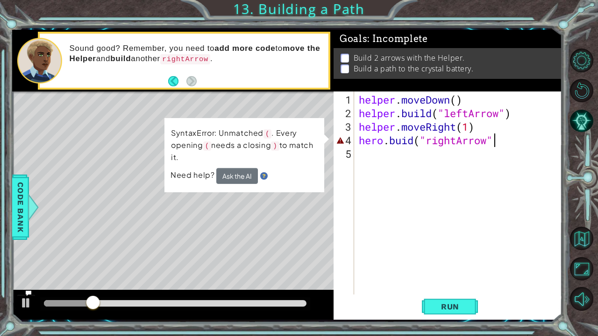
type textarea "hero.buid("rightArrow")"
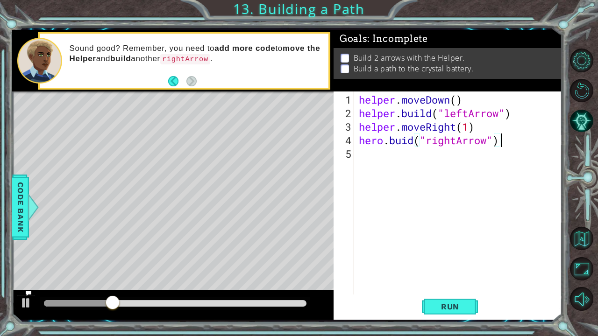
click at [443, 263] on div "helper . moveDown ( ) helper . build ( "leftArrow" ) helper . moveRight ( 1 ) h…" at bounding box center [461, 208] width 208 height 230
click at [444, 263] on span "Run" at bounding box center [450, 306] width 37 height 9
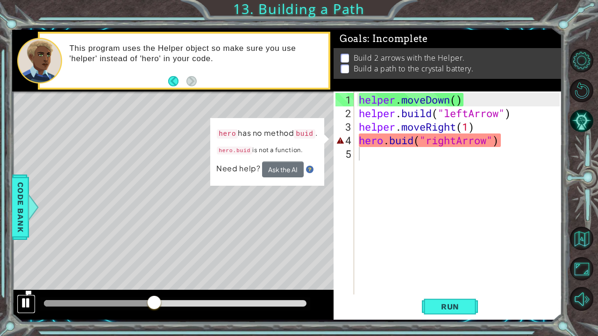
click at [24, 263] on div at bounding box center [26, 303] width 12 height 12
click at [383, 142] on div "helper . moveDown ( ) helper . build ( "leftArrow" ) helper . moveRight ( 1 ) h…" at bounding box center [461, 208] width 208 height 230
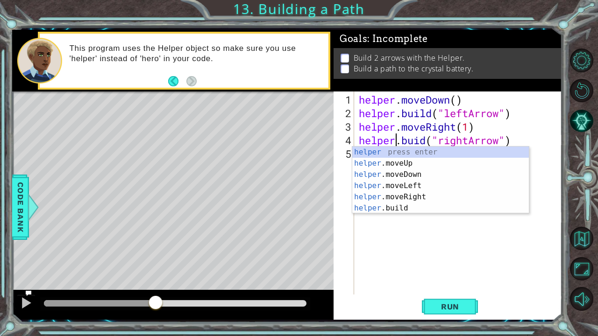
scroll to position [0, 2]
click at [468, 263] on span "Run" at bounding box center [450, 306] width 37 height 9
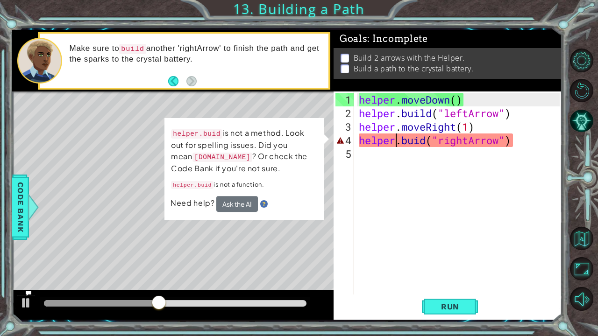
click at [521, 143] on div "helper . moveDown ( ) helper . build ( "leftArrow" ) helper . moveRight ( 1 ) h…" at bounding box center [461, 208] width 208 height 230
click at [418, 142] on div "helper . moveDown ( ) helper . build ( "leftArrow" ) helper . moveRight ( 1 ) h…" at bounding box center [461, 208] width 208 height 230
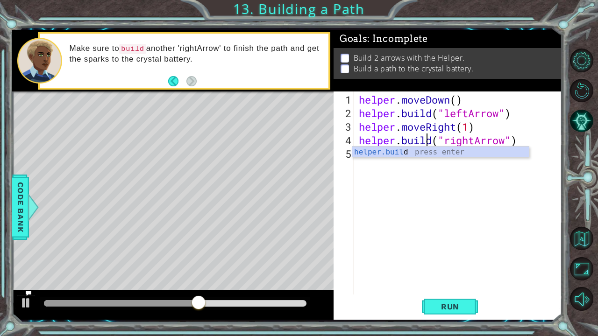
scroll to position [0, 3]
click at [404, 157] on div "helper.buil d press enter" at bounding box center [440, 164] width 177 height 34
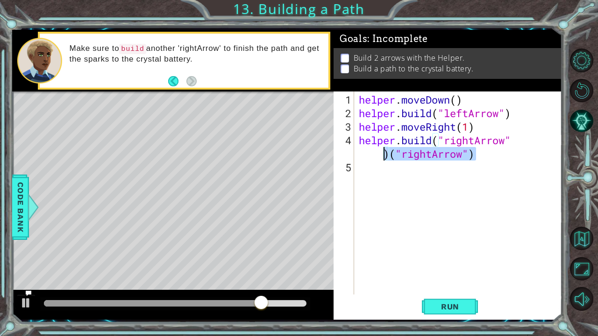
drag, startPoint x: 483, startPoint y: 154, endPoint x: 385, endPoint y: 155, distance: 98.2
click at [385, 155] on div "helper . moveDown ( ) helper . build ( "leftArrow" ) helper . moveRight ( 1 ) h…" at bounding box center [461, 208] width 208 height 230
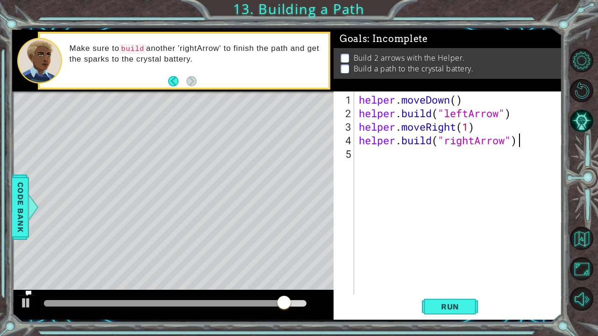
scroll to position [0, 7]
click at [437, 263] on span "Run" at bounding box center [450, 306] width 37 height 9
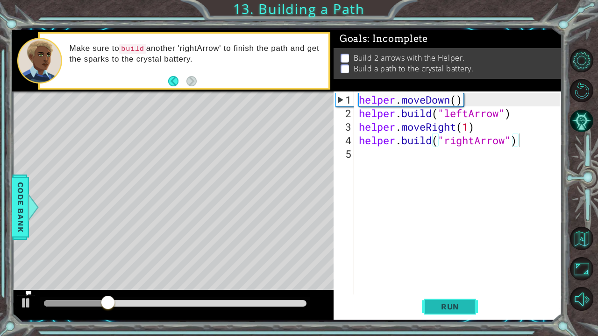
click at [437, 263] on span "Run" at bounding box center [450, 306] width 37 height 9
click at [436, 263] on button "Run" at bounding box center [450, 306] width 56 height 23
click at [470, 114] on div "helper . moveDown ( ) helper . build ( "leftArrow" ) helper . moveRight ( 1 ) h…" at bounding box center [461, 208] width 208 height 230
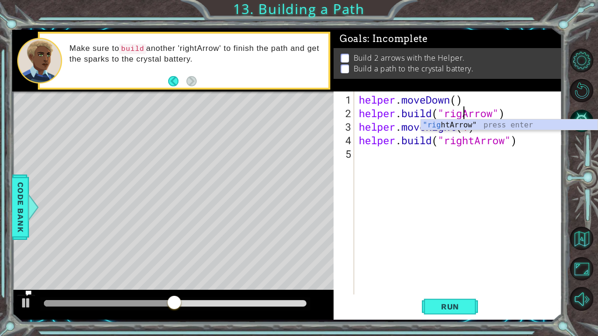
scroll to position [0, 5]
click at [446, 263] on span "Run" at bounding box center [450, 306] width 37 height 9
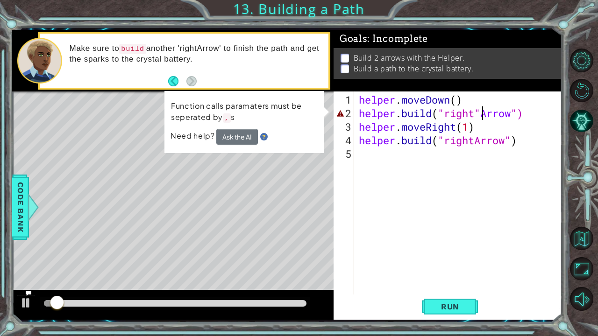
type textarea "[DOMAIN_NAME]("rightArrow")"
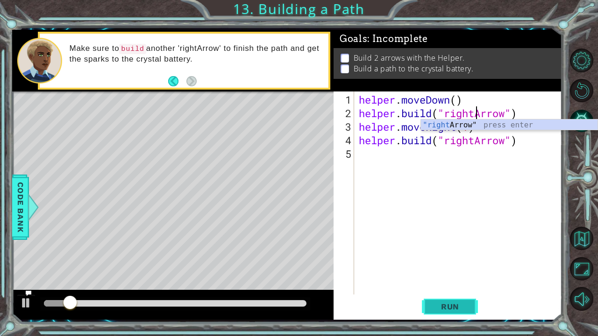
click at [444, 263] on button "Run" at bounding box center [450, 306] width 56 height 23
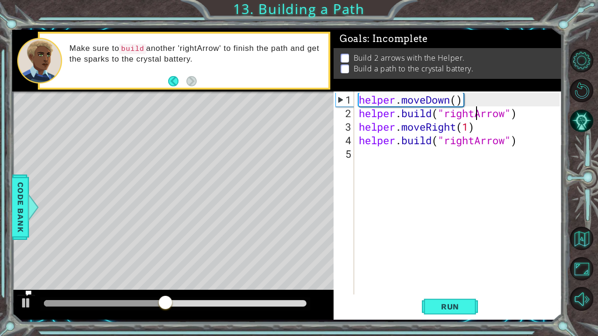
click at [465, 136] on div "helper . moveDown ( ) helper . build ( "rightArrow" ) helper . moveRight ( 1 ) …" at bounding box center [461, 208] width 208 height 230
click at [465, 157] on div "helper . moveDown ( ) helper . build ( "rightArrow" ) helper . moveRight ( 1 ) …" at bounding box center [461, 208] width 208 height 230
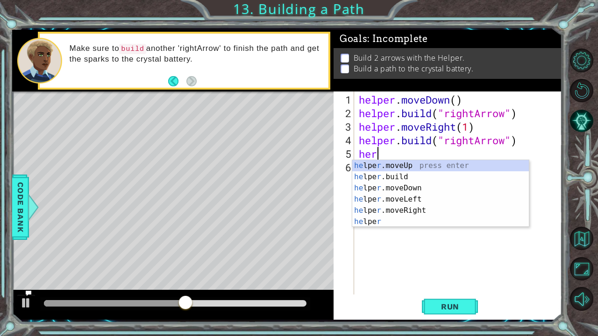
scroll to position [0, 0]
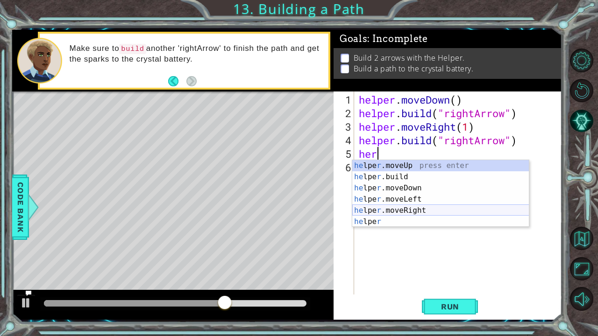
click at [405, 209] on div "he lpe r .moveUp press enter he lpe r .build press enter he lpe r .moveDown pre…" at bounding box center [440, 205] width 177 height 90
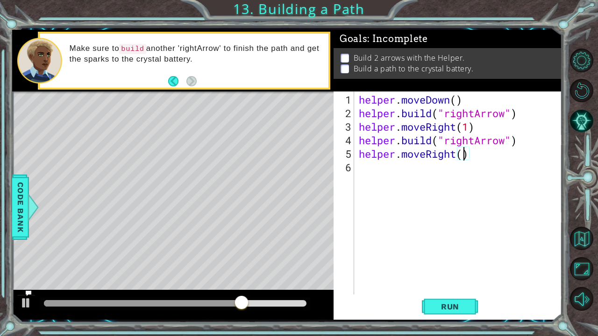
type textarea "helper.moveRight(2)"
click at [457, 179] on div "helper . moveDown ( ) helper . build ( "rightArrow" ) helper . moveRight ( 1 ) …" at bounding box center [461, 208] width 208 height 230
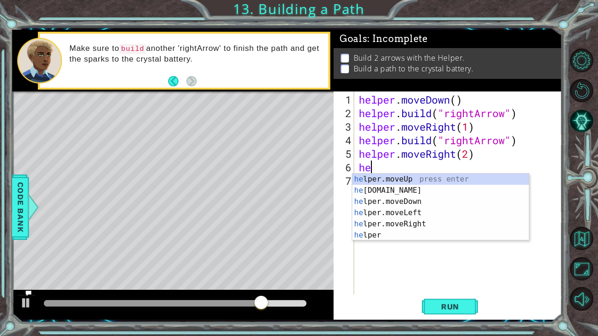
scroll to position [0, 0]
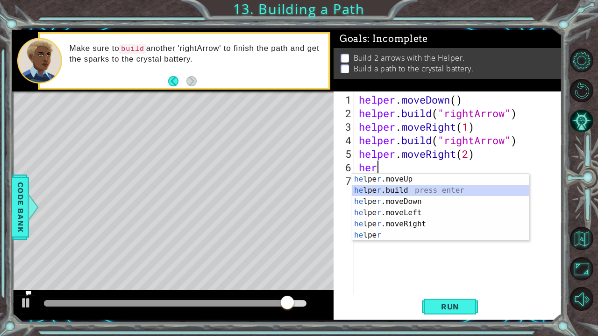
click at [378, 190] on div "he lpe r .moveUp press enter he lpe r .build press enter he lpe r .moveDown pre…" at bounding box center [440, 219] width 177 height 90
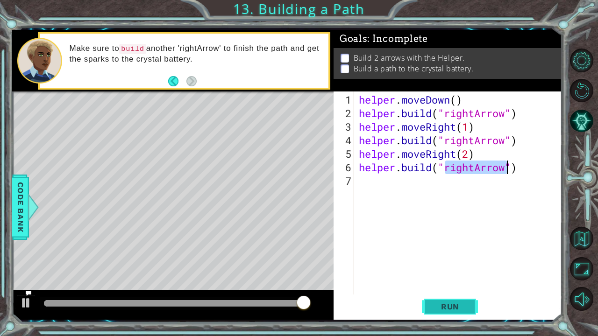
type textarea "[DOMAIN_NAME]("rightArrow")"
click at [458, 263] on span "Run" at bounding box center [450, 306] width 37 height 9
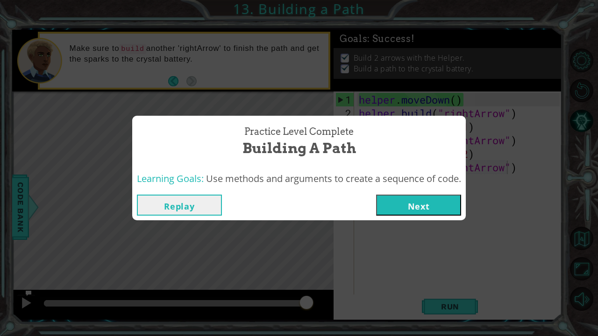
click at [434, 210] on button "Next" at bounding box center [418, 205] width 85 height 21
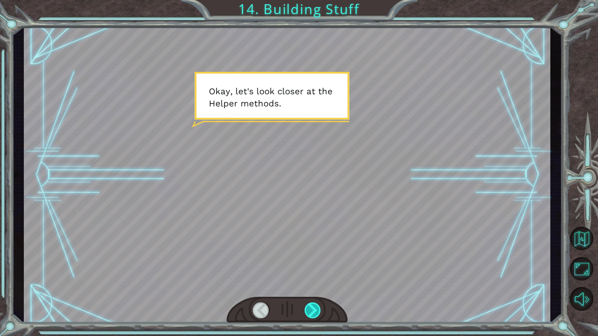
click at [319, 263] on div at bounding box center [313, 311] width 17 height 16
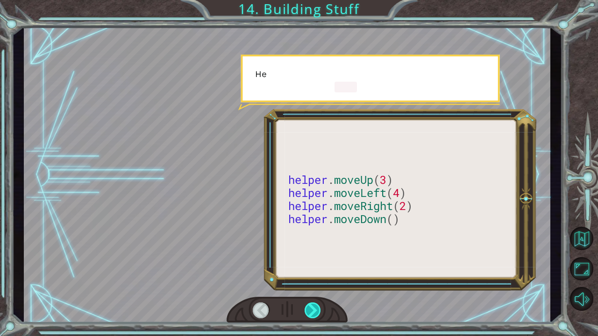
click at [319, 263] on div at bounding box center [313, 311] width 17 height 16
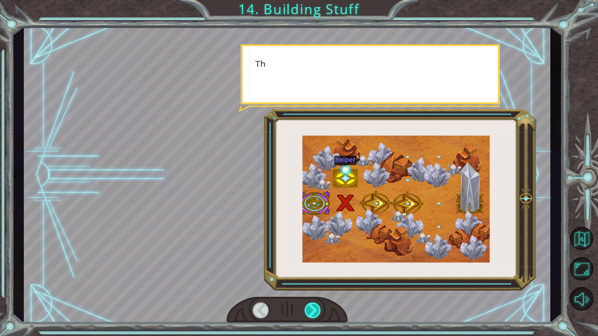
click at [319, 263] on div at bounding box center [313, 311] width 17 height 16
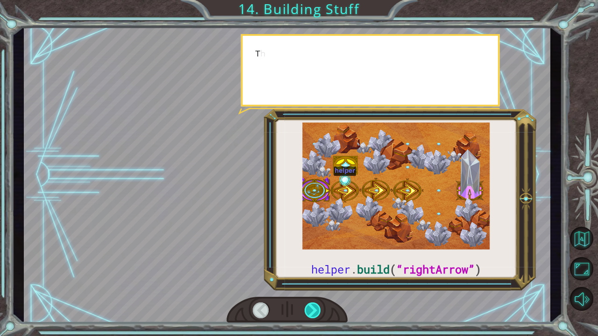
click at [319, 263] on div at bounding box center [313, 311] width 17 height 16
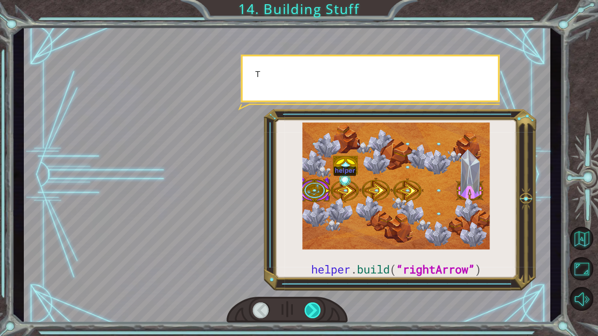
click at [319, 263] on div at bounding box center [313, 311] width 17 height 16
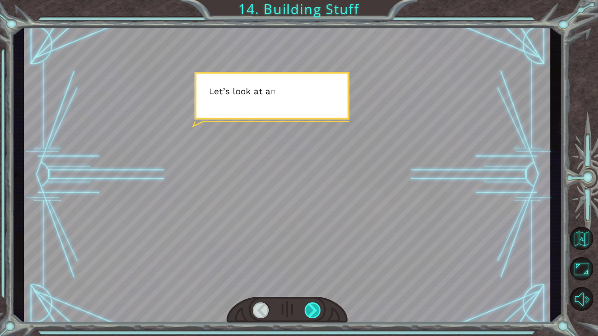
click at [319, 263] on div at bounding box center [313, 311] width 17 height 16
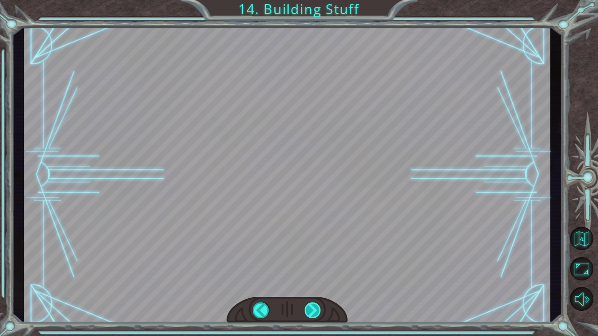
click at [319, 263] on div at bounding box center [313, 311] width 17 height 16
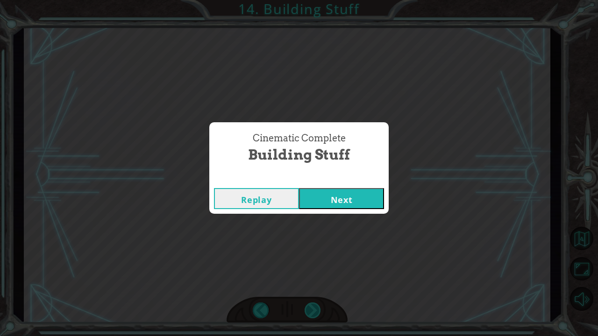
click at [319, 263] on div "Cinematic Complete Building Stuff Replay Next" at bounding box center [299, 168] width 598 height 336
drag, startPoint x: 319, startPoint y: 314, endPoint x: 351, endPoint y: 185, distance: 132.8
click at [351, 185] on div "Replay Next" at bounding box center [298, 199] width 179 height 30
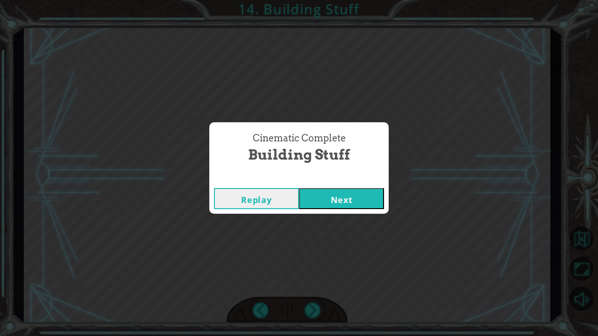
click at [352, 191] on button "Next" at bounding box center [341, 198] width 85 height 21
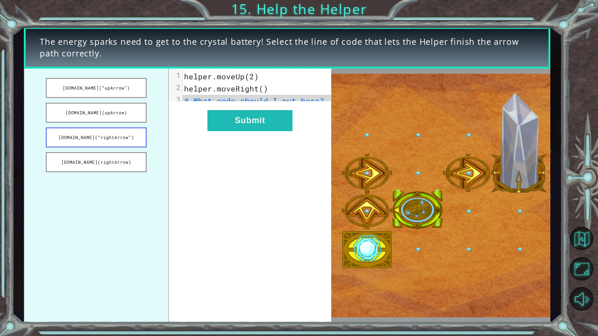
click at [118, 140] on button "[DOMAIN_NAME](“rightArrow”)" at bounding box center [96, 138] width 101 height 20
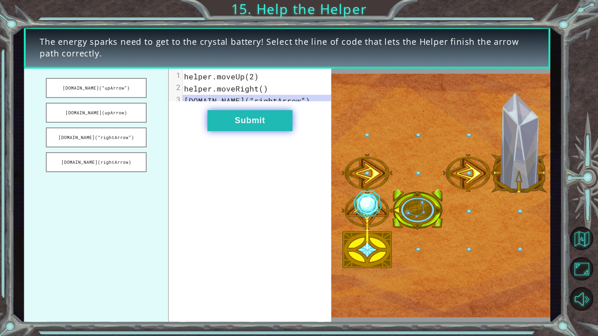
click at [245, 131] on button "Submit" at bounding box center [250, 120] width 85 height 21
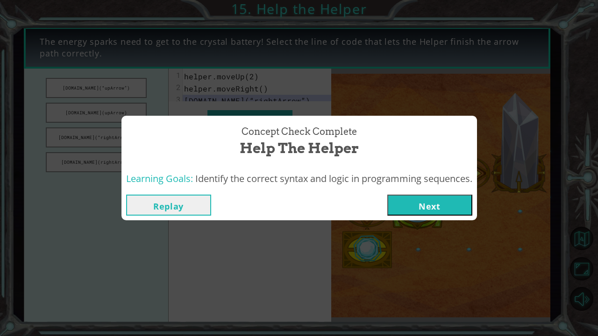
click at [439, 209] on button "Next" at bounding box center [429, 205] width 85 height 21
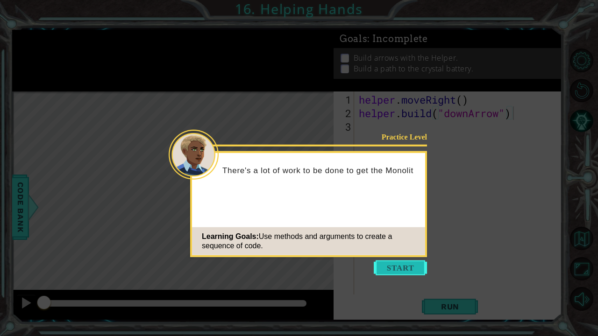
click at [394, 263] on button "Start" at bounding box center [400, 268] width 53 height 15
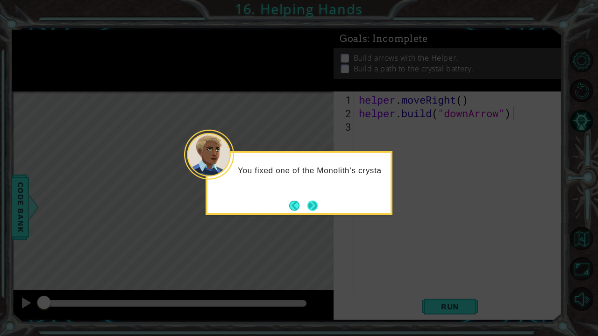
click at [310, 208] on button "Next" at bounding box center [312, 205] width 15 height 15
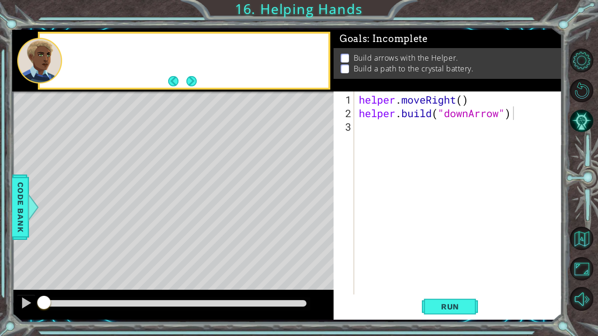
click at [310, 208] on div "Level Map" at bounding box center [228, 229] width 432 height 275
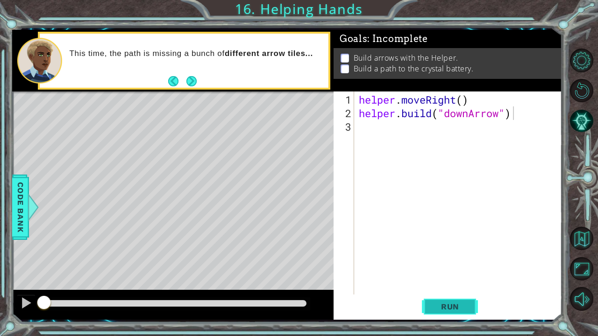
click at [438, 263] on span "Run" at bounding box center [450, 306] width 37 height 9
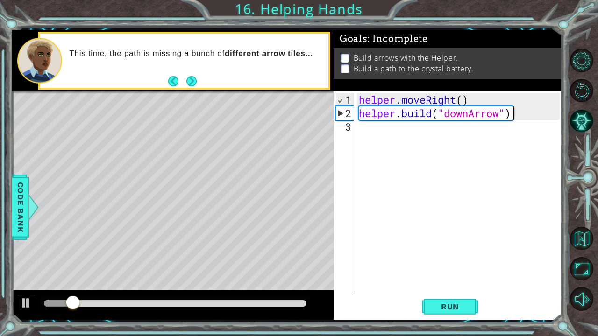
click at [432, 136] on div "helper . moveRight ( ) helper . build ( "downArrow" )" at bounding box center [461, 208] width 208 height 230
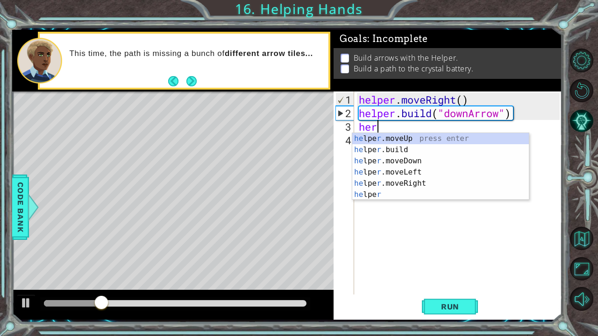
scroll to position [0, 0]
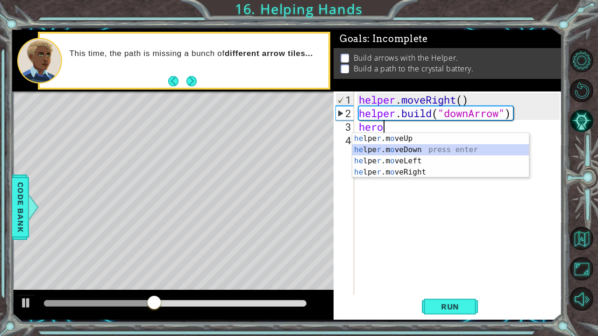
click at [384, 150] on div "he lpe r .m o veUp press enter he lpe r .m o veDown press enter he lpe r .m o v…" at bounding box center [440, 166] width 177 height 67
type textarea "helper.moveDown(1)"
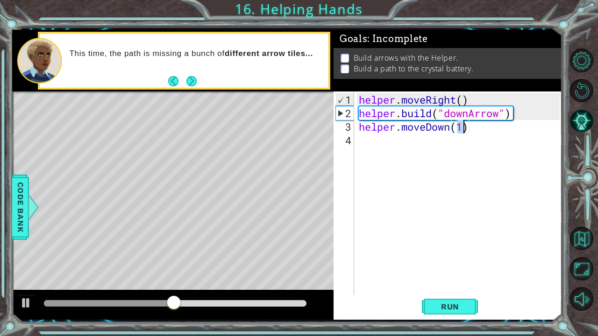
click at [449, 140] on div "helper . moveRight ( ) helper . build ( "downArrow" ) helper . moveDown ( 1 )" at bounding box center [461, 208] width 208 height 230
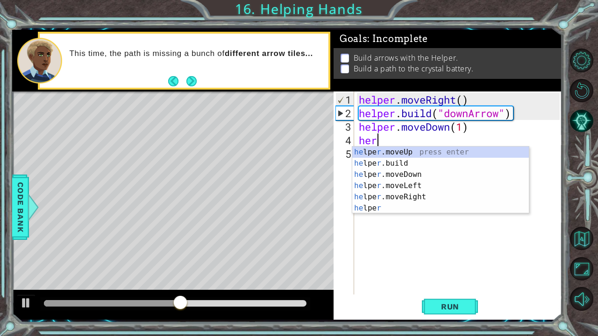
scroll to position [0, 0]
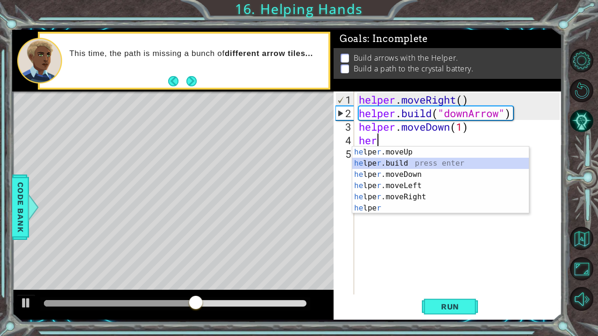
click at [387, 165] on div "he lpe r .moveUp press enter he lpe r .build press enter he lpe r .moveDown pre…" at bounding box center [440, 192] width 177 height 90
type textarea "[DOMAIN_NAME]("rightArrow")"
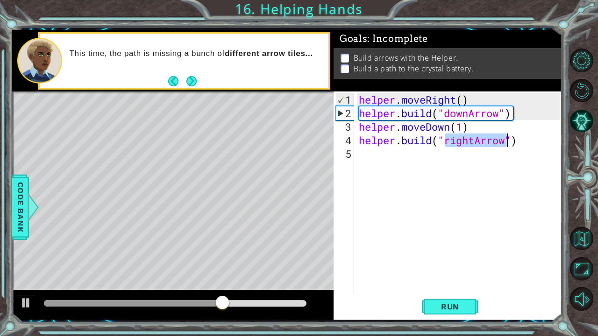
click at [468, 163] on div "helper . moveRight ( ) helper . build ( "downArrow" ) helper . moveDown ( 1 ) h…" at bounding box center [461, 208] width 208 height 230
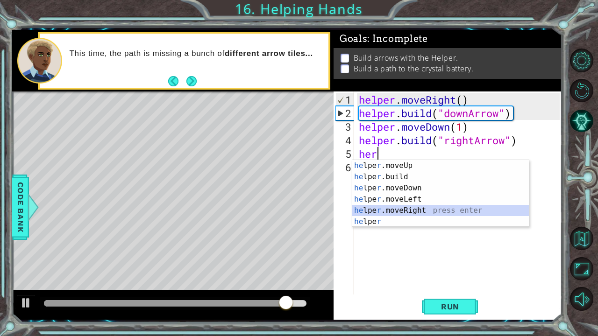
click at [414, 211] on div "he lpe r .moveUp press enter he lpe r .build press enter he lpe r .moveDown pre…" at bounding box center [440, 205] width 177 height 90
type textarea "helper.moveRight(1)"
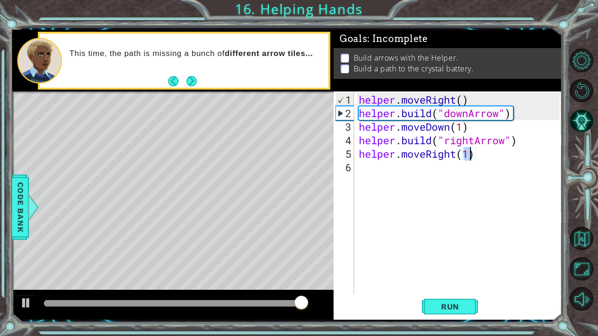
click at [381, 168] on div "helper . moveRight ( ) helper . build ( "downArrow" ) helper . moveDown ( 1 ) h…" at bounding box center [461, 208] width 208 height 230
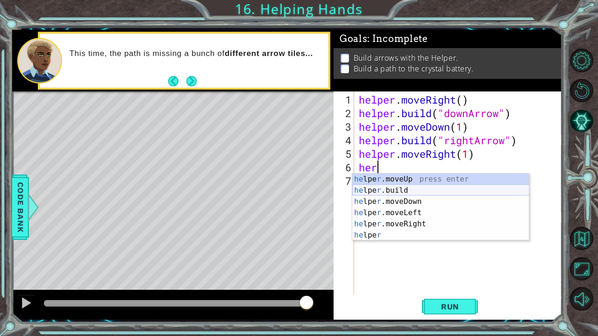
click at [379, 193] on div "he lpe r .moveUp press enter he lpe r .build press enter he lpe r .moveDown pre…" at bounding box center [440, 219] width 177 height 90
type textarea "[DOMAIN_NAME]("rightArrow")"
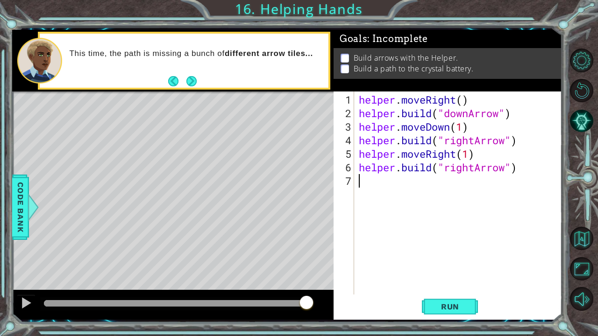
click at [419, 186] on div "helper . moveRight ( ) helper . build ( "downArrow" ) helper . moveDown ( 1 ) h…" at bounding box center [461, 208] width 208 height 230
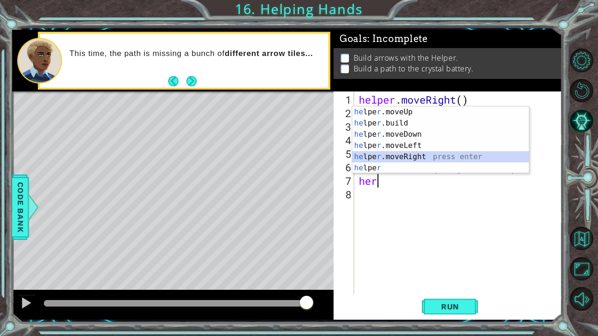
click at [407, 158] on div "he lpe r .moveUp press enter he lpe r .build press enter he lpe r .moveDown pre…" at bounding box center [440, 152] width 177 height 90
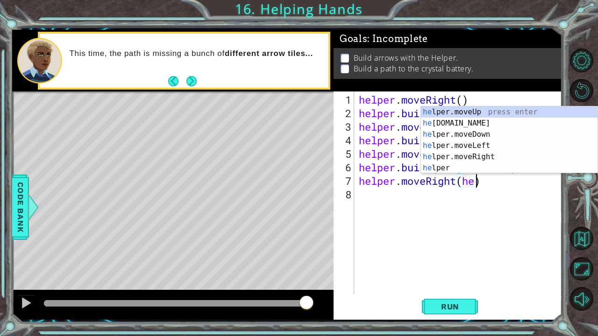
scroll to position [0, 5]
type textarea "helper.moveRight()"
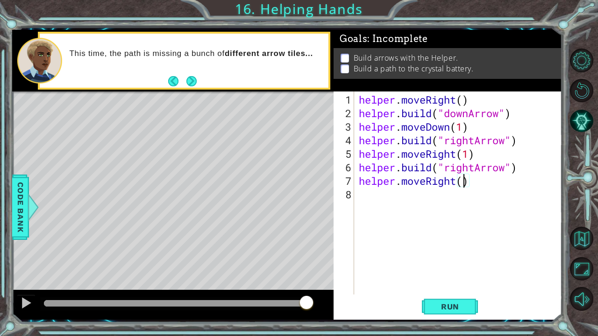
scroll to position [0, 5]
click at [393, 210] on div "helper . moveRight ( ) helper . build ( "downArrow" ) helper . moveDown ( 1 ) h…" at bounding box center [461, 208] width 208 height 230
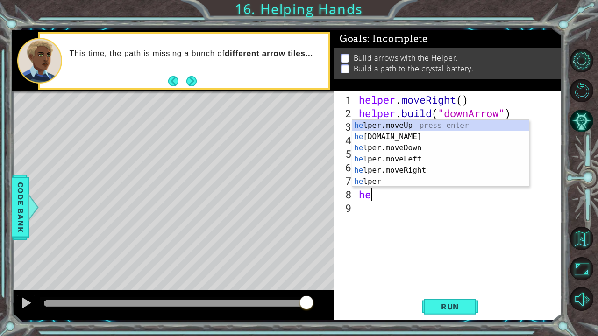
scroll to position [0, 0]
click at [394, 137] on div "he lper.moveUp press enter he [DOMAIN_NAME] press enter he lper.moveDown press …" at bounding box center [440, 165] width 177 height 90
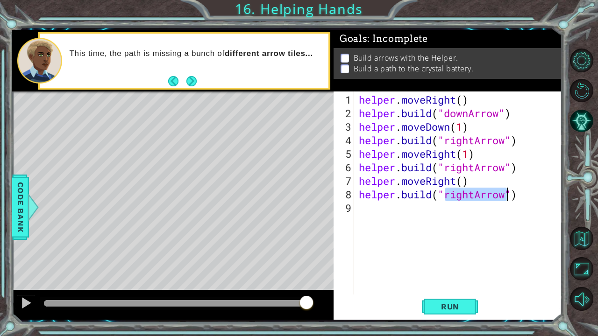
click at [476, 195] on div "helper . moveRight ( ) helper . build ( "downArrow" ) helper . moveDown ( 1 ) h…" at bounding box center [458, 193] width 203 height 203
type textarea "[DOMAIN_NAME]("upArrow")"
click at [452, 263] on span "Run" at bounding box center [450, 306] width 37 height 9
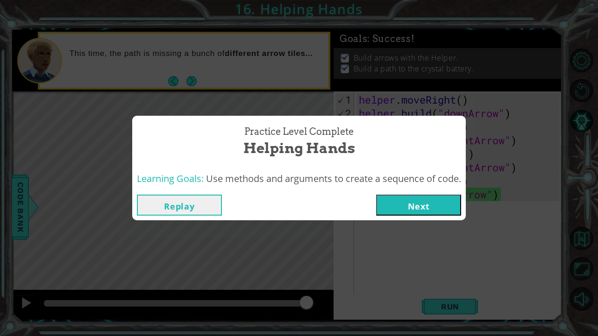
click at [415, 208] on button "Next" at bounding box center [418, 205] width 85 height 21
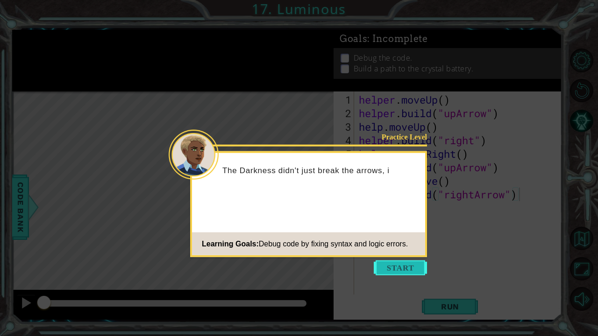
click at [387, 263] on button "Start" at bounding box center [400, 268] width 53 height 15
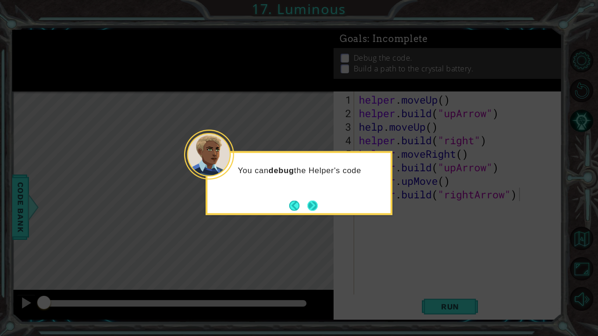
click at [313, 206] on button "Next" at bounding box center [312, 205] width 17 height 17
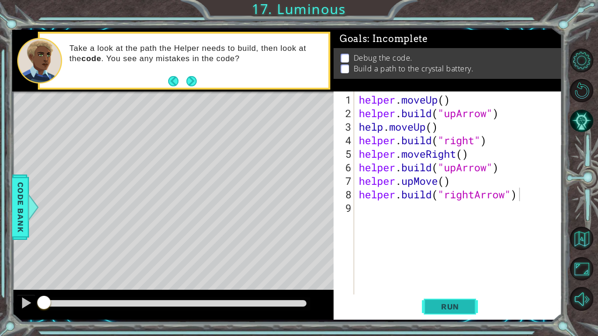
click at [434, 263] on button "Run" at bounding box center [450, 306] width 56 height 23
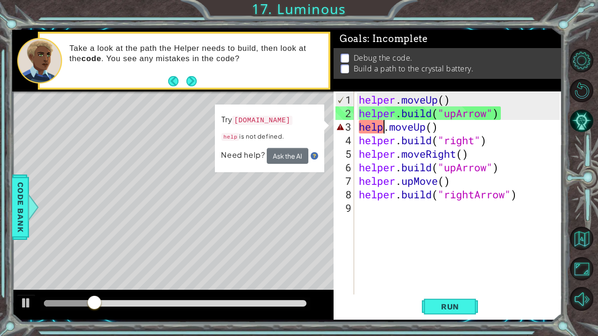
click at [386, 126] on div "helper . moveUp ( ) helper . build ( "upArrow" ) help . moveUp ( ) helper . bui…" at bounding box center [461, 208] width 208 height 230
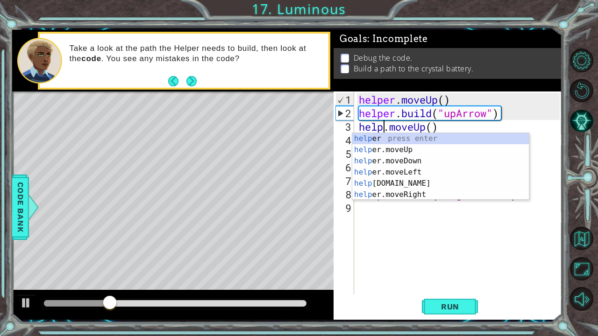
type textarea "helper.moveUp()"
click at [400, 222] on div "helper . moveUp ( ) helper . build ( "upArrow" ) helper . moveUp ( ) helper . b…" at bounding box center [461, 208] width 208 height 230
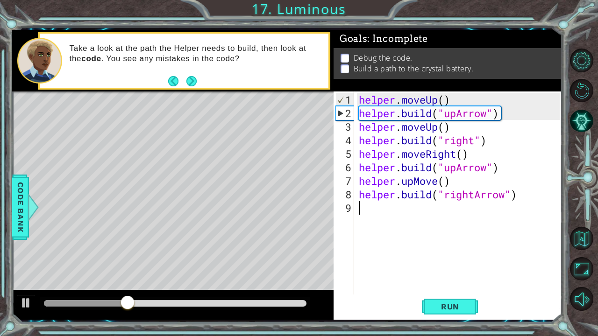
scroll to position [0, 0]
click at [476, 141] on div "helper . moveUp ( ) helper . build ( "upArrow" ) helper . moveUp ( ) helper . b…" at bounding box center [461, 208] width 208 height 230
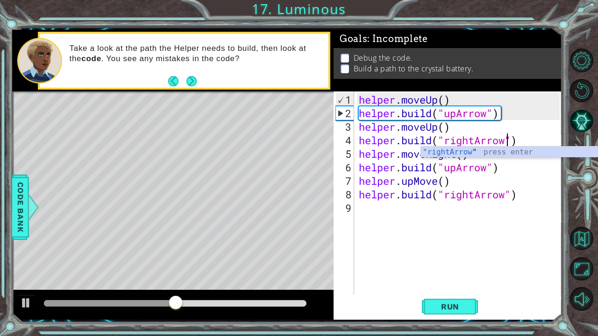
scroll to position [0, 7]
type textarea "[DOMAIN_NAME]("rightArrow")"
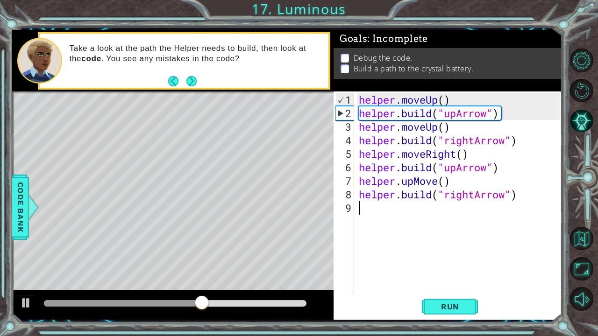
click at [411, 243] on div "helper . moveUp ( ) helper . build ( "upArrow" ) helper . moveUp ( ) helper . b…" at bounding box center [461, 208] width 208 height 230
click at [433, 263] on span "Run" at bounding box center [450, 306] width 37 height 9
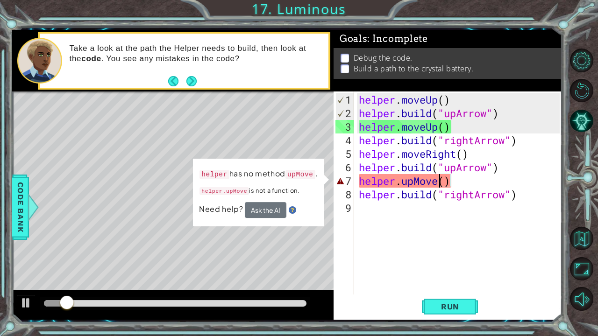
click at [441, 181] on div "helper . moveUp ( ) helper . build ( "upArrow" ) helper . moveUp ( ) helper . b…" at bounding box center [461, 208] width 208 height 230
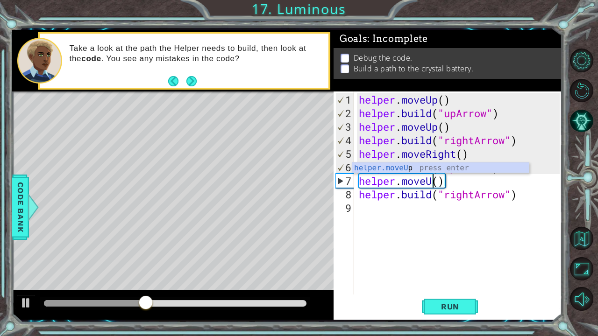
scroll to position [0, 4]
click at [442, 263] on button "Run" at bounding box center [450, 306] width 56 height 23
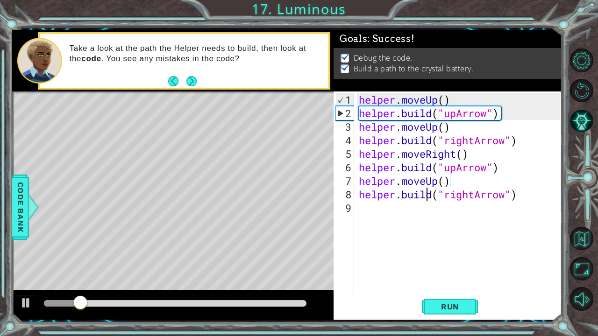
click at [429, 195] on div "helper . moveUp ( ) helper . build ( "upArrow" ) helper . moveUp ( ) helper . b…" at bounding box center [461, 208] width 208 height 230
type textarea "[DOMAIN_NAME]("rightArrow")"
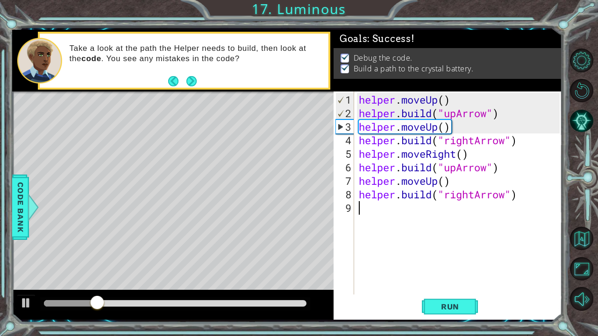
click at [446, 263] on div "helper . moveUp ( ) helper . build ( "upArrow" ) helper . moveUp ( ) helper . b…" at bounding box center [461, 208] width 208 height 230
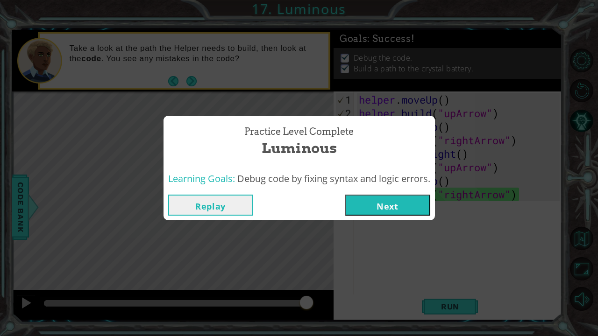
click at [396, 207] on button "Next" at bounding box center [387, 205] width 85 height 21
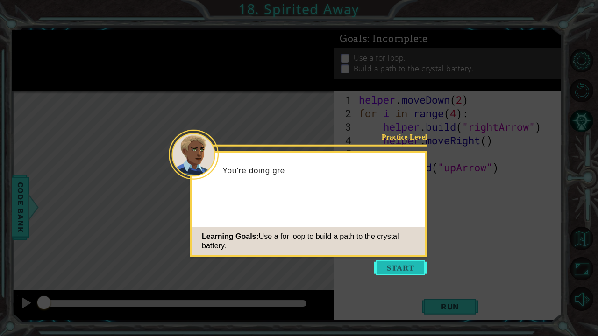
click at [407, 263] on button "Start" at bounding box center [400, 268] width 53 height 15
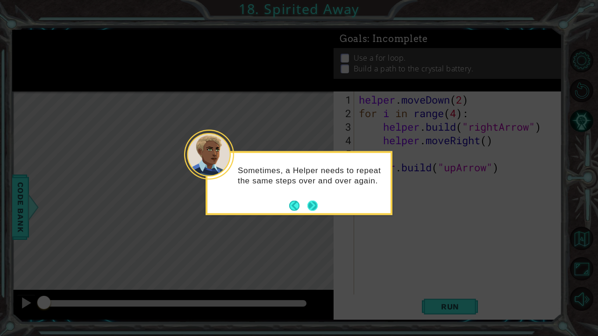
click at [315, 207] on button "Next" at bounding box center [313, 206] width 16 height 16
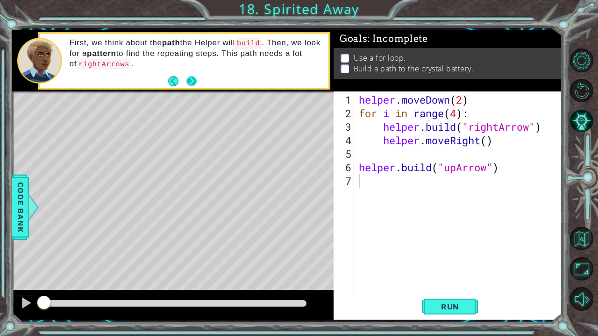
click at [195, 81] on button "Next" at bounding box center [192, 81] width 12 height 12
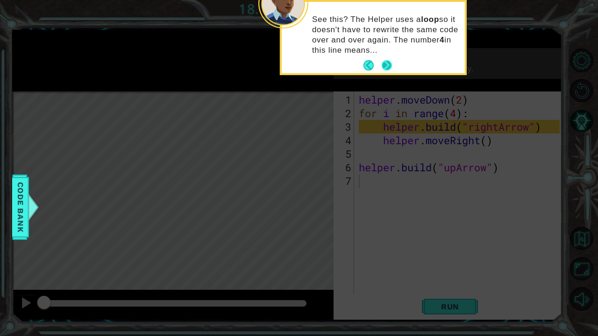
click at [386, 66] on button "Next" at bounding box center [387, 66] width 12 height 12
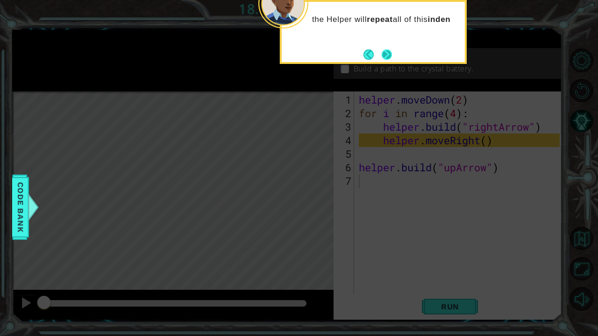
click at [387, 57] on button "Next" at bounding box center [386, 54] width 17 height 17
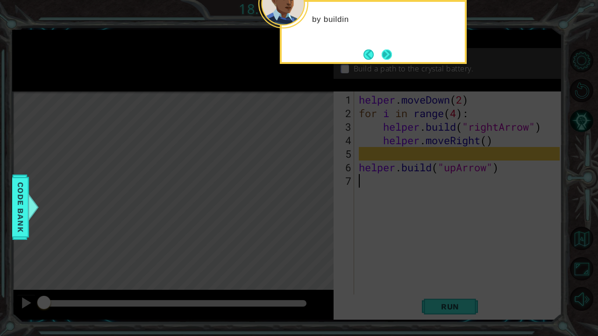
click at [385, 57] on button "Next" at bounding box center [386, 54] width 17 height 17
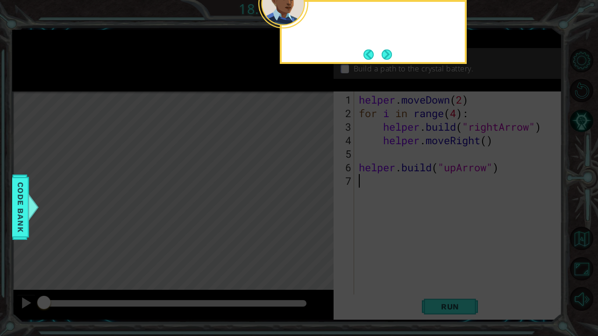
click at [385, 57] on button "Next" at bounding box center [387, 54] width 13 height 13
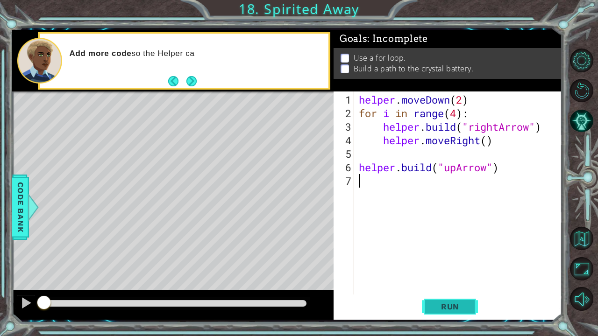
click at [438, 263] on button "Run" at bounding box center [450, 306] width 56 height 23
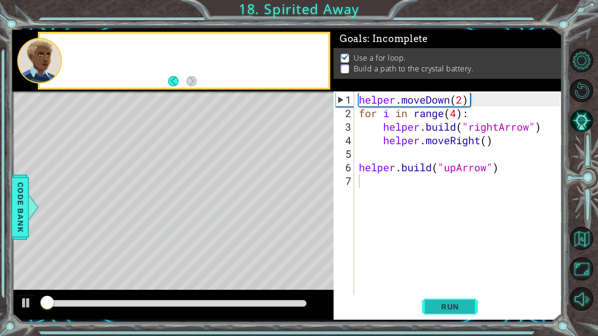
click at [433, 263] on span "Run" at bounding box center [450, 306] width 37 height 9
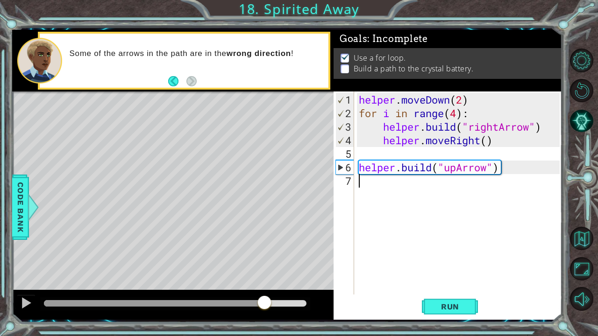
click at [264, 263] on div at bounding box center [175, 304] width 263 height 7
click at [291, 263] on div at bounding box center [175, 304] width 263 height 7
click at [22, 263] on div at bounding box center [26, 303] width 12 height 12
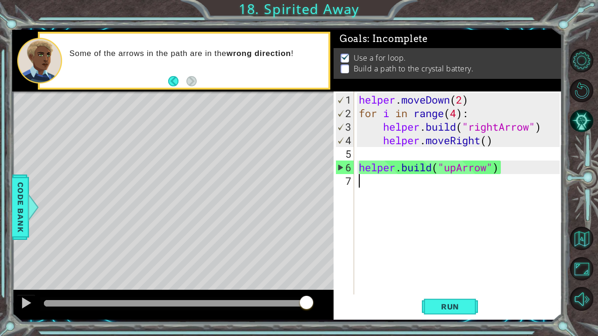
click at [455, 182] on div "helper . moveDown ( 2 ) for i in range ( 4 ) : helper . build ( "rightArrow" ) …" at bounding box center [461, 208] width 208 height 230
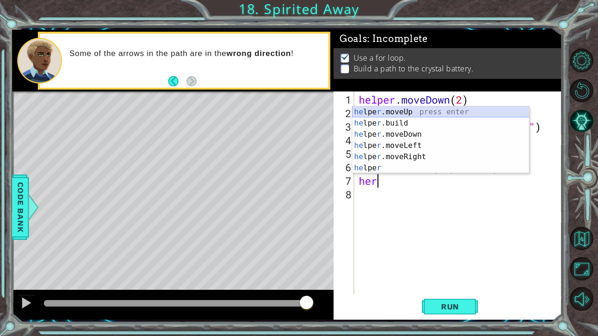
click at [390, 115] on div "he lpe r .moveUp press enter he lpe r .build press enter he lpe r .moveDown pre…" at bounding box center [440, 152] width 177 height 90
type textarea "helper.moveUp(1)"
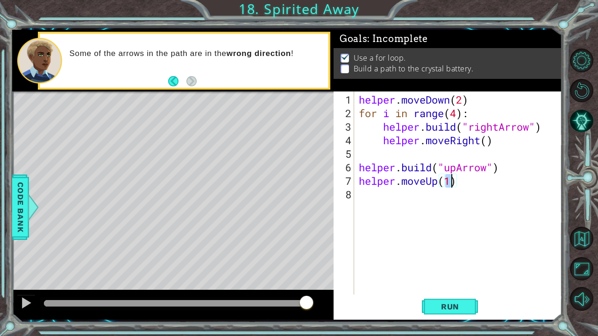
click at [380, 192] on div "helper . moveDown ( 2 ) for i in range ( 4 ) : helper . build ( "rightArrow" ) …" at bounding box center [461, 208] width 208 height 230
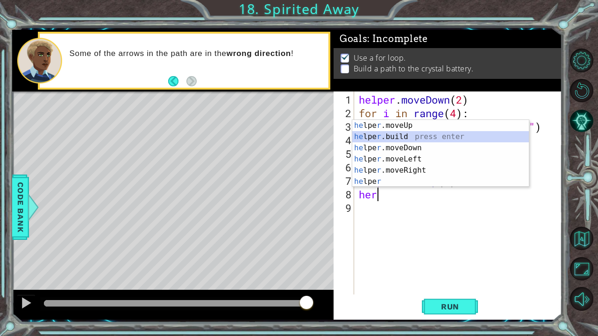
click at [385, 138] on div "he lpe r .moveUp press enter he lpe r .build press enter he lpe r .moveDown pre…" at bounding box center [440, 165] width 177 height 90
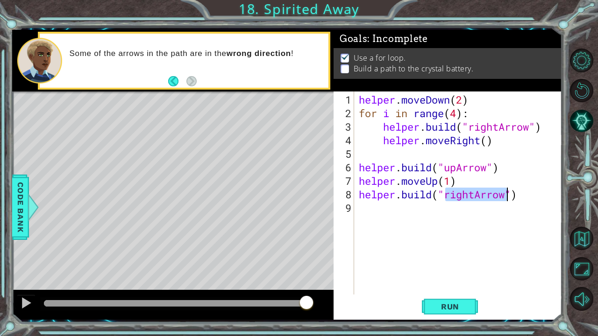
click at [474, 193] on div "helper . moveDown ( 2 ) for i in range ( 4 ) : helper . build ( "rightArrow" ) …" at bounding box center [458, 193] width 203 height 203
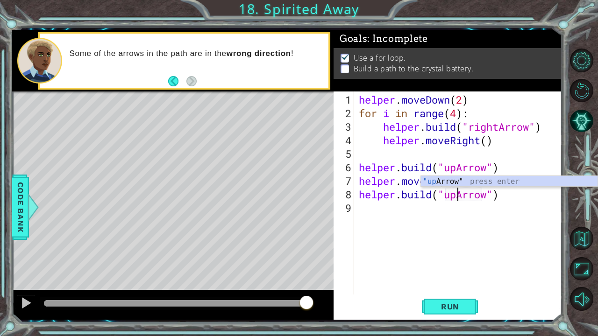
scroll to position [0, 5]
type textarea "[DOMAIN_NAME]("upArrow")"
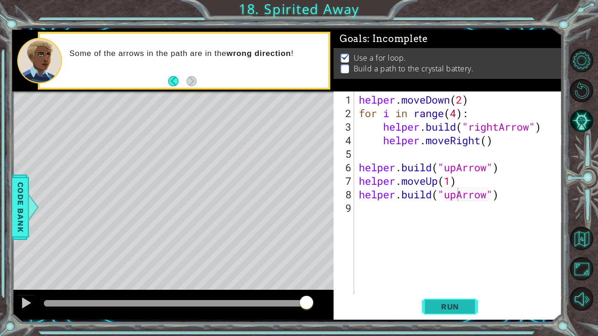
click at [438, 263] on button "Run" at bounding box center [450, 306] width 56 height 23
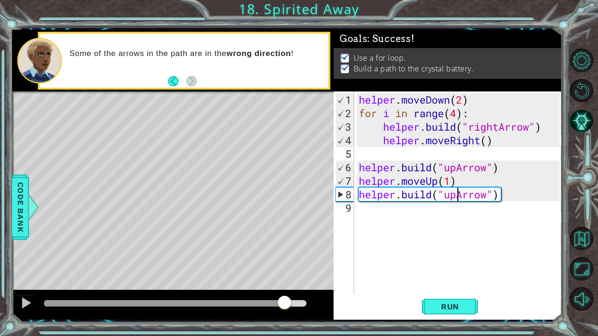
drag, startPoint x: 68, startPoint y: 308, endPoint x: 285, endPoint y: 300, distance: 217.4
click at [285, 263] on div at bounding box center [284, 303] width 17 height 17
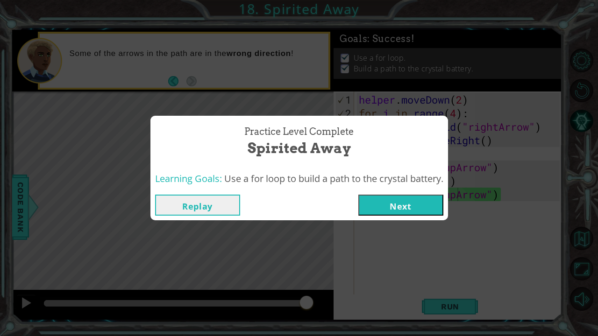
click at [398, 197] on button "Next" at bounding box center [400, 205] width 85 height 21
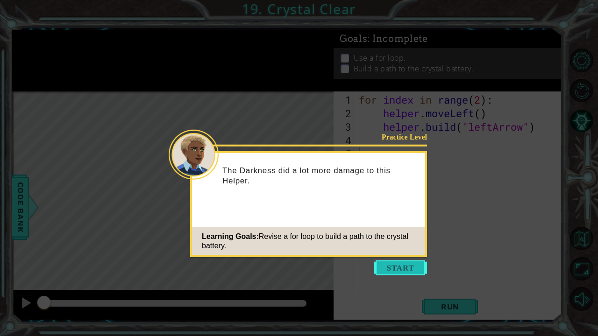
click at [419, 263] on button "Start" at bounding box center [400, 268] width 53 height 15
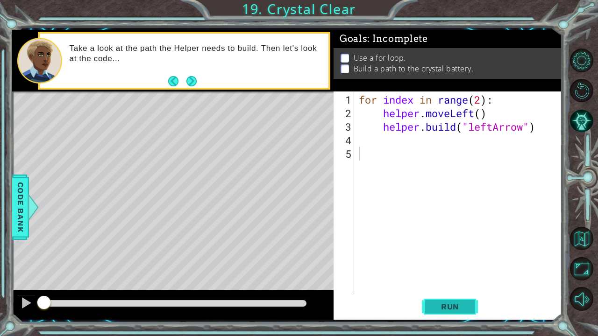
click at [427, 263] on button "Run" at bounding box center [450, 306] width 56 height 23
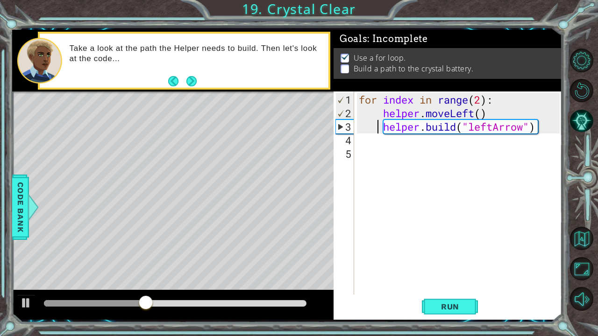
click at [379, 128] on div "for index in range ( 2 ) : helper . moveLeft ( ) helper . build ( "leftArrow" )" at bounding box center [461, 208] width 208 height 230
click at [484, 101] on div "for index in range ( 2 ) : helper . moveLeft ( ) helper . build ( "leftArrow" )" at bounding box center [461, 208] width 208 height 230
type textarea "for index in range(4):"
click at [444, 263] on span "Run" at bounding box center [450, 306] width 37 height 9
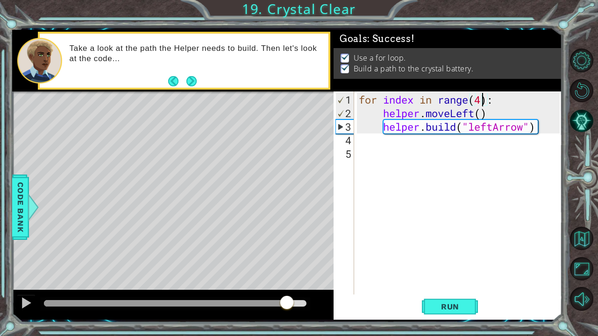
drag, startPoint x: 138, startPoint y: 304, endPoint x: 289, endPoint y: 293, distance: 150.8
click at [289, 263] on div at bounding box center [173, 305] width 322 height 30
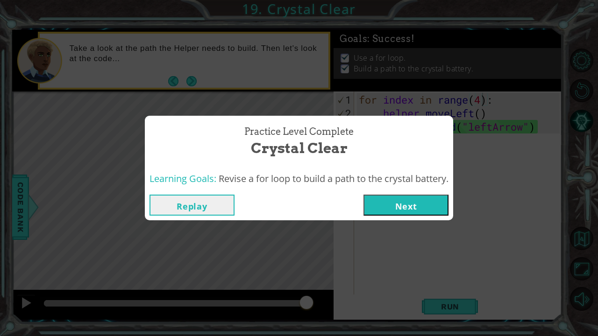
click at [390, 185] on div "Learning Goals: Revise a for loop to build a path to the crystal battery." at bounding box center [299, 179] width 299 height 14
click at [403, 208] on button "Next" at bounding box center [406, 205] width 85 height 21
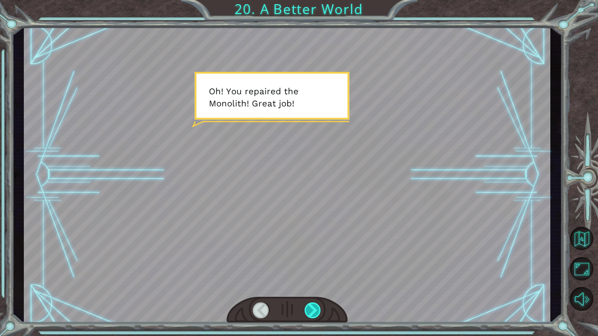
click at [319, 263] on div at bounding box center [313, 311] width 17 height 16
click at [318, 263] on div at bounding box center [313, 311] width 17 height 16
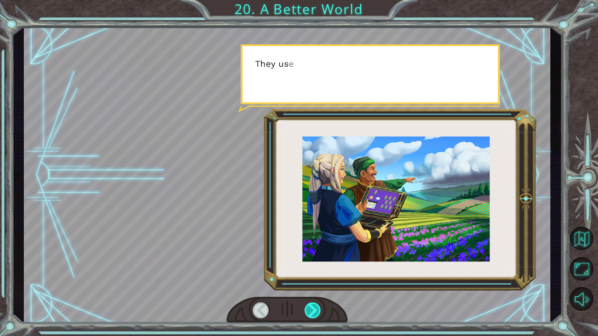
click at [318, 263] on div at bounding box center [313, 311] width 17 height 16
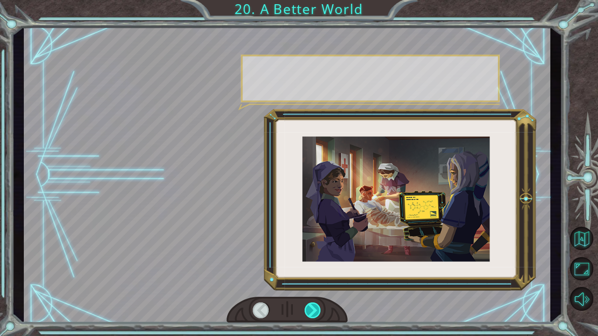
click at [318, 263] on div at bounding box center [313, 311] width 17 height 16
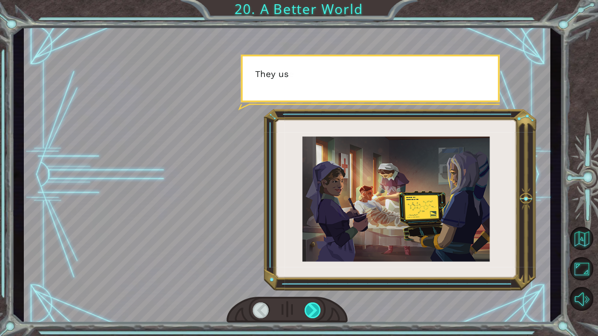
click at [318, 263] on div at bounding box center [313, 311] width 17 height 16
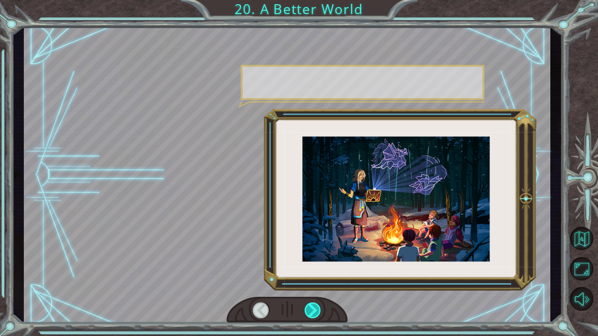
click at [318, 263] on div at bounding box center [313, 311] width 17 height 16
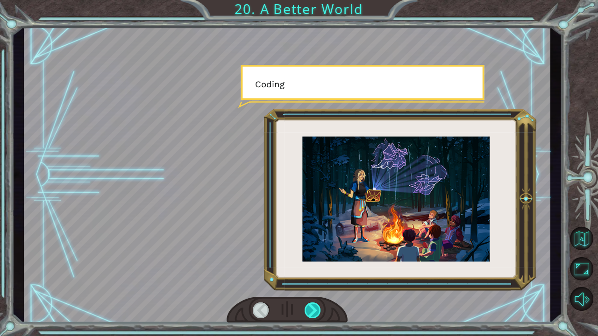
click at [318, 263] on div at bounding box center [313, 311] width 17 height 16
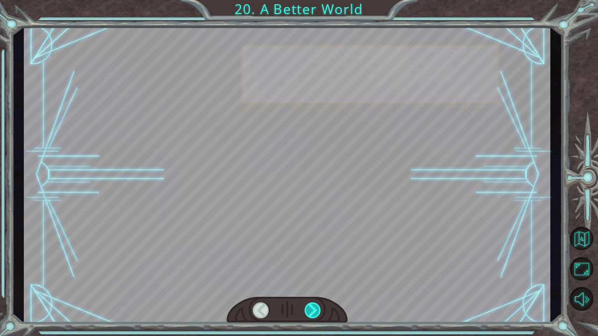
click at [318, 263] on div at bounding box center [313, 311] width 17 height 16
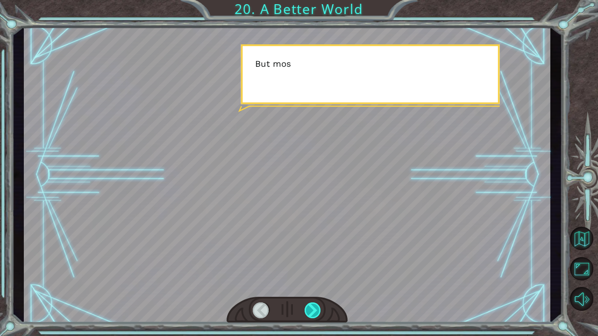
click at [318, 263] on div at bounding box center [313, 311] width 17 height 16
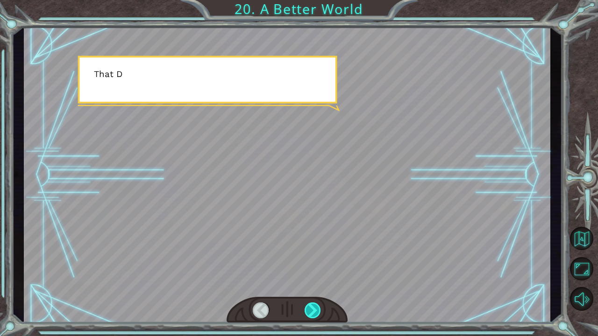
click at [318, 263] on div at bounding box center [313, 311] width 17 height 16
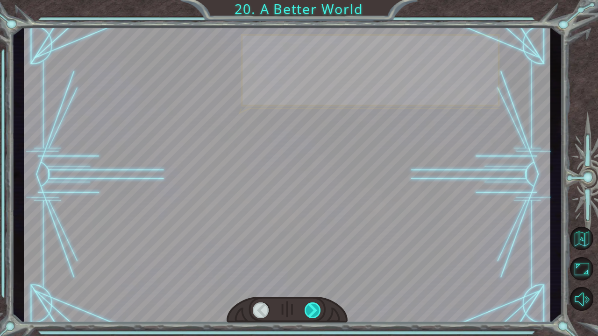
click at [318, 263] on div at bounding box center [313, 311] width 17 height 16
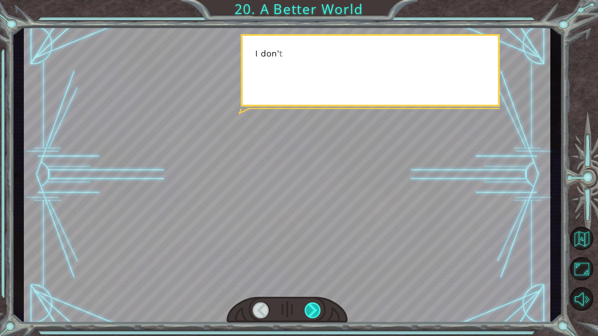
click at [318, 263] on div at bounding box center [313, 311] width 17 height 16
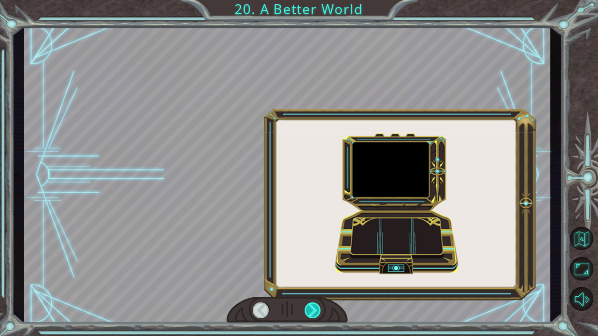
click at [318, 263] on div at bounding box center [313, 311] width 17 height 16
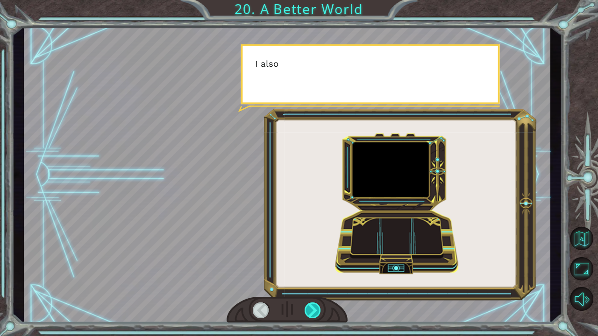
click at [318, 263] on div at bounding box center [313, 311] width 17 height 16
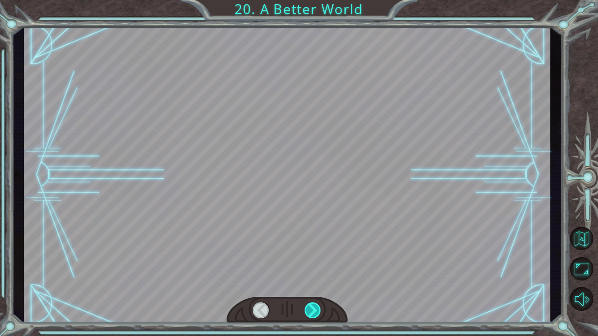
click at [318, 263] on div at bounding box center [313, 311] width 17 height 16
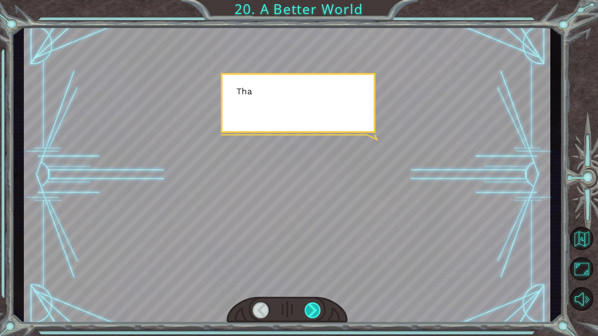
click at [318, 263] on div at bounding box center [313, 311] width 17 height 16
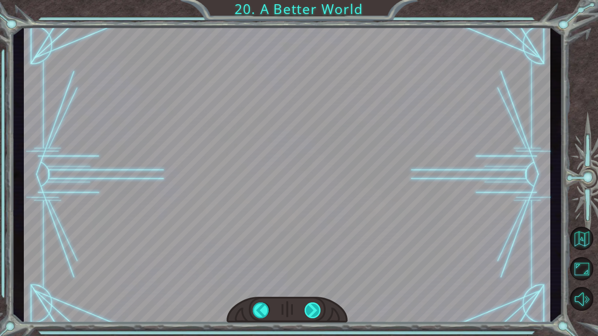
click at [318, 263] on div at bounding box center [313, 311] width 17 height 16
click at [318, 0] on div "O h ! Y o u r e p a i r e d t h e M o n o l i t h ! G r e a t j o b ! A n d i t…" at bounding box center [299, 0] width 598 height 0
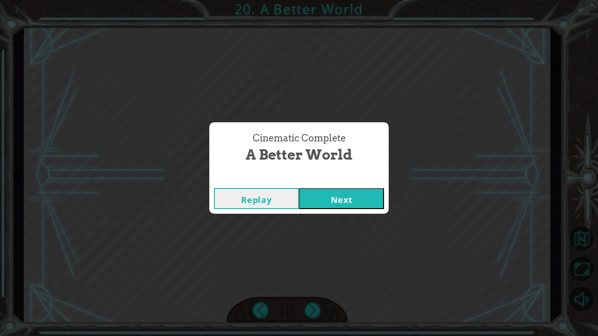
click at [318, 263] on div "Cinematic Complete A Better World Replay Next" at bounding box center [299, 168] width 598 height 336
drag, startPoint x: 318, startPoint y: 308, endPoint x: 372, endPoint y: 203, distance: 118.3
click at [372, 203] on button "Next" at bounding box center [341, 198] width 85 height 21
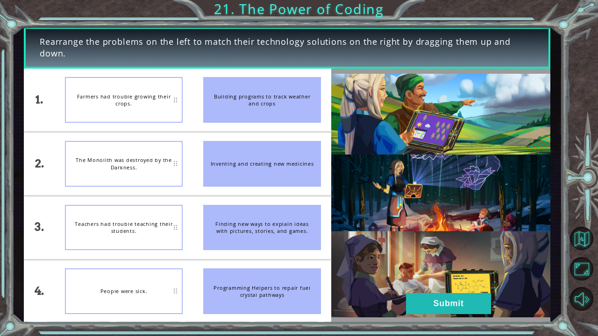
drag, startPoint x: 277, startPoint y: 306, endPoint x: 296, endPoint y: 240, distance: 69.2
click at [296, 240] on ul "Building programs to track weather and crops Inventing and creating new medicin…" at bounding box center [262, 196] width 138 height 254
click at [453, 263] on button "Submit" at bounding box center [448, 303] width 85 height 21
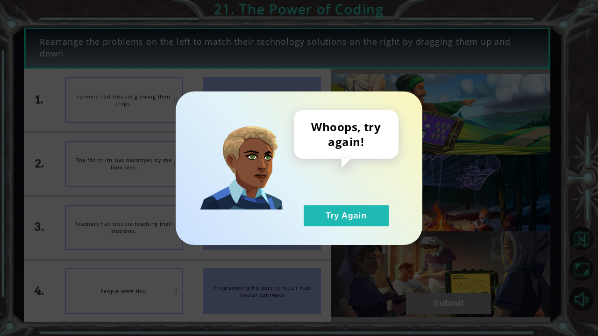
click at [364, 229] on div "Whoops, try again! Try Again" at bounding box center [299, 169] width 247 height 154
click at [357, 227] on div "Whoops, try again! Try Again" at bounding box center [299, 169] width 247 height 154
click at [347, 223] on button "Try Again" at bounding box center [346, 216] width 85 height 21
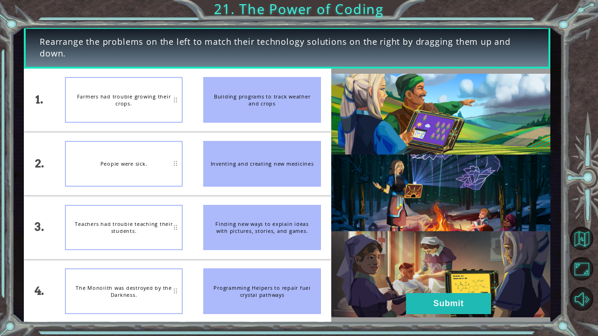
click at [430, 263] on img at bounding box center [440, 196] width 219 height 244
click at [429, 263] on button "Submit" at bounding box center [448, 303] width 85 height 21
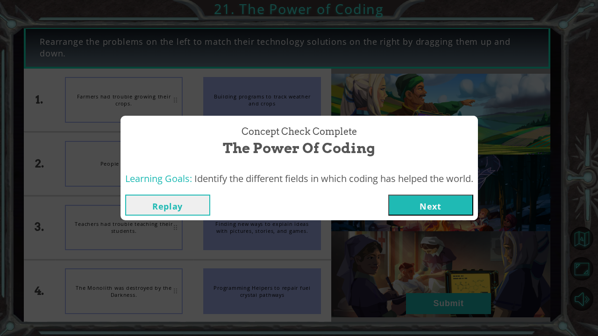
click at [428, 204] on button "Next" at bounding box center [430, 205] width 85 height 21
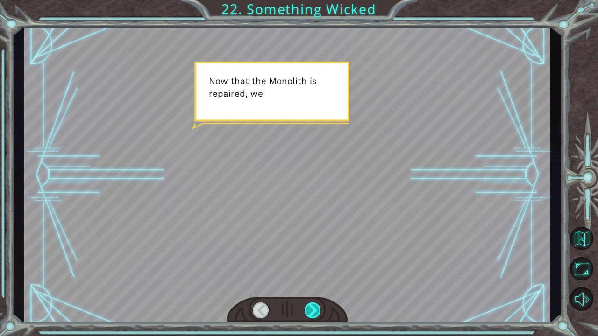
click at [316, 263] on div at bounding box center [313, 311] width 17 height 16
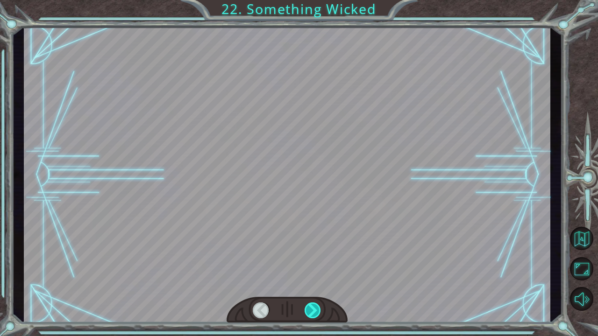
click at [316, 263] on div at bounding box center [313, 311] width 17 height 16
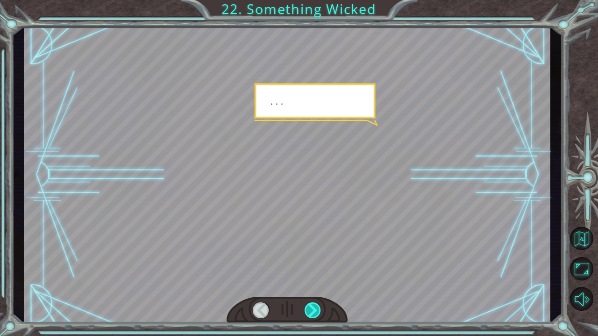
click at [316, 263] on div at bounding box center [313, 311] width 17 height 16
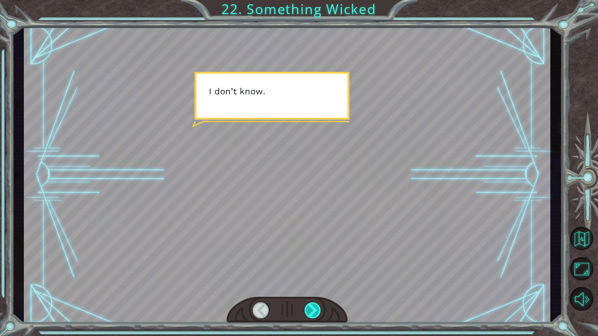
click at [316, 263] on div at bounding box center [313, 311] width 17 height 16
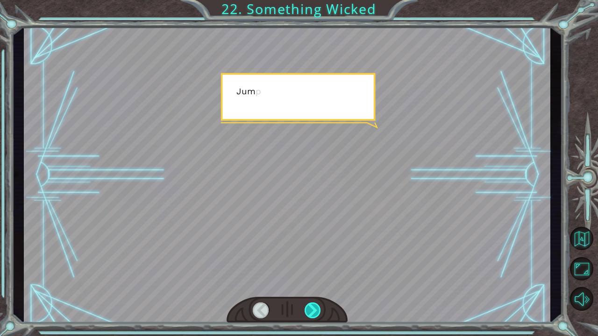
click at [316, 263] on div at bounding box center [313, 311] width 17 height 16
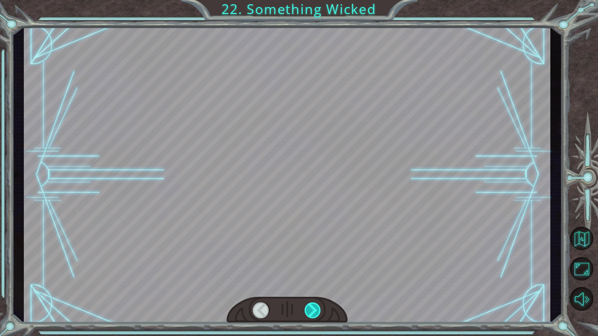
click at [316, 263] on div at bounding box center [313, 311] width 17 height 16
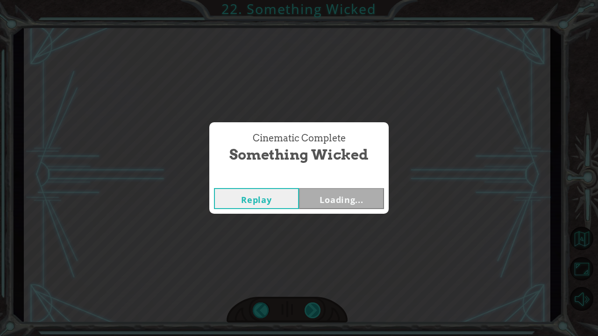
click at [316, 263] on div "Cinematic Complete Something Wicked Replay Loading..." at bounding box center [299, 168] width 598 height 336
click at [334, 206] on button "Next" at bounding box center [341, 198] width 85 height 21
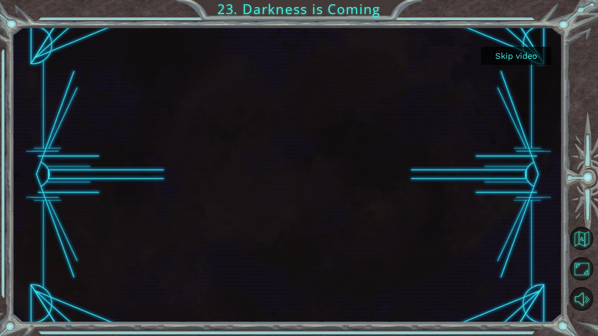
click at [529, 55] on button "Skip video" at bounding box center [516, 56] width 70 height 18
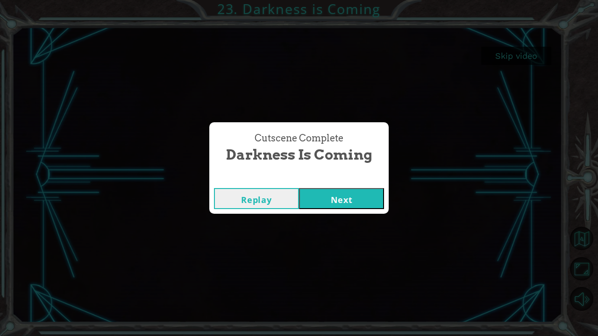
click at [356, 198] on button "Next" at bounding box center [341, 198] width 85 height 21
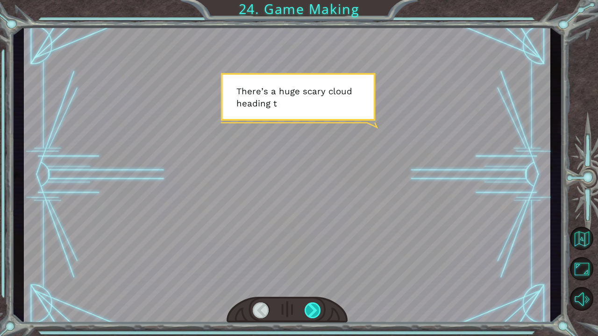
click at [321, 263] on div at bounding box center [313, 311] width 17 height 16
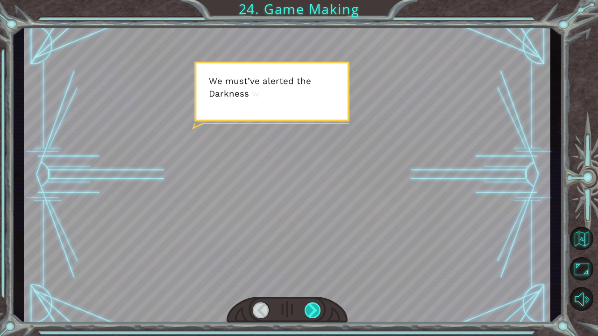
click at [321, 263] on div at bounding box center [313, 311] width 17 height 16
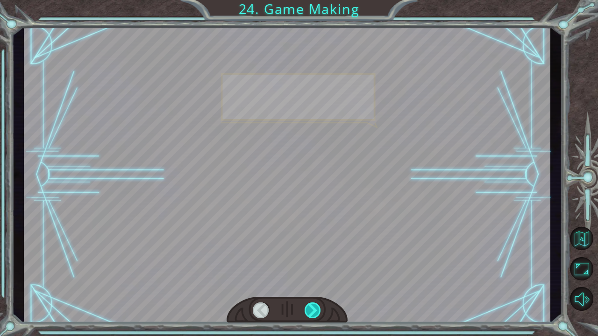
click at [321, 263] on div at bounding box center [313, 311] width 17 height 16
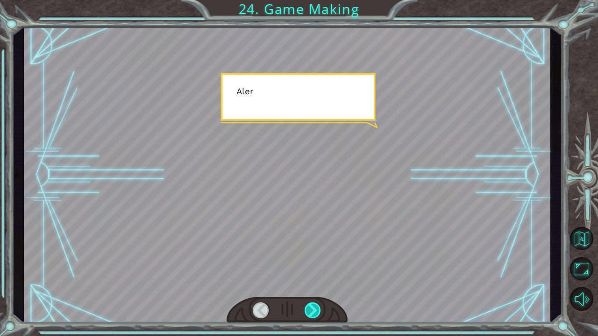
click at [321, 263] on div at bounding box center [313, 311] width 17 height 16
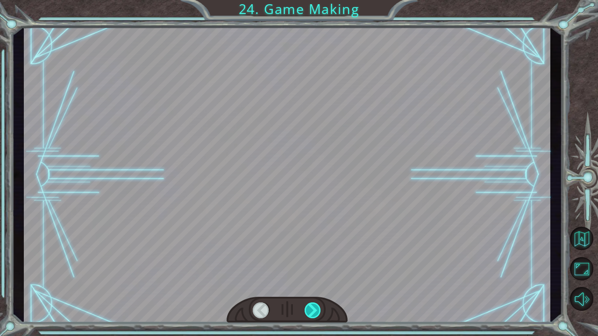
click at [321, 263] on div at bounding box center [313, 311] width 17 height 16
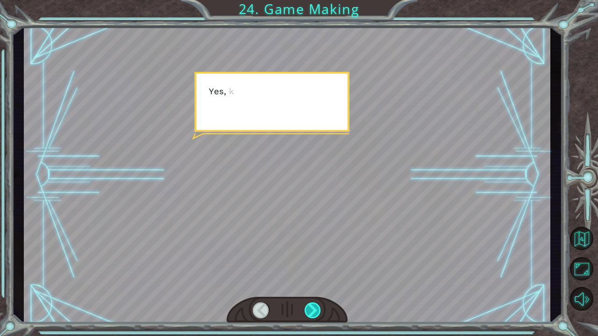
click at [321, 263] on div at bounding box center [313, 311] width 17 height 16
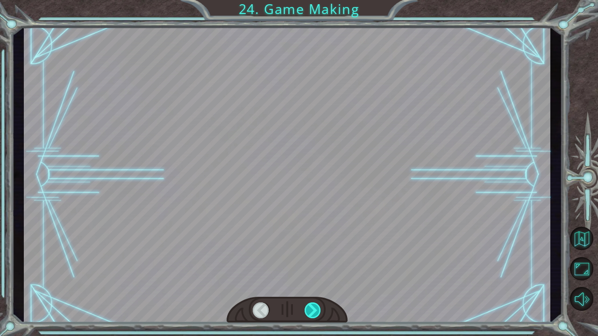
click at [321, 263] on div at bounding box center [313, 311] width 17 height 16
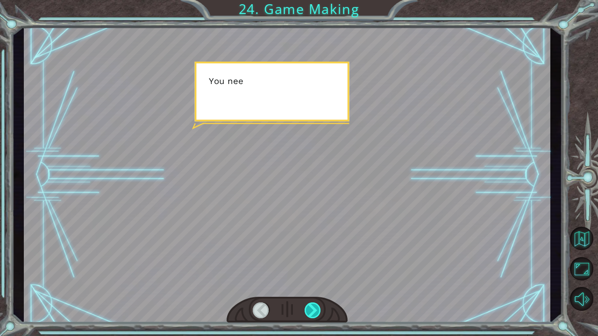
click at [321, 263] on div at bounding box center [313, 311] width 17 height 16
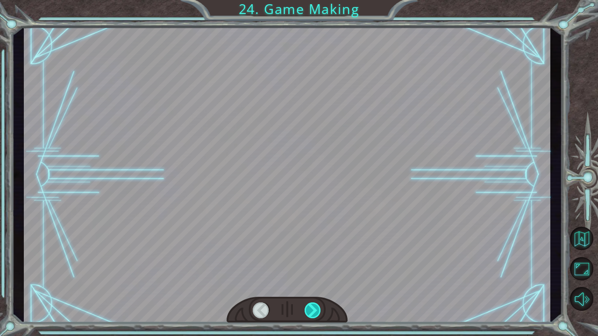
click at [321, 263] on div at bounding box center [313, 311] width 17 height 16
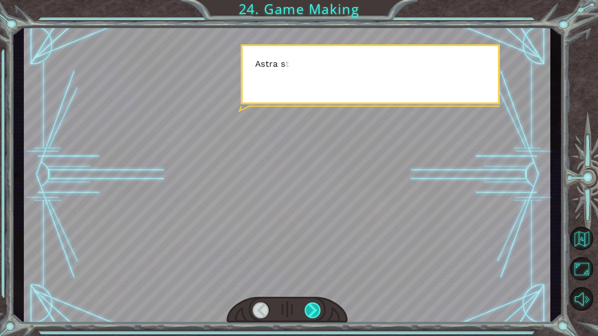
click at [321, 263] on div at bounding box center [313, 311] width 17 height 16
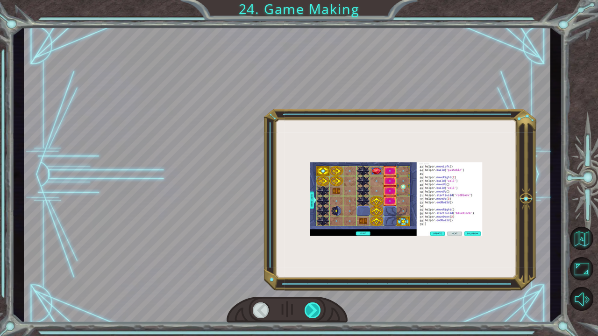
click at [321, 263] on div at bounding box center [313, 311] width 17 height 16
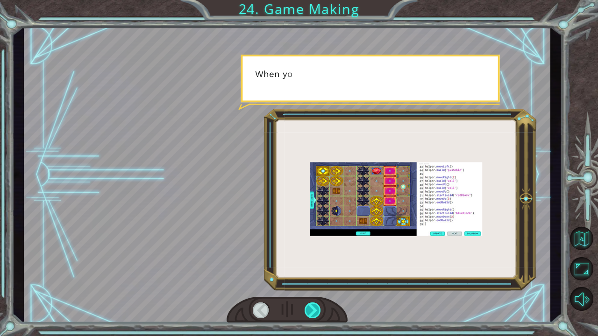
click at [321, 263] on div at bounding box center [313, 311] width 17 height 16
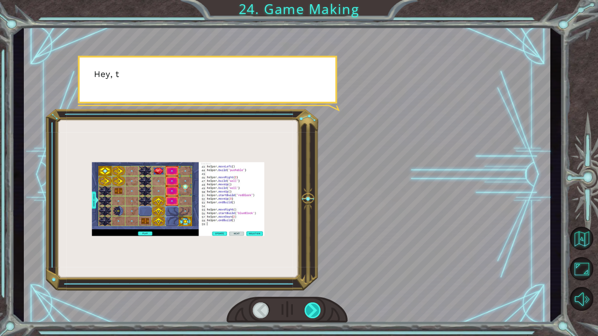
click at [321, 263] on div at bounding box center [313, 311] width 17 height 16
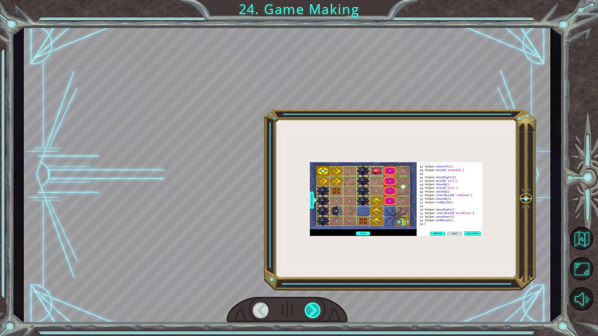
click at [321, 263] on div at bounding box center [313, 311] width 17 height 16
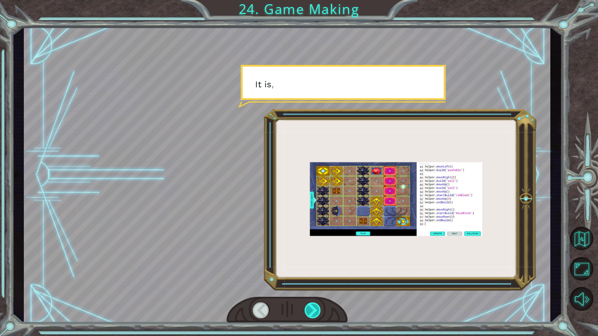
click at [321, 263] on div at bounding box center [313, 311] width 17 height 16
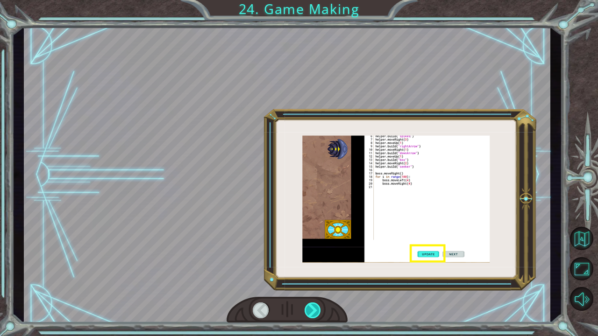
click at [321, 263] on div at bounding box center [313, 311] width 17 height 16
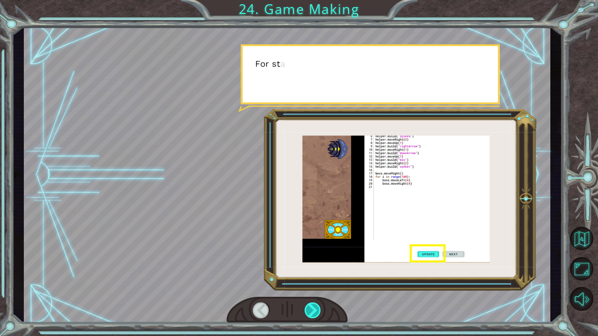
click at [321, 263] on div at bounding box center [313, 311] width 17 height 16
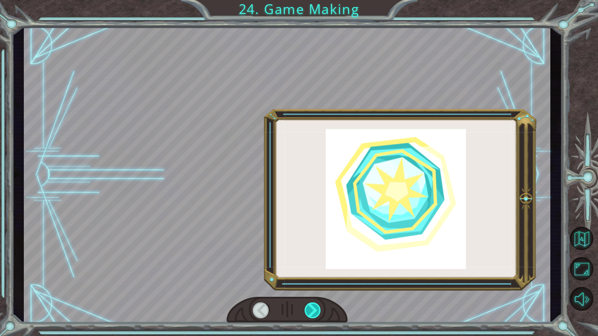
click at [321, 263] on div at bounding box center [313, 311] width 17 height 16
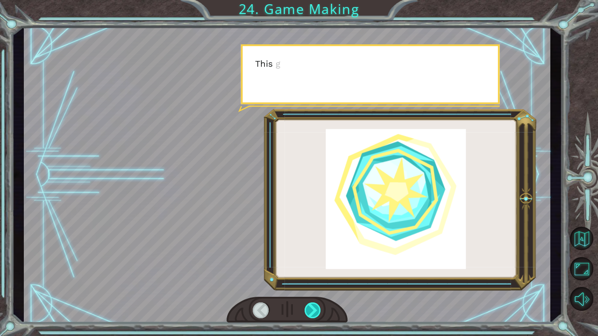
click at [321, 263] on div at bounding box center [313, 311] width 17 height 16
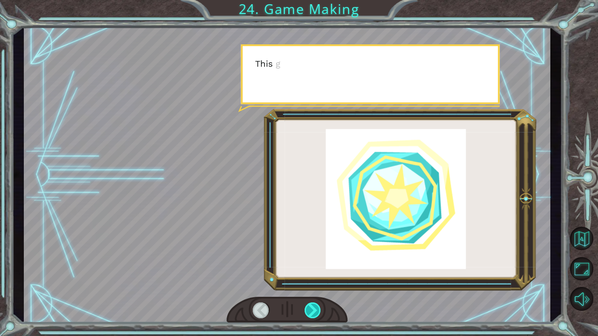
click at [321, 263] on div at bounding box center [313, 311] width 17 height 16
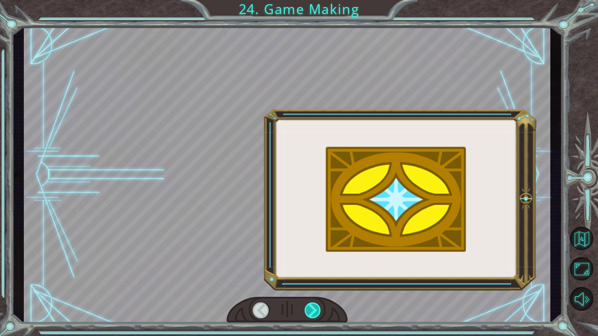
click at [321, 263] on div at bounding box center [313, 311] width 17 height 16
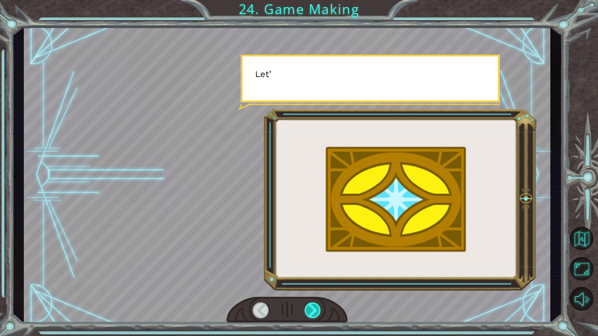
click at [321, 263] on div at bounding box center [313, 311] width 17 height 16
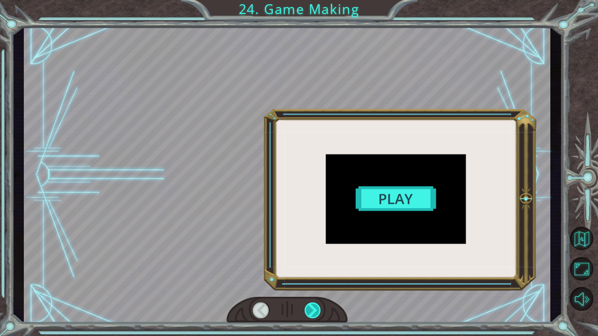
click at [321, 263] on div at bounding box center [313, 311] width 17 height 16
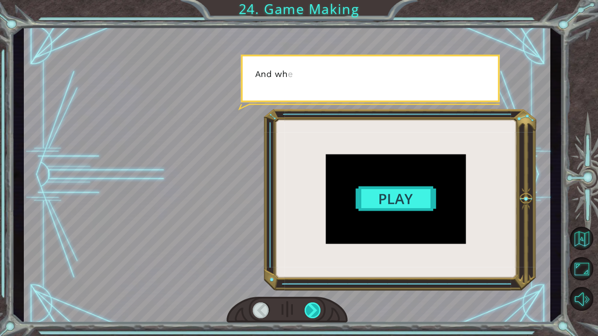
click at [321, 263] on div at bounding box center [313, 311] width 17 height 16
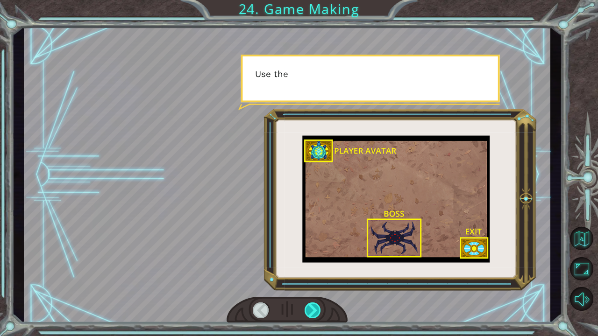
click at [321, 263] on div at bounding box center [313, 311] width 17 height 16
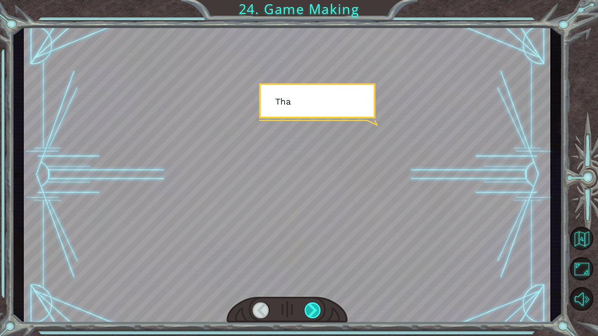
click at [321, 263] on div at bounding box center [313, 311] width 17 height 16
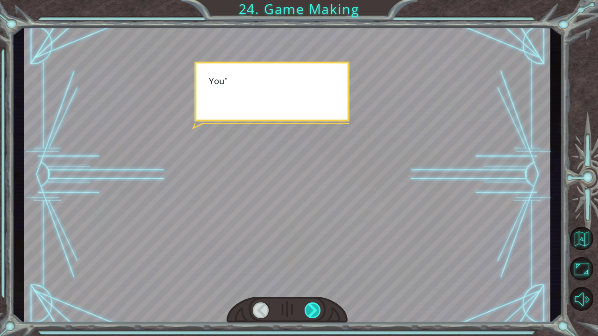
click at [321, 263] on div at bounding box center [313, 311] width 17 height 16
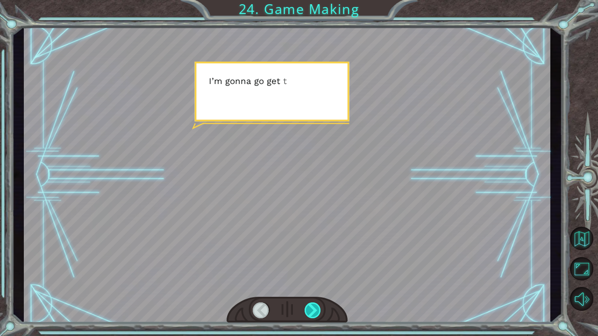
click at [321, 263] on div at bounding box center [313, 311] width 17 height 16
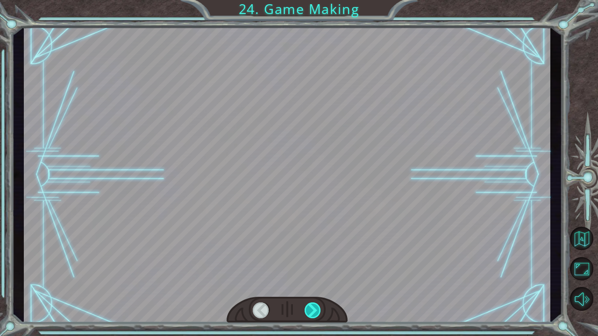
click at [321, 263] on div at bounding box center [313, 311] width 17 height 16
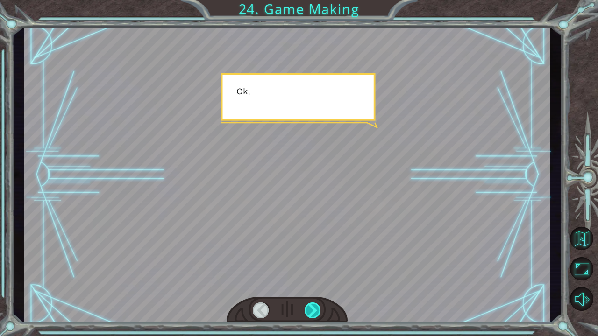
click at [321, 263] on div at bounding box center [313, 311] width 17 height 16
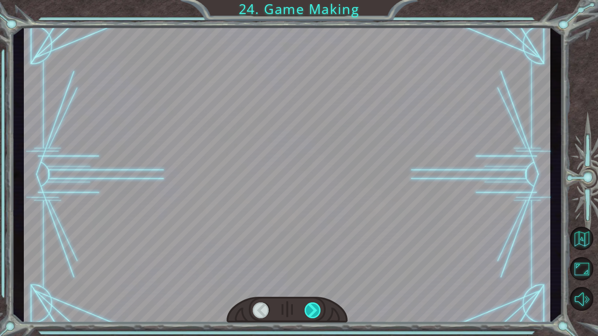
click at [321, 263] on div at bounding box center [313, 311] width 17 height 16
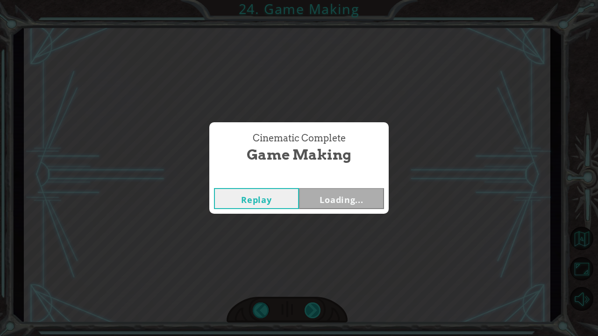
click at [321, 263] on div "Cinematic Complete Game Making Replay Loading..." at bounding box center [299, 168] width 598 height 336
drag, startPoint x: 321, startPoint y: 307, endPoint x: 351, endPoint y: 187, distance: 123.3
click at [351, 187] on div "Replay Next" at bounding box center [298, 199] width 179 height 30
click at [350, 193] on button "Next" at bounding box center [341, 198] width 85 height 21
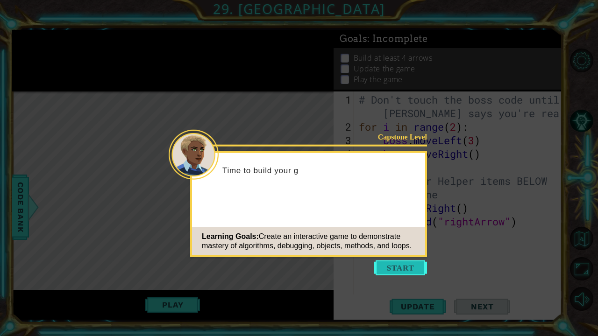
click at [409, 263] on button "Start" at bounding box center [400, 268] width 53 height 15
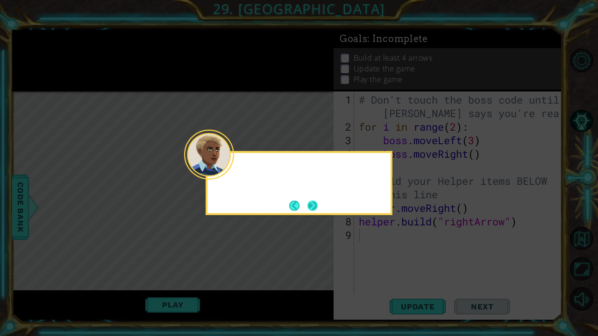
click at [308, 208] on button "Next" at bounding box center [313, 205] width 11 height 11
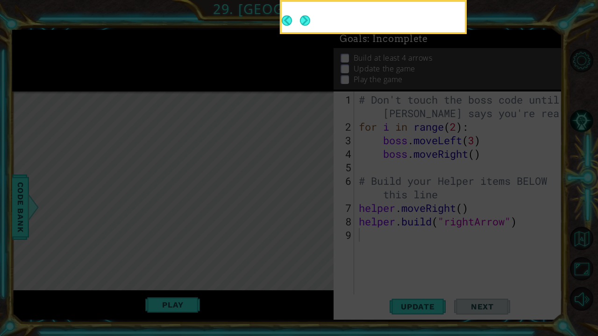
click at [306, 208] on icon at bounding box center [299, 54] width 598 height 564
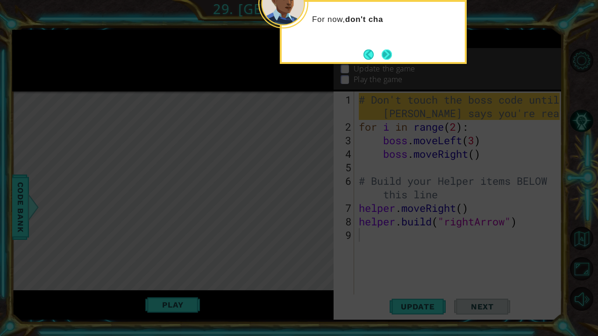
click at [389, 53] on button "Next" at bounding box center [386, 54] width 11 height 11
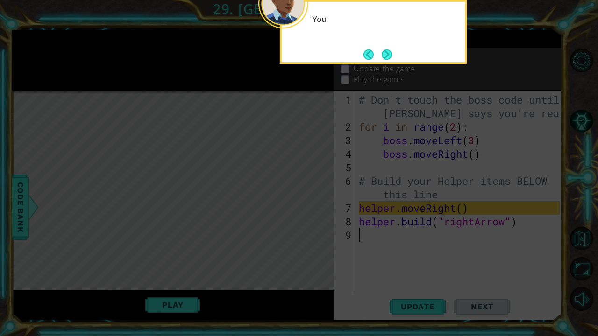
click at [400, 57] on div "You" at bounding box center [373, 32] width 187 height 64
click at [395, 56] on div "You can add the" at bounding box center [373, 32] width 187 height 64
click at [393, 56] on button "Next" at bounding box center [387, 55] width 12 height 12
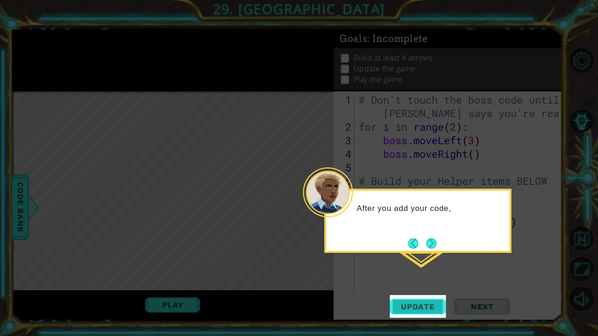
click at [412, 263] on span "Update" at bounding box center [418, 306] width 53 height 9
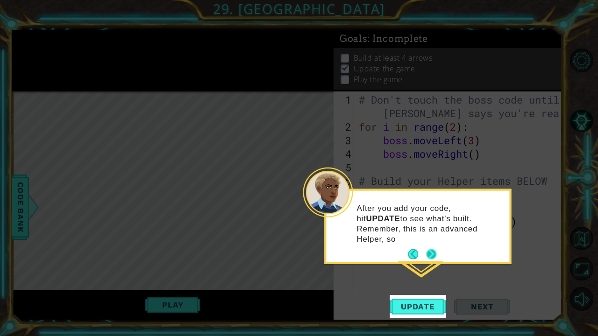
click at [433, 247] on button "Next" at bounding box center [431, 254] width 15 height 15
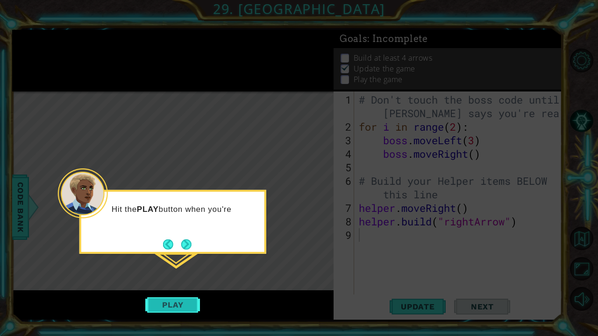
click at [179, 263] on button "Play" at bounding box center [172, 305] width 55 height 18
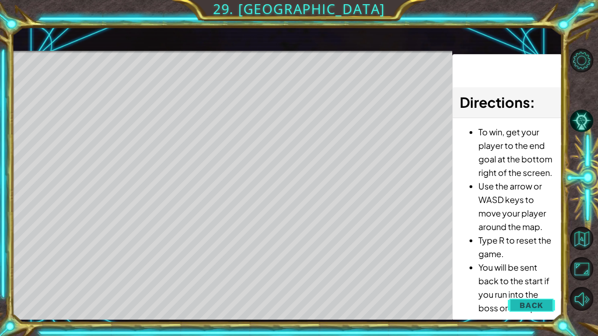
click at [527, 263] on span "Back" at bounding box center [532, 305] width 24 height 9
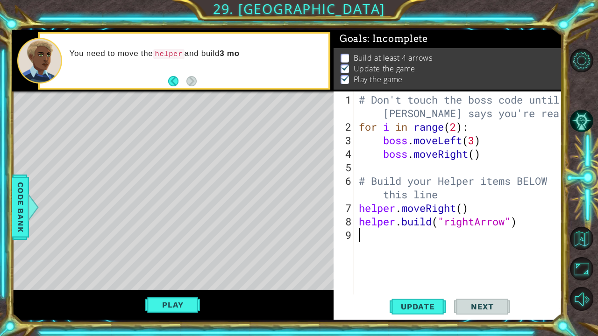
click at [470, 263] on span "Next" at bounding box center [483, 306] width 42 height 9
click at [423, 263] on button "Update" at bounding box center [418, 306] width 56 height 23
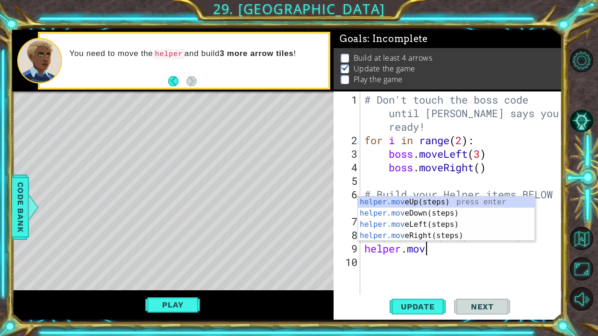
scroll to position [0, 2]
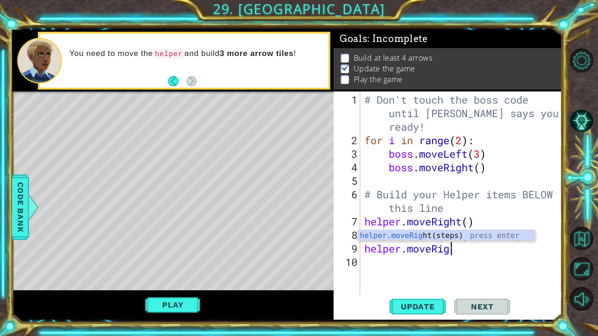
type textarea "helper.moveRight"
click at [415, 234] on div "helper.moveRight (steps) press enter" at bounding box center [446, 247] width 177 height 34
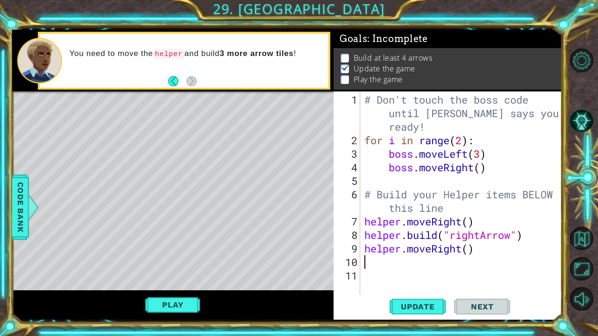
scroll to position [0, 0]
click at [468, 252] on div "# Don't touch the boss code until [PERSON_NAME] says you're ready! for i in ran…" at bounding box center [464, 222] width 202 height 258
type textarea "helper.moveRight(5)"
click at [396, 263] on div "# Don't touch the boss code until [PERSON_NAME] says you're ready! for i in ran…" at bounding box center [464, 222] width 202 height 258
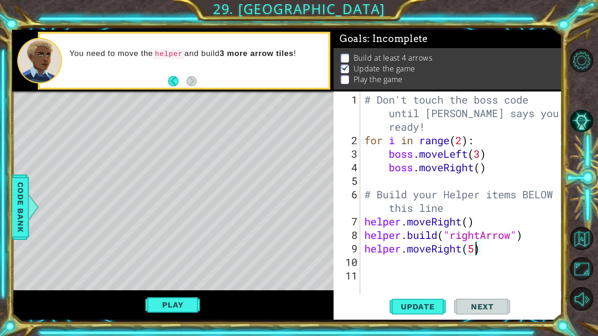
scroll to position [0, 0]
click at [377, 263] on div "# Don't touch the boss code until [PERSON_NAME] says you're ready! for i in ran…" at bounding box center [464, 222] width 202 height 258
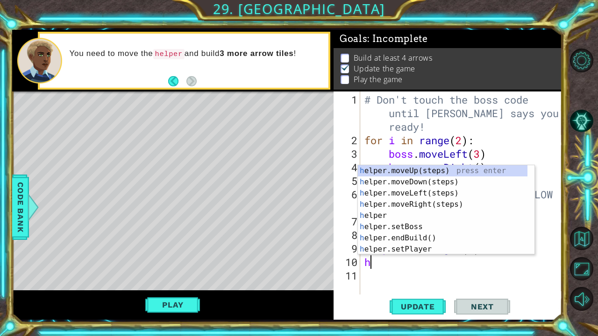
type textarea "her"
click at [409, 184] on div "he lpe r .moveUp(steps) press enter he lpe r .moveDown(steps) press enter he lp…" at bounding box center [443, 221] width 170 height 112
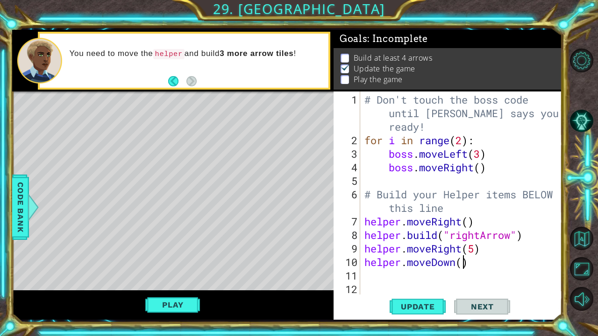
click at [465, 263] on div "# Don't touch the boss code until [PERSON_NAME] says you're ready! for i in ran…" at bounding box center [464, 222] width 202 height 258
click at [424, 263] on span "Update" at bounding box center [418, 306] width 53 height 9
click at [469, 263] on span "Next" at bounding box center [483, 306] width 42 height 9
click at [407, 263] on span "Update" at bounding box center [418, 306] width 53 height 9
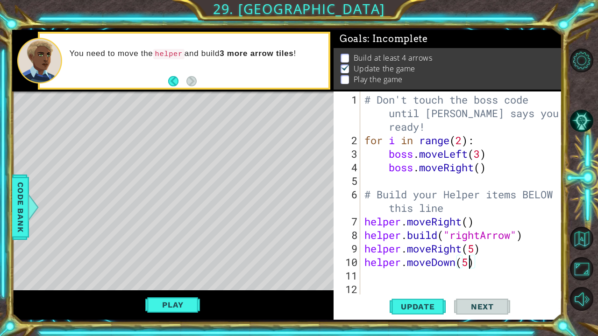
click at [472, 263] on span "Next" at bounding box center [483, 306] width 42 height 9
click at [523, 234] on div "# Don't touch the boss code until [PERSON_NAME] says you're ready! for i in ran…" at bounding box center [464, 222] width 202 height 258
click at [480, 263] on button "Next" at bounding box center [482, 306] width 56 height 23
click at [426, 263] on span "Update" at bounding box center [418, 306] width 53 height 9
click at [423, 263] on span "Update" at bounding box center [418, 306] width 53 height 9
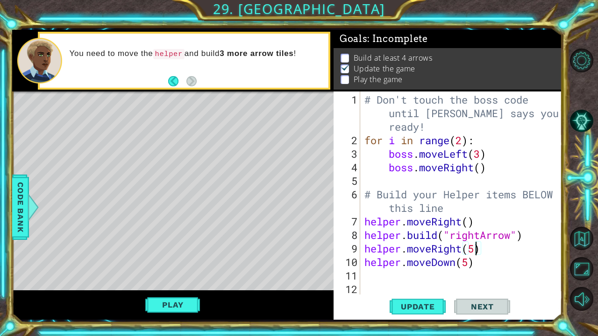
click at [476, 249] on div "# Don't touch the boss code until [PERSON_NAME] says you're ready! for i in ran…" at bounding box center [464, 222] width 202 height 258
click at [470, 263] on div "# Don't touch the boss code until [PERSON_NAME] says you're ready! for i in ran…" at bounding box center [464, 222] width 202 height 258
click at [483, 258] on div "# Don't touch the boss code until [PERSON_NAME] says you're ready! for i in ran…" at bounding box center [464, 222] width 202 height 258
click at [480, 248] on div "# Don't touch the boss code until [PERSON_NAME] says you're ready! for i in ran…" at bounding box center [464, 222] width 202 height 258
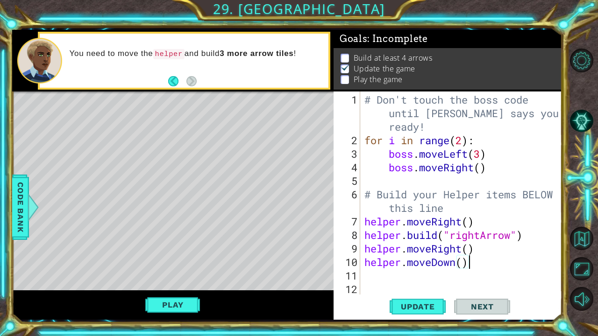
type textarea "helper.moveRight()"
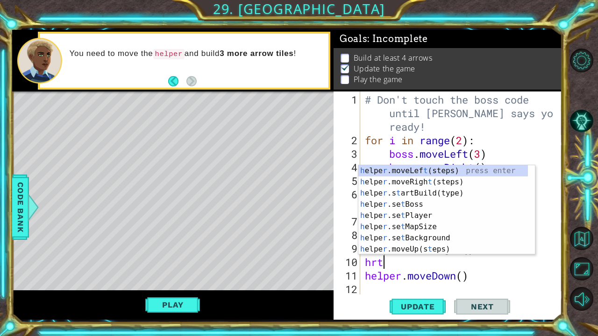
scroll to position [0, 0]
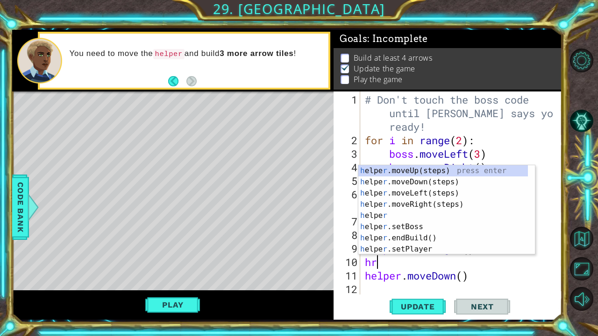
type textarea "h"
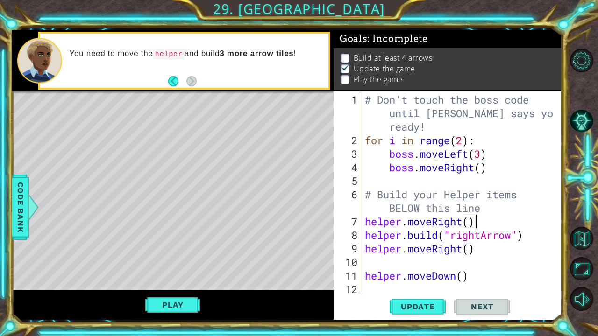
click at [479, 224] on div "# Don't touch the boss code until [PERSON_NAME] says you're ready! for i in ran…" at bounding box center [460, 222] width 194 height 258
type textarea "helper.moveRight()"
click at [363, 222] on div "# Don't touch the boss code until [PERSON_NAME] says you're ready! for i in ran…" at bounding box center [460, 222] width 194 height 258
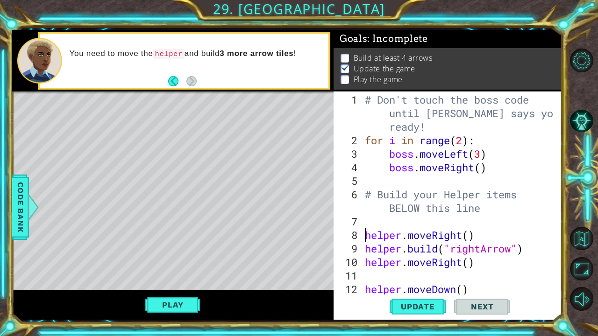
click at [387, 222] on div "# Don't touch the boss code until [PERSON_NAME] says you're ready! for i in ran…" at bounding box center [460, 222] width 194 height 258
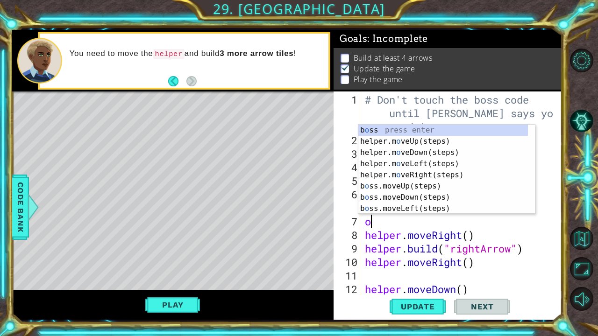
type textarea "o"
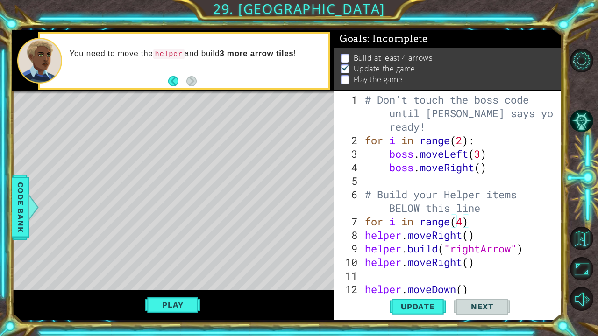
scroll to position [0, 4]
click at [363, 234] on div "# Don't touch the boss code until [PERSON_NAME] says you're ready! for i in ran…" at bounding box center [460, 222] width 194 height 258
click at [366, 251] on div "# Don't touch the boss code until [PERSON_NAME] says you're ready! for i in ran…" at bounding box center [460, 222] width 194 height 258
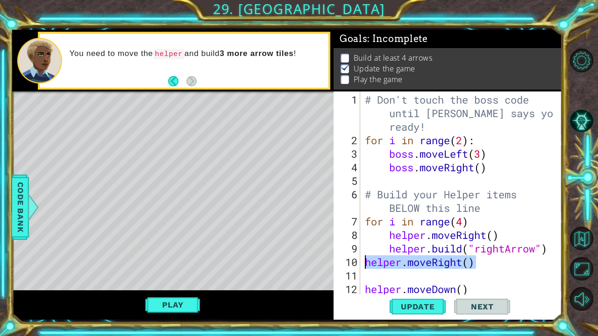
drag, startPoint x: 474, startPoint y: 265, endPoint x: 365, endPoint y: 263, distance: 108.9
click at [365, 263] on div "# Don't touch the boss code until [PERSON_NAME] says you're ready! for i in ran…" at bounding box center [460, 222] width 194 height 258
type textarea "helper.moveRight()"
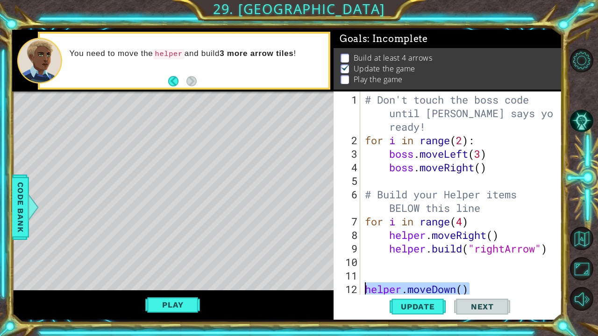
drag, startPoint x: 472, startPoint y: 291, endPoint x: 362, endPoint y: 292, distance: 109.8
click at [362, 263] on div "1 2 3 4 5 6 7 8 9 10 11 12 13 # Don't touch the boss code until [PERSON_NAME] s…" at bounding box center [447, 193] width 226 height 203
type textarea "helper.moveDown()"
click at [471, 263] on span "Next" at bounding box center [483, 306] width 42 height 9
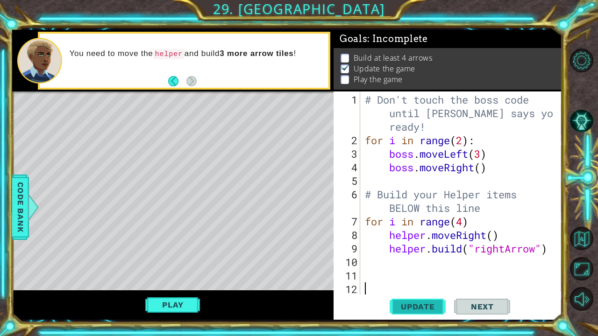
click at [425, 263] on span "Update" at bounding box center [418, 306] width 53 height 9
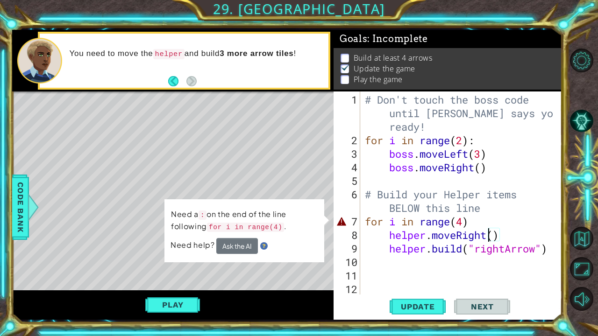
click at [487, 230] on div "# Don't touch the boss code until [PERSON_NAME] says you're ready! for i in ran…" at bounding box center [460, 222] width 194 height 258
click at [468, 219] on div "# Don't touch the boss code until [PERSON_NAME] says you're ready! for i in ran…" at bounding box center [460, 222] width 194 height 258
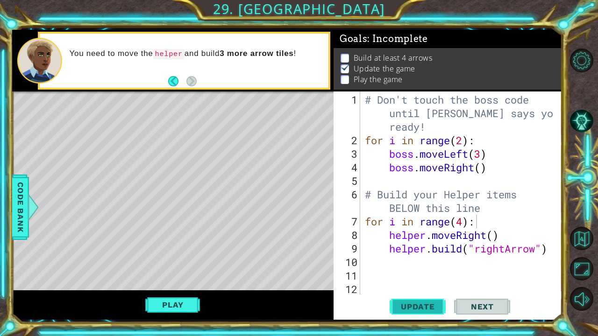
click at [403, 263] on button "Update" at bounding box center [418, 306] width 56 height 23
click at [462, 222] on div "# Don't touch the boss code until [PERSON_NAME] says you're ready! for i in ran…" at bounding box center [460, 222] width 194 height 258
click at [386, 237] on div "# Don't touch the boss code until [PERSON_NAME] says you're ready! for i in ran…" at bounding box center [460, 222] width 194 height 258
click at [387, 251] on div "# Don't touch the boss code until [PERSON_NAME] says you're ready! for i in ran…" at bounding box center [460, 222] width 194 height 258
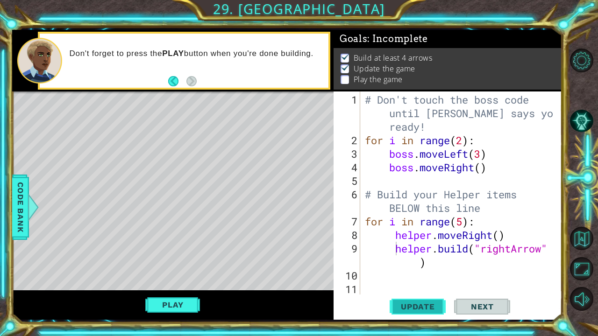
click at [414, 263] on span "Update" at bounding box center [418, 306] width 53 height 9
click at [410, 263] on span "Update" at bounding box center [418, 306] width 53 height 9
click at [468, 222] on div "# Don't touch the boss code until [PERSON_NAME] says you're ready! for i in ran…" at bounding box center [460, 222] width 194 height 258
click at [389, 237] on div "# Don't touch the boss code until [PERSON_NAME] says you're ready! for i in ran…" at bounding box center [460, 222] width 194 height 258
click at [394, 251] on div "# Don't touch the boss code until [PERSON_NAME] says you're ready! for i in ran…" at bounding box center [460, 222] width 194 height 258
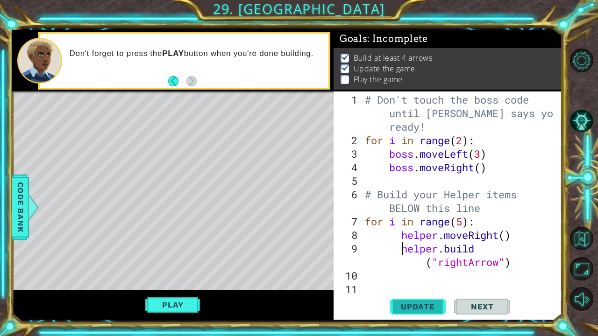
click at [427, 263] on span "Update" at bounding box center [418, 306] width 53 height 9
click at [463, 222] on div "# Don't touch the boss code until [PERSON_NAME] says you're ready! for i in ran…" at bounding box center [460, 222] width 194 height 258
type textarea "for i in range(6):"
click at [415, 263] on span "Update" at bounding box center [418, 306] width 53 height 9
click at [513, 263] on div "# Don't touch the boss code until [PERSON_NAME] says you're ready! for i in ran…" at bounding box center [460, 222] width 194 height 258
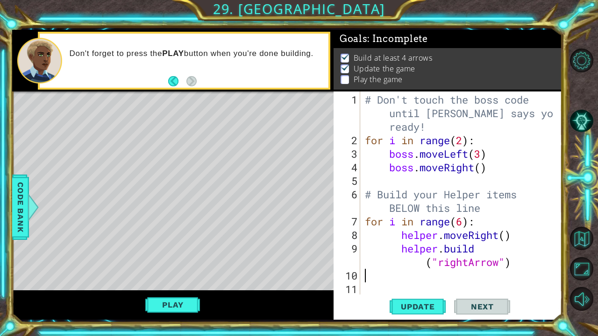
scroll to position [0, 0]
click at [493, 263] on div "# Don't touch the boss code until [PERSON_NAME] says you're ready! for i in ran…" at bounding box center [460, 222] width 194 height 258
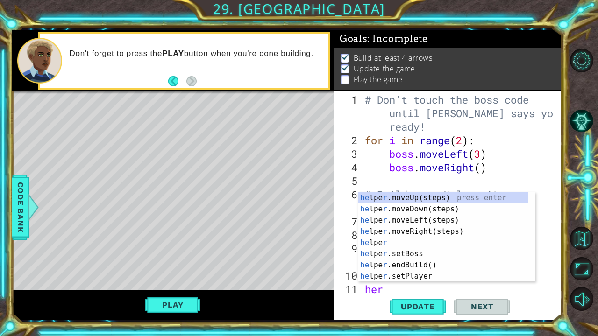
type textarea "h"
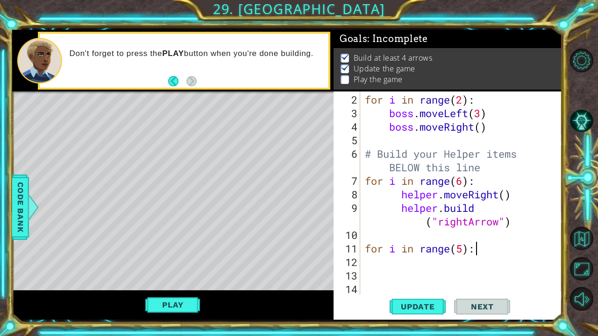
scroll to position [40, 0]
type textarea "for i in range(5):"
click at [436, 263] on span "Update" at bounding box center [418, 306] width 53 height 9
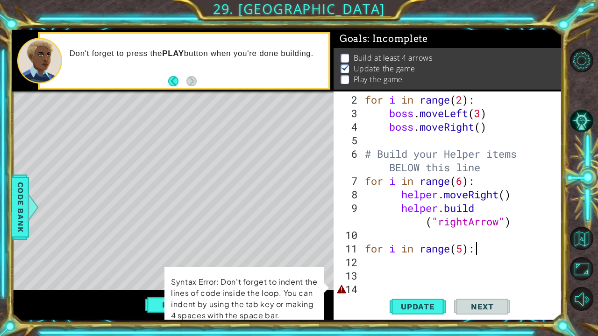
click at [414, 263] on div "for i in range ( 2 ) : boss . moveLeft ( 3 ) boss . moveRight ( ) # Build your …" at bounding box center [460, 208] width 194 height 230
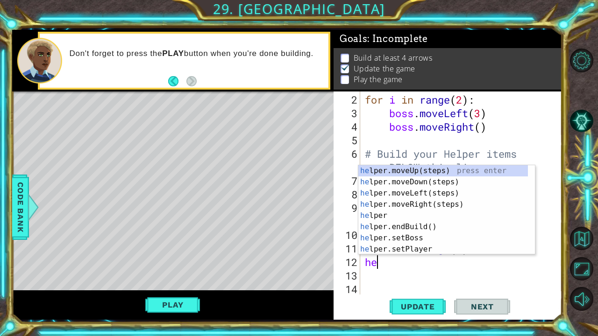
type textarea "her"
click at [404, 183] on div "he lpe r .moveUp(steps) press enter he lpe r .moveDown(steps) press enter he lp…" at bounding box center [443, 221] width 170 height 112
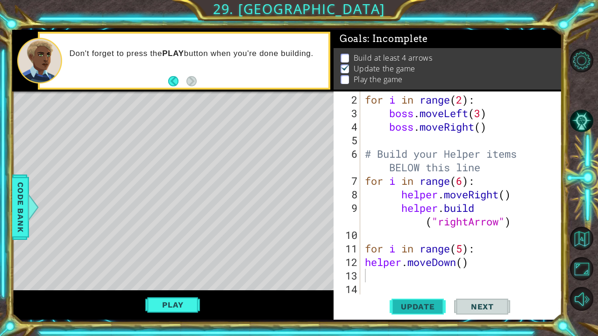
click at [423, 263] on span "Update" at bounding box center [418, 306] width 53 height 9
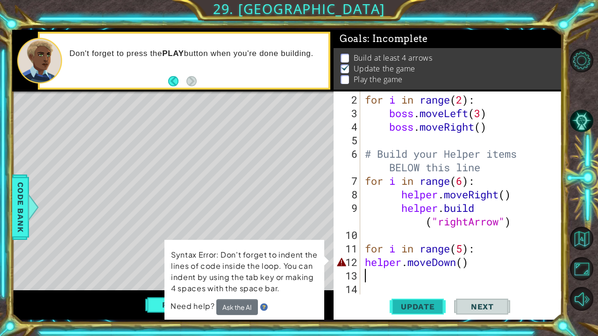
click at [397, 263] on span "Update" at bounding box center [418, 306] width 53 height 9
click at [363, 263] on div "2 3 4 5 6 7 8 9 10 11 12 13 14 15 for i in range ( 2 ) : boss . moveLeft ( 3 ) …" at bounding box center [447, 193] width 226 height 203
click at [368, 263] on div "for i in range ( 2 ) : boss . moveLeft ( 3 ) boss . moveRight ( ) # Build your …" at bounding box center [460, 208] width 194 height 230
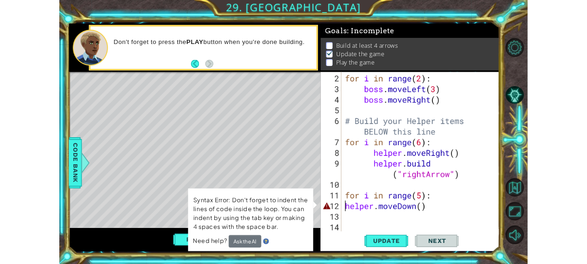
scroll to position [41, 0]
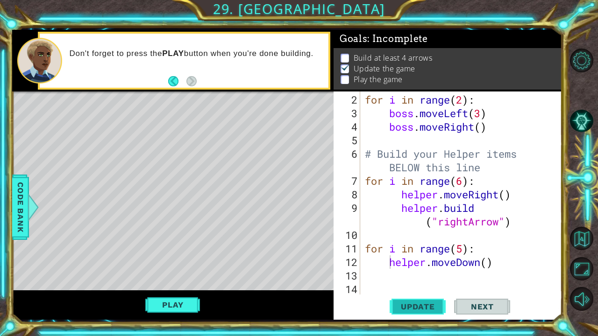
click at [408, 263] on span "Update" at bounding box center [418, 306] width 53 height 9
click at [399, 263] on span "Update" at bounding box center [418, 306] width 53 height 9
click at [400, 263] on span "Update" at bounding box center [418, 306] width 53 height 9
click at [426, 263] on span "Update" at bounding box center [418, 306] width 53 height 9
type textarea "helper.moveDown()"
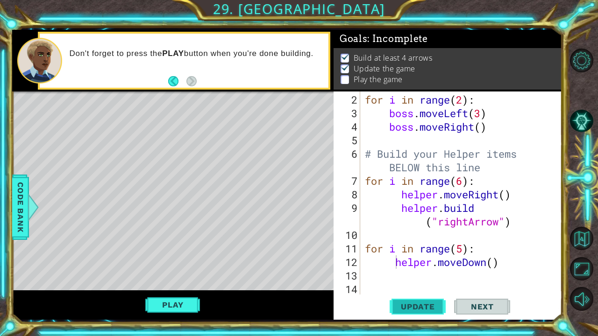
click at [426, 263] on span "Update" at bounding box center [418, 306] width 53 height 9
click at [424, 263] on span "Update" at bounding box center [418, 306] width 53 height 9
click at [188, 263] on button "Play" at bounding box center [172, 305] width 55 height 18
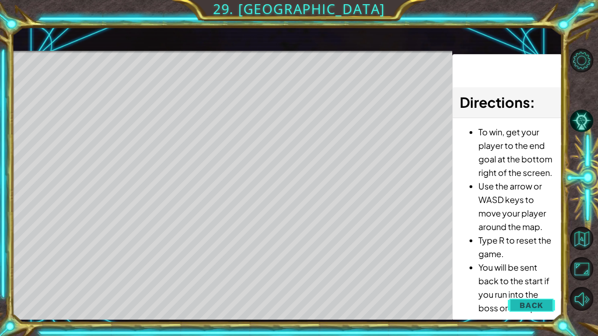
click at [545, 263] on button "Back" at bounding box center [531, 305] width 47 height 19
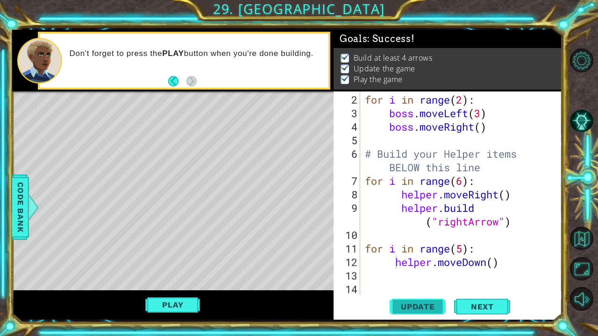
click at [433, 263] on button "Update" at bounding box center [418, 306] width 56 height 23
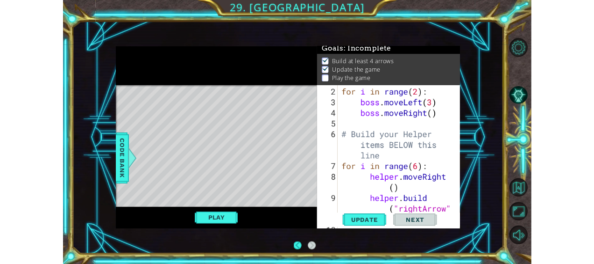
scroll to position [3, 0]
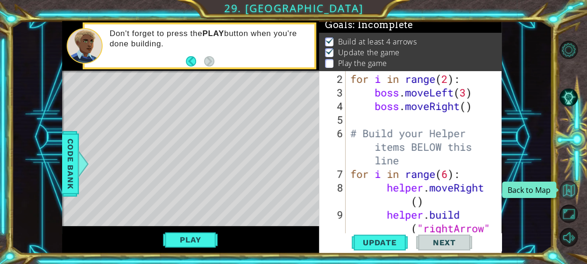
click at [575, 195] on button "Back to Map" at bounding box center [569, 189] width 18 height 18
